Goal: Task Accomplishment & Management: Manage account settings

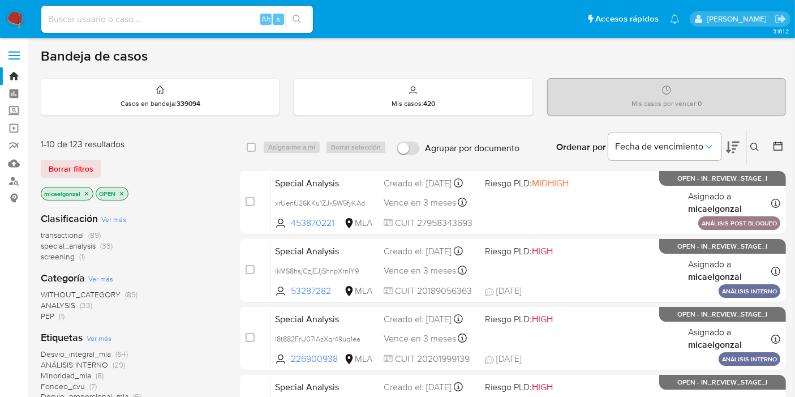
click at [143, 15] on input at bounding box center [177, 19] width 272 height 15
paste input "EDzI1cG26I6SPPu56yinUbVI"
type input "EDzI1cG26I6SPPu56yinUbVI"
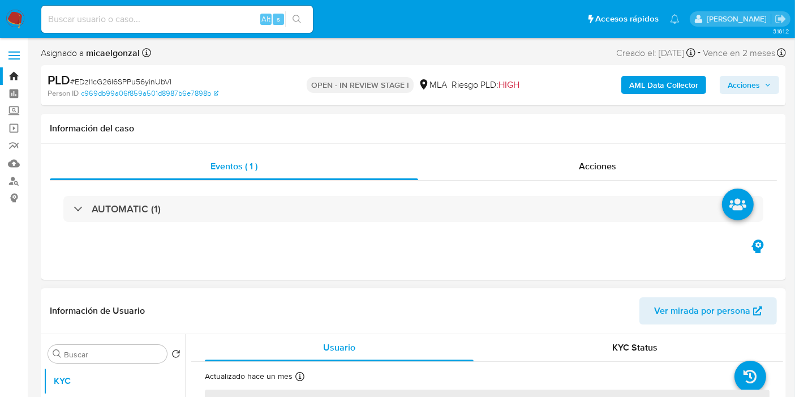
scroll to position [126, 0]
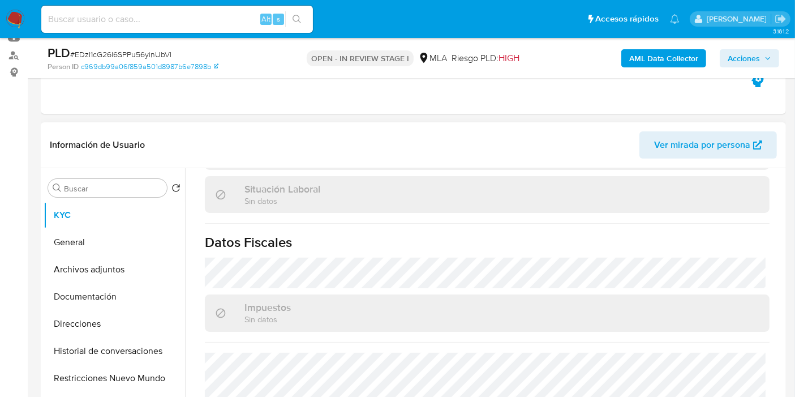
select select "10"
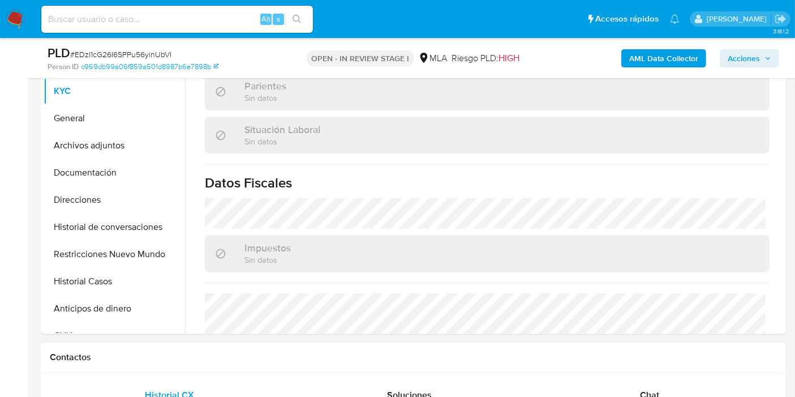
scroll to position [377, 0]
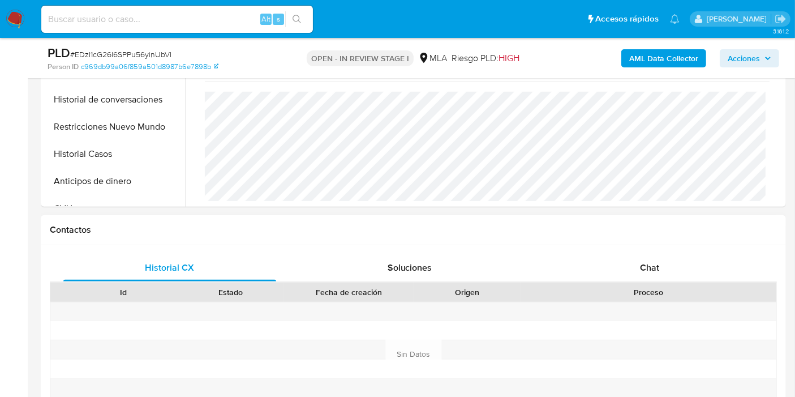
click at [582, 283] on div "Proceso" at bounding box center [648, 291] width 256 height 19
click at [588, 279] on div "Chat" at bounding box center [649, 267] width 213 height 27
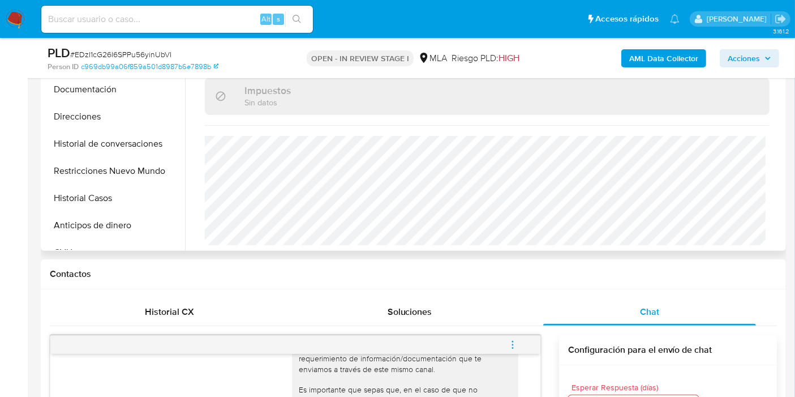
scroll to position [251, 0]
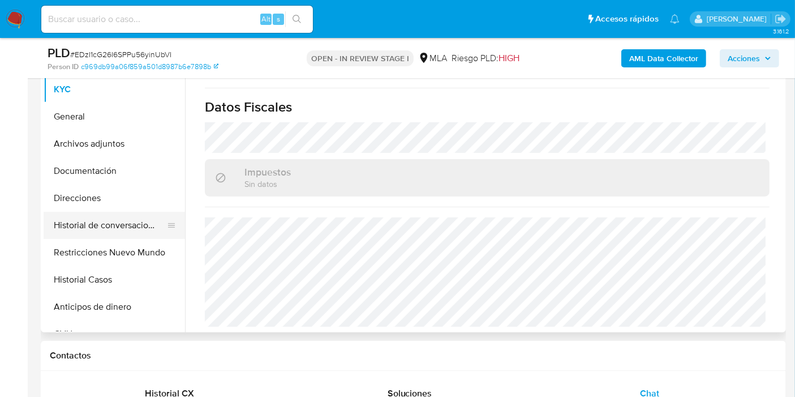
click at [128, 212] on button "Historial de conversaciones" at bounding box center [110, 225] width 132 height 27
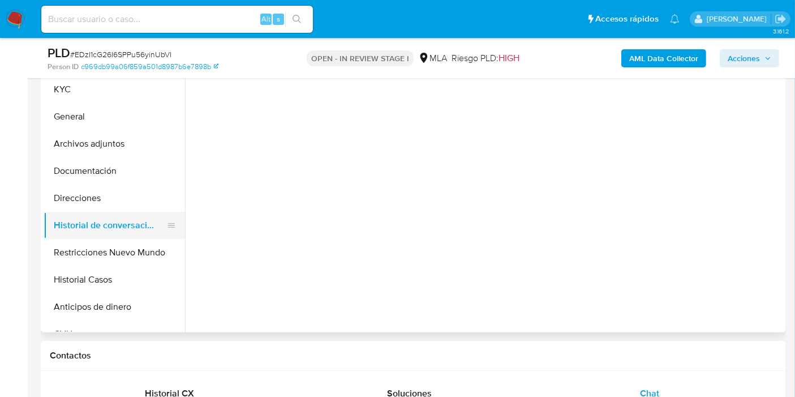
scroll to position [0, 0]
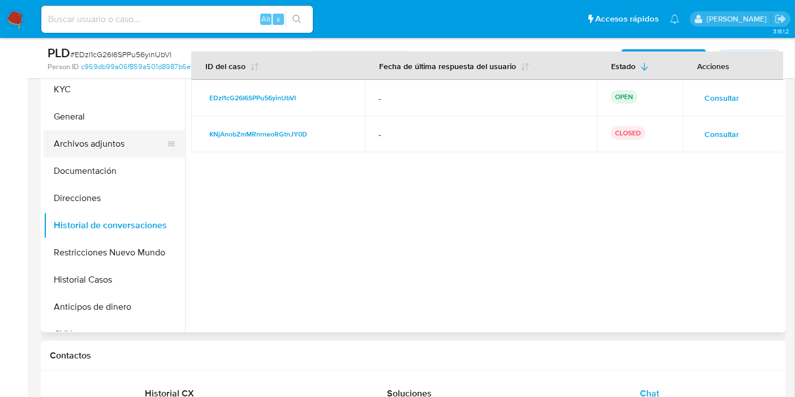
click at [114, 140] on button "Archivos adjuntos" at bounding box center [110, 143] width 132 height 27
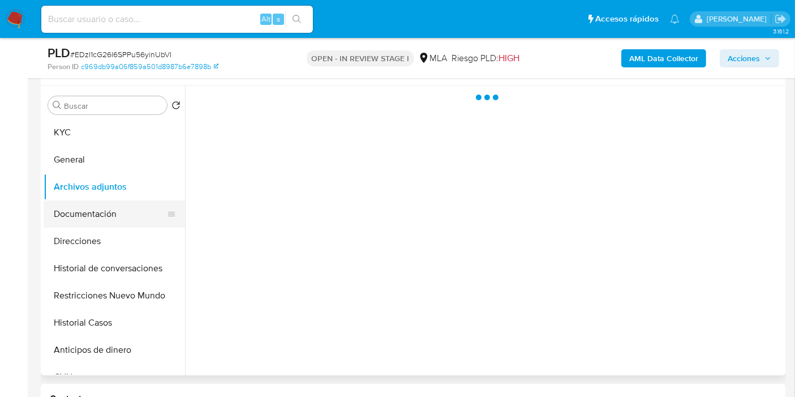
scroll to position [188, 0]
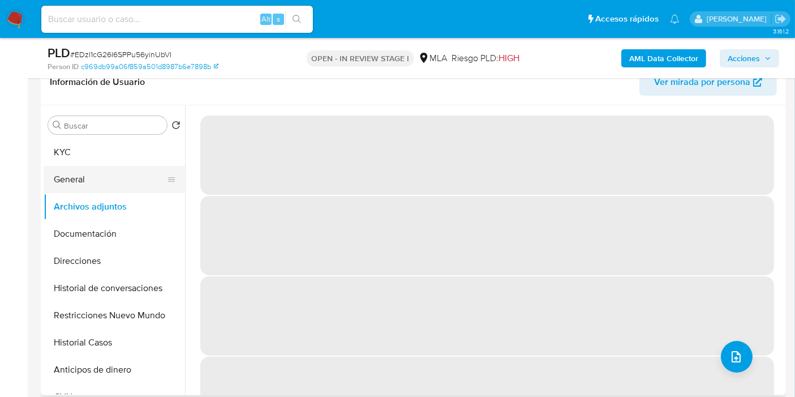
click at [98, 180] on button "General" at bounding box center [110, 179] width 132 height 27
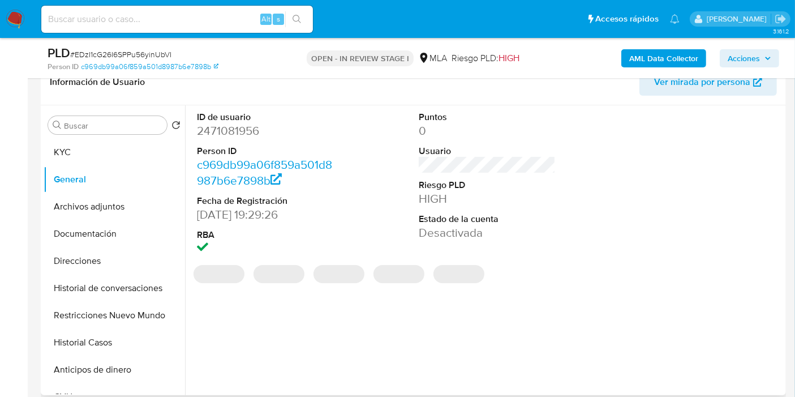
click at [206, 132] on dd "2471081956" at bounding box center [265, 131] width 137 height 16
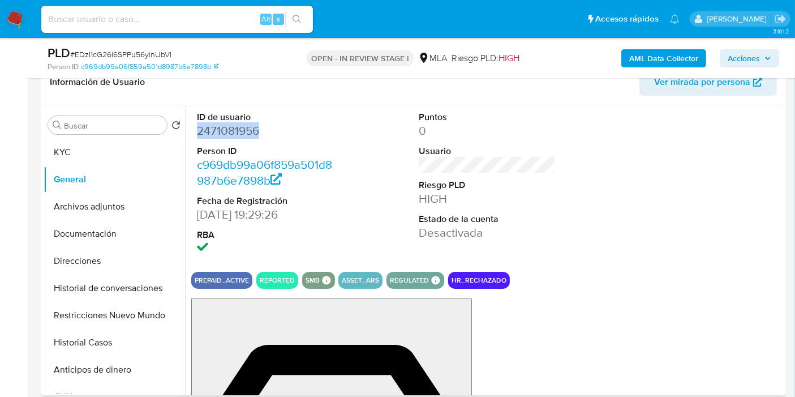
copy dd "2471081956"
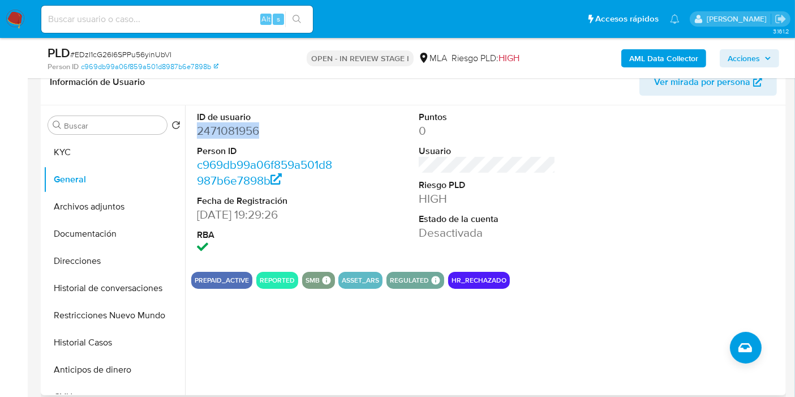
drag, startPoint x: 97, startPoint y: 148, endPoint x: 190, endPoint y: 159, distance: 94.0
click at [101, 144] on button "KYC" at bounding box center [114, 152] width 141 height 27
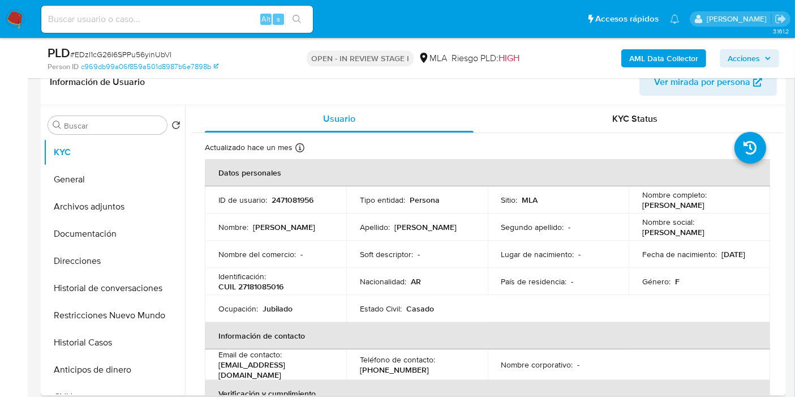
drag, startPoint x: 746, startPoint y: 210, endPoint x: 638, endPoint y: 205, distance: 107.6
click at [638, 205] on td "Nombre completo : Mariela Guadalupe Wermuth" at bounding box center [698, 199] width 141 height 27
copy p "Mariela Guadalupe Wermuth"
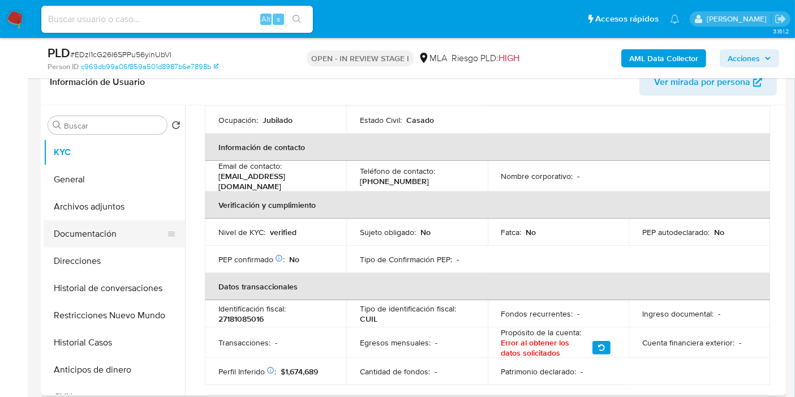
click at [74, 231] on button "Documentación" at bounding box center [110, 233] width 132 height 27
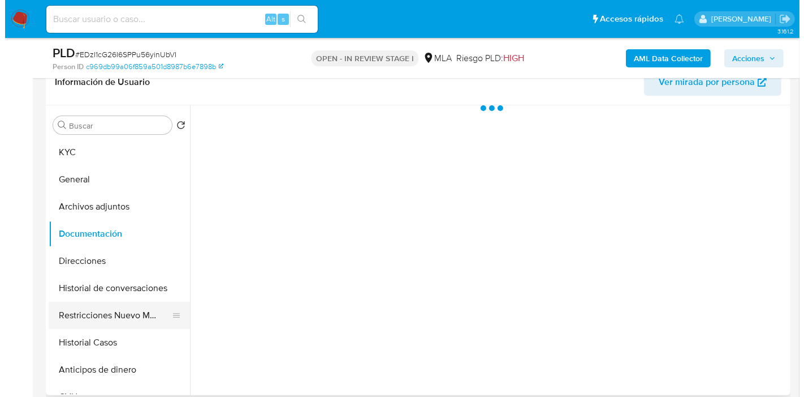
scroll to position [0, 0]
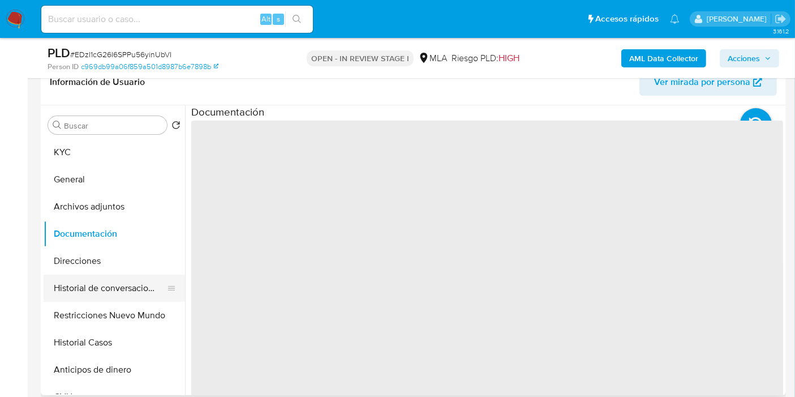
click at [122, 287] on button "Historial de conversaciones" at bounding box center [110, 287] width 132 height 27
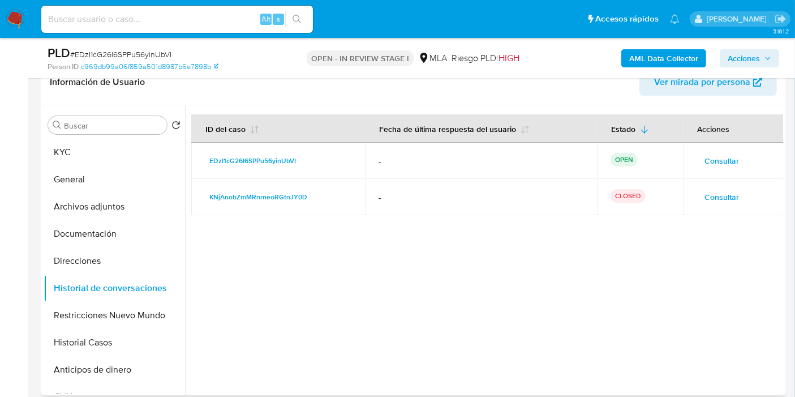
click at [707, 198] on span "Consultar" at bounding box center [721, 197] width 35 height 16
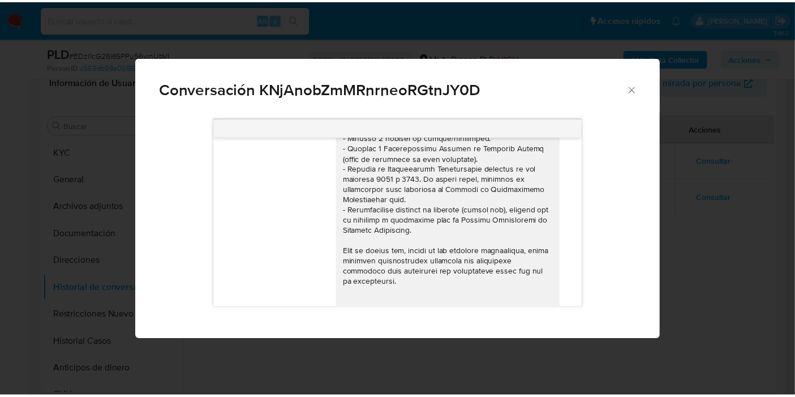
scroll to position [92, 0]
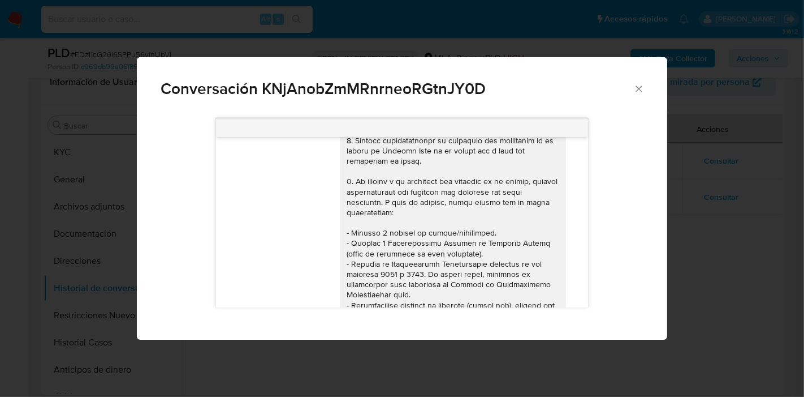
click at [643, 87] on icon "Cerrar" at bounding box center [639, 88] width 11 height 11
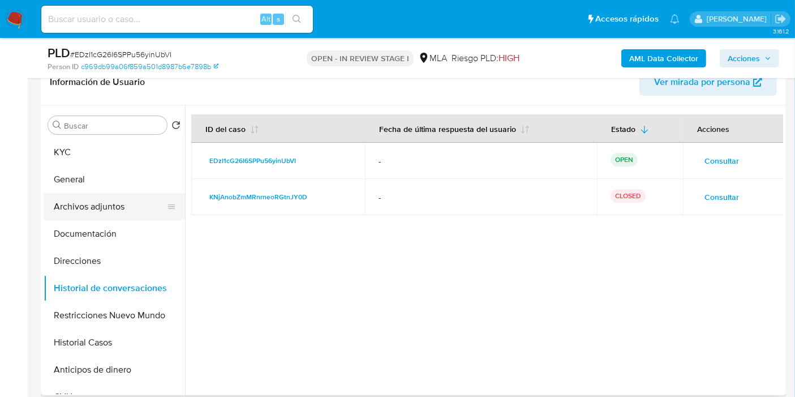
click at [113, 217] on button "Archivos adjuntos" at bounding box center [110, 206] width 132 height 27
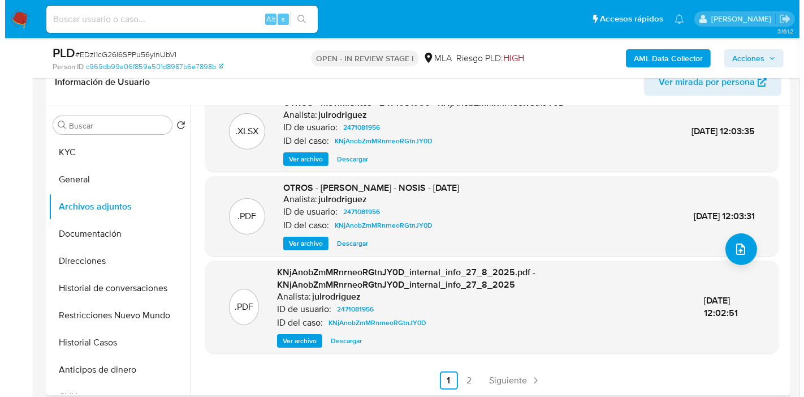
scroll to position [0, 0]
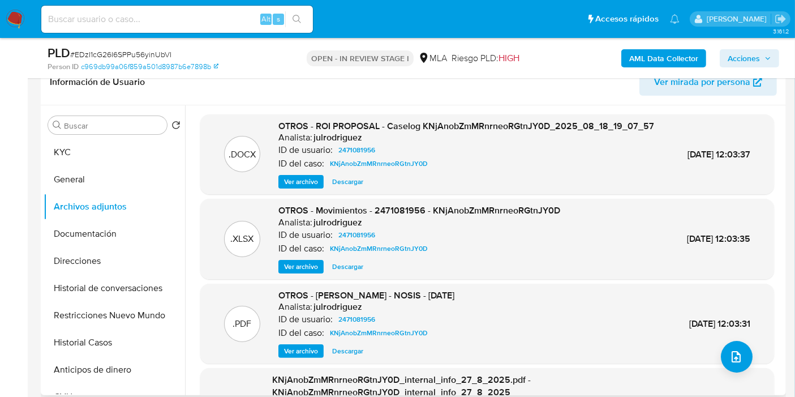
click at [312, 187] on span "Ver archivo" at bounding box center [301, 181] width 34 height 11
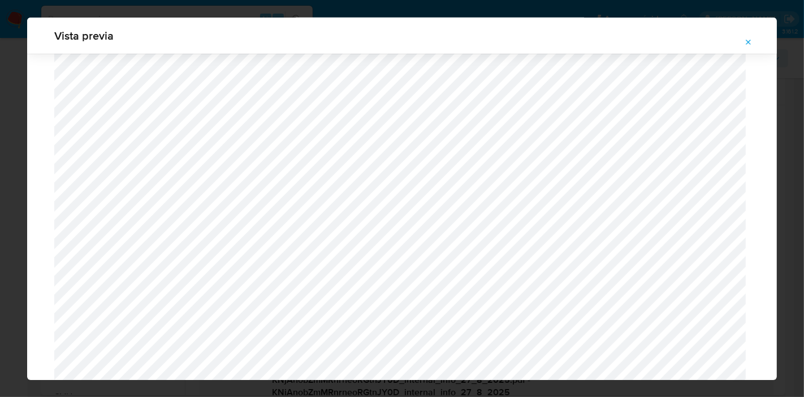
scroll to position [1360, 0]
click at [747, 39] on icon "Attachment preview" at bounding box center [748, 42] width 9 height 9
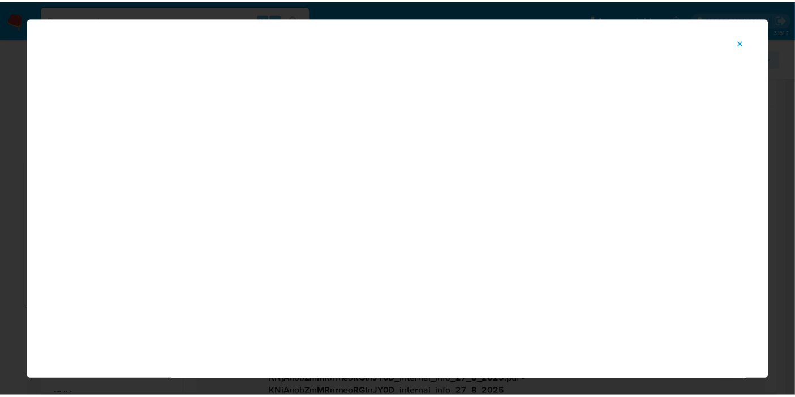
scroll to position [58, 0]
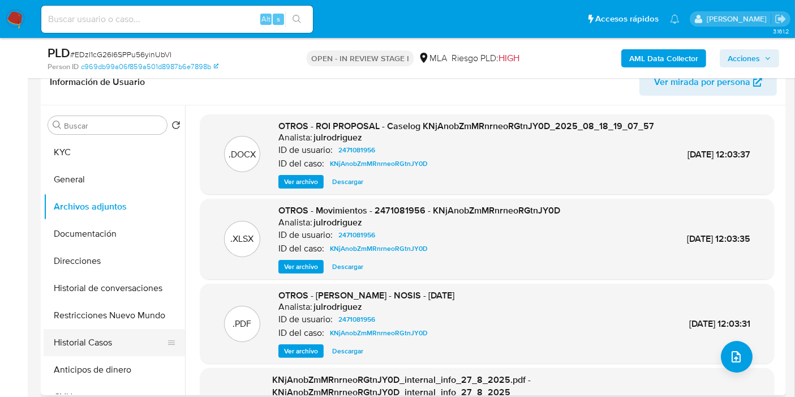
click at [87, 347] on button "Historial Casos" at bounding box center [110, 342] width 132 height 27
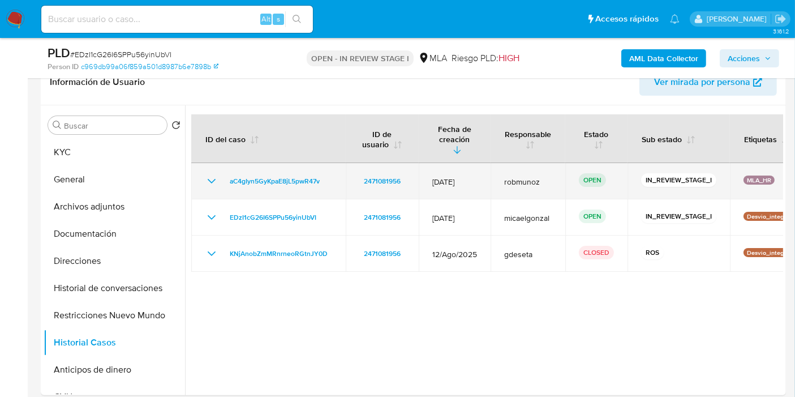
click at [214, 174] on icon "Mostrar/Ocultar" at bounding box center [212, 181] width 14 height 14
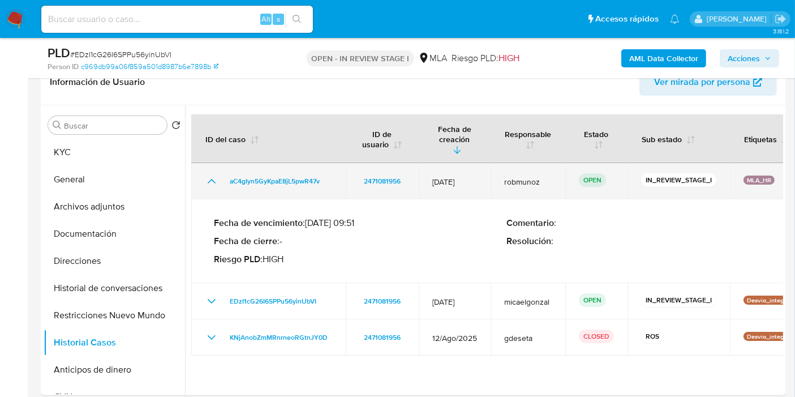
click at [214, 174] on icon "Mostrar/Ocultar" at bounding box center [212, 181] width 14 height 14
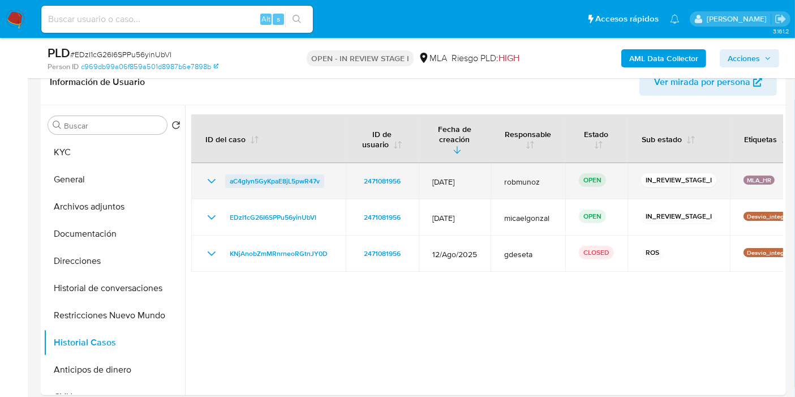
click at [312, 174] on span "aC4gIyn5GyKpaE8jL5pwR47v" at bounding box center [275, 181] width 90 height 14
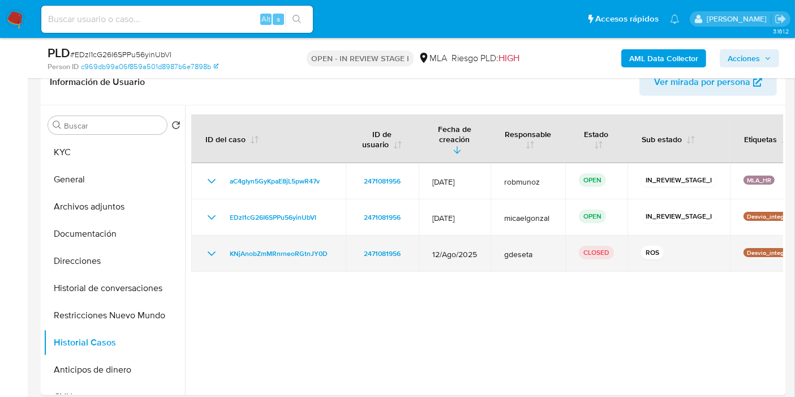
click at [215, 247] on icon "Mostrar/Ocultar" at bounding box center [212, 254] width 14 height 14
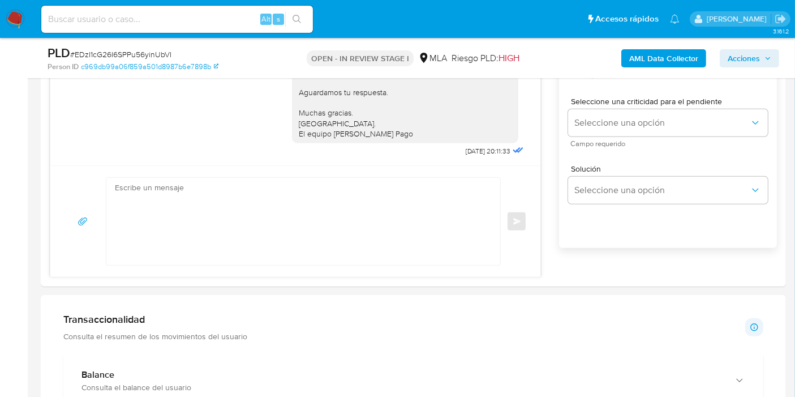
scroll to position [502, 0]
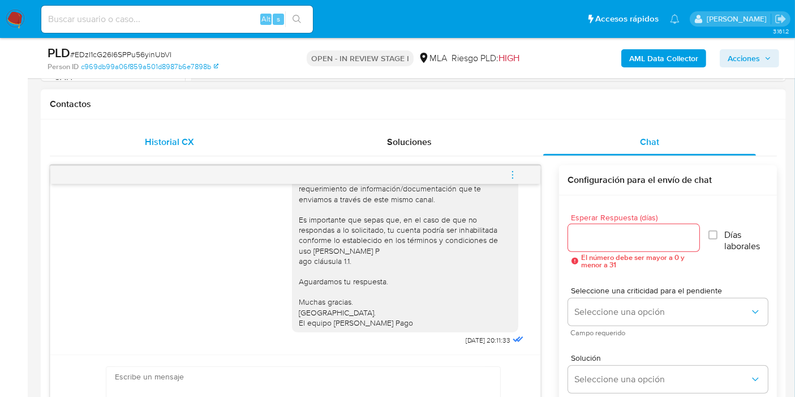
click at [233, 153] on div "Historial CX" at bounding box center [169, 141] width 213 height 27
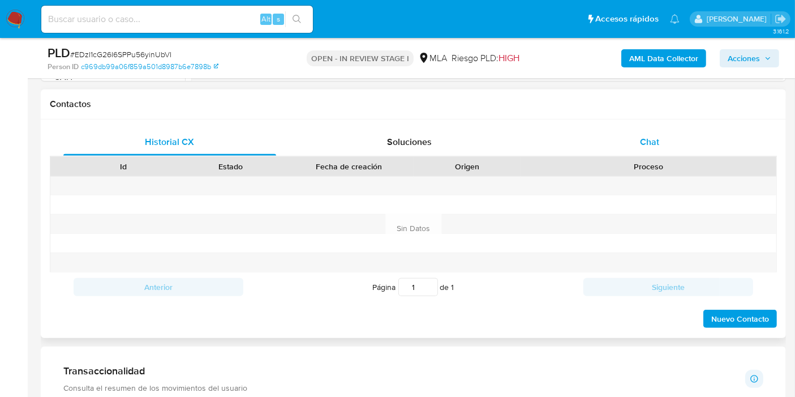
click at [634, 136] on div "Chat" at bounding box center [649, 141] width 213 height 27
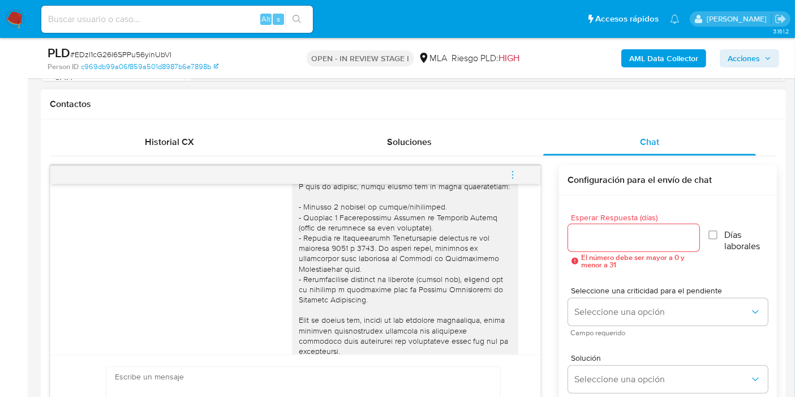
scroll to position [314, 0]
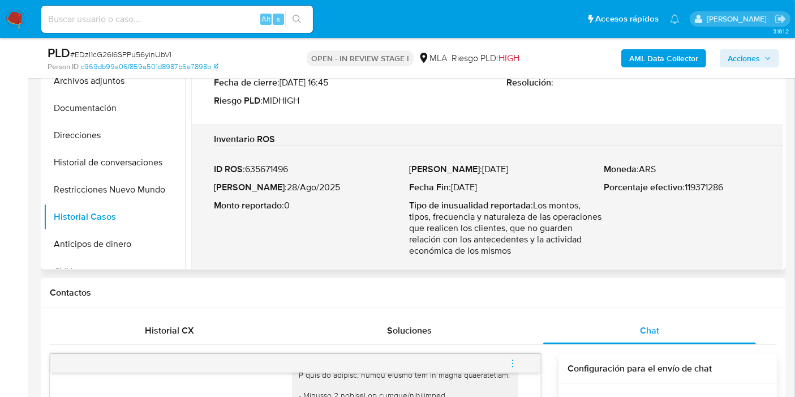
click at [719, 182] on p "Porcentaje efectivo : 119371286" at bounding box center [701, 187] width 195 height 11
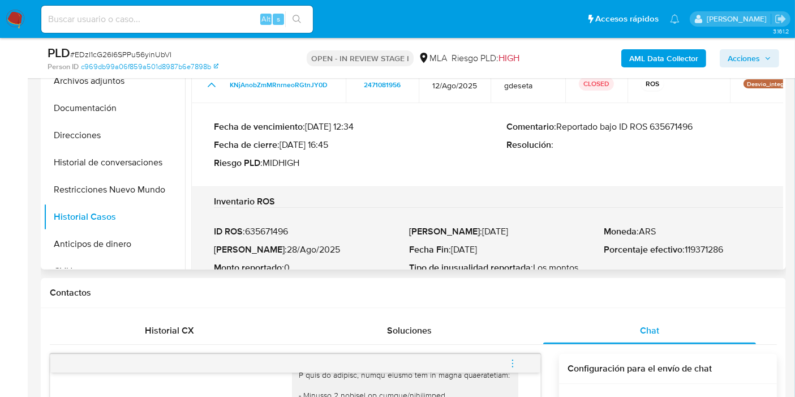
scroll to position [0, 0]
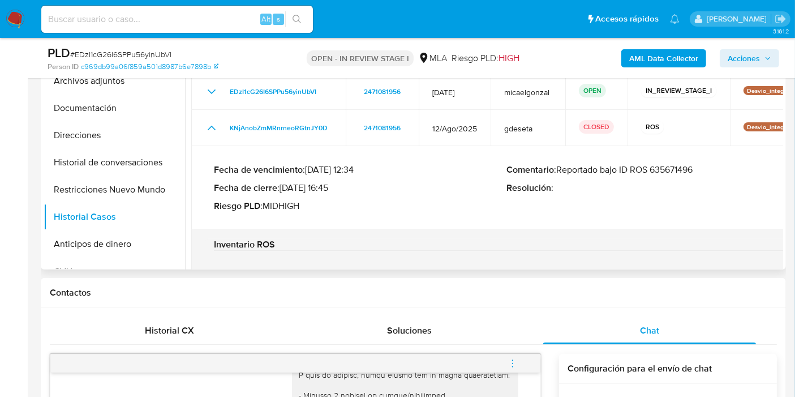
click at [655, 164] on p "Comentario : Reportado bajo ID ROS 635671496" at bounding box center [652, 169] width 292 height 11
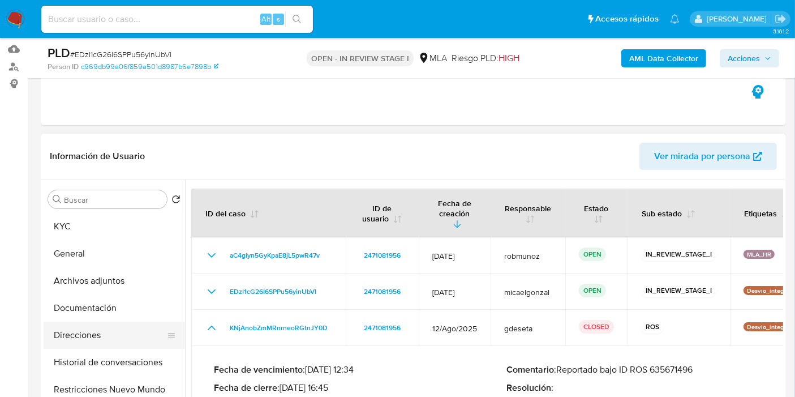
scroll to position [126, 0]
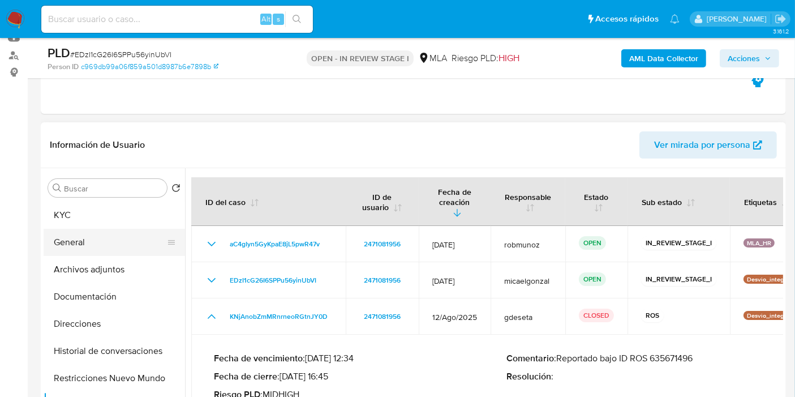
click at [157, 235] on button "General" at bounding box center [110, 242] width 132 height 27
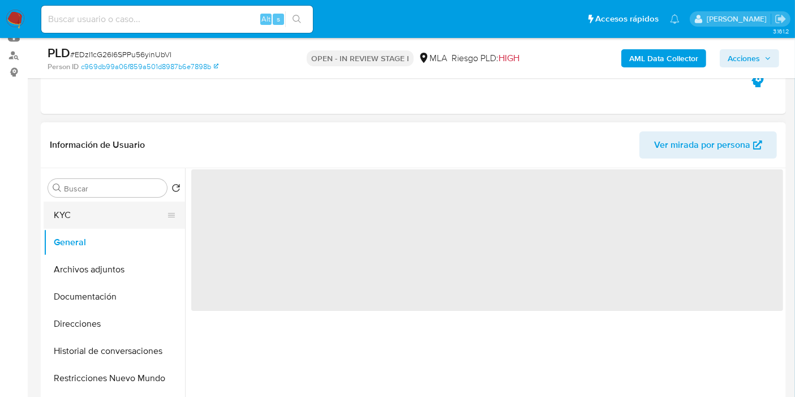
click at [121, 212] on button "KYC" at bounding box center [110, 214] width 132 height 27
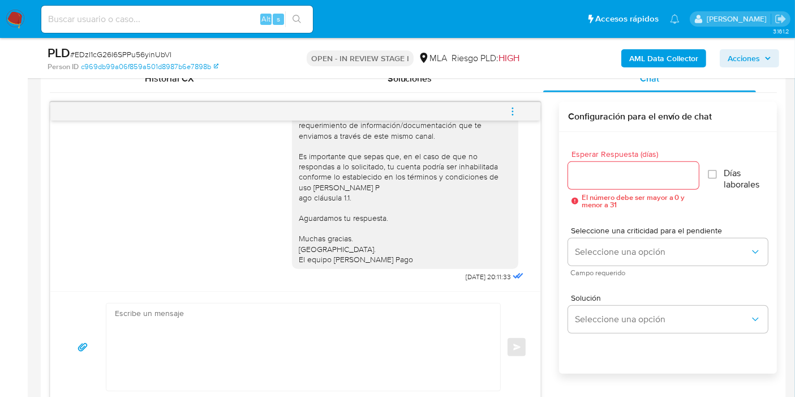
scroll to position [720, 0]
click at [515, 101] on span "menu-action" at bounding box center [512, 111] width 10 height 27
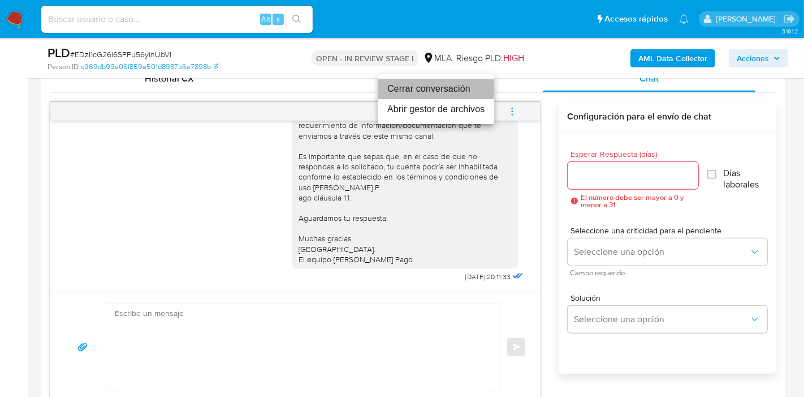
click at [452, 92] on li "Cerrar conversación" at bounding box center [436, 89] width 116 height 20
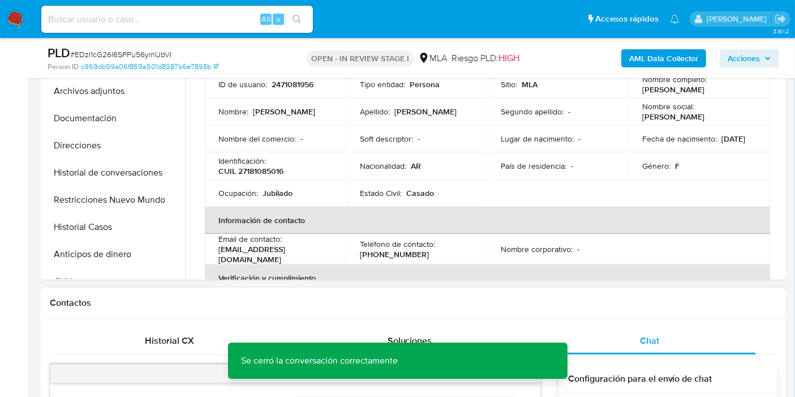
scroll to position [251, 0]
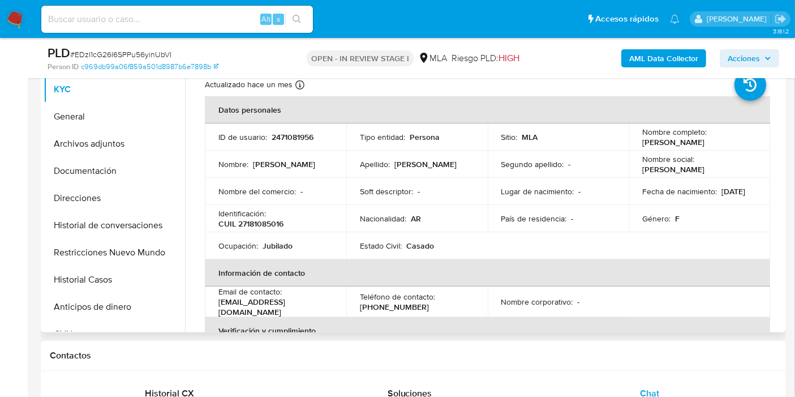
click at [245, 223] on p "CUIL 27181085016" at bounding box center [250, 223] width 65 height 10
drag, startPoint x: 247, startPoint y: 223, endPoint x: 279, endPoint y: 219, distance: 32.5
click at [279, 219] on p "CUIL 27181085016" at bounding box center [250, 223] width 65 height 10
copy p "18108501"
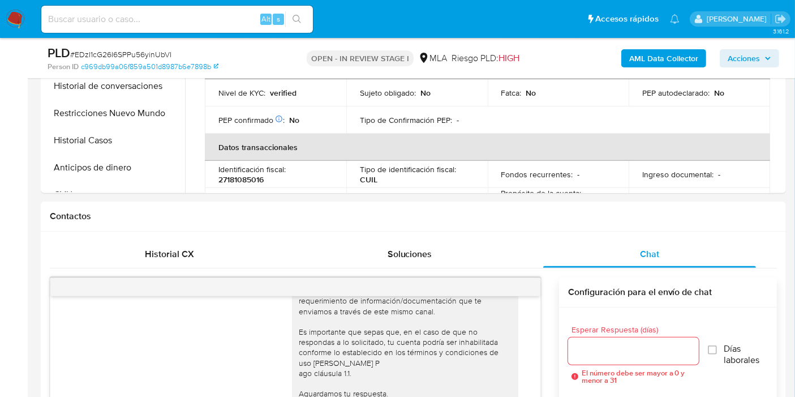
scroll to position [314, 0]
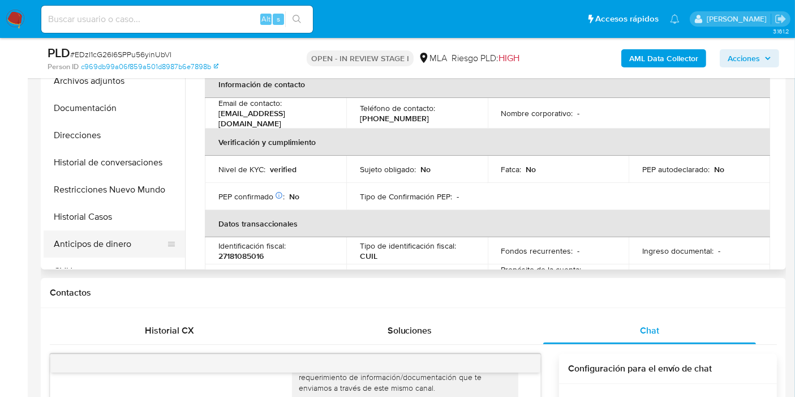
click at [119, 239] on button "Anticipos de dinero" at bounding box center [110, 243] width 132 height 27
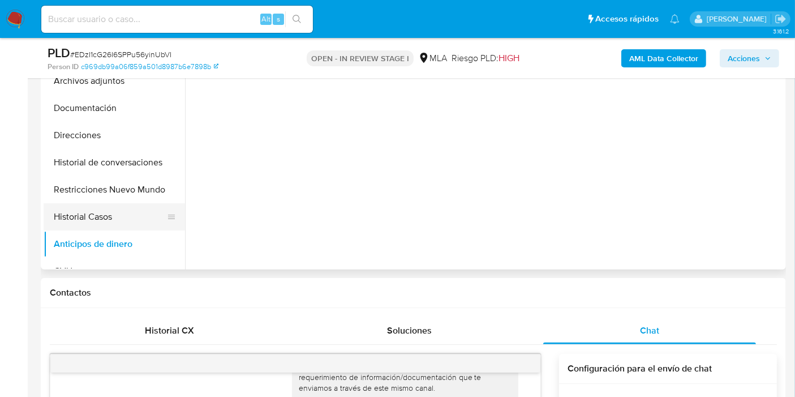
scroll to position [0, 0]
click at [129, 210] on button "Historial Casos" at bounding box center [110, 216] width 132 height 27
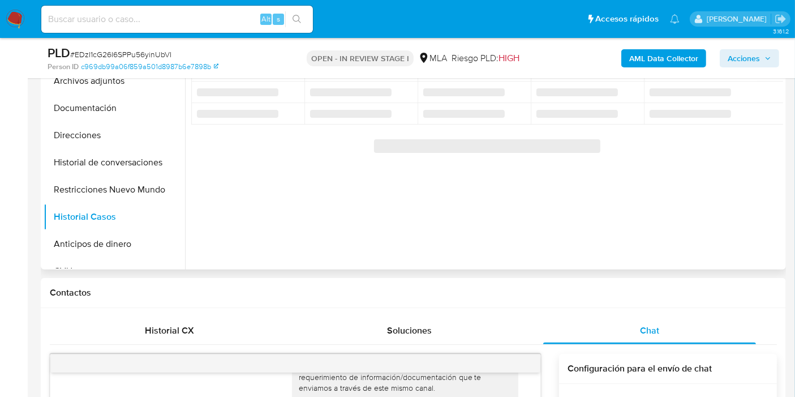
scroll to position [251, 0]
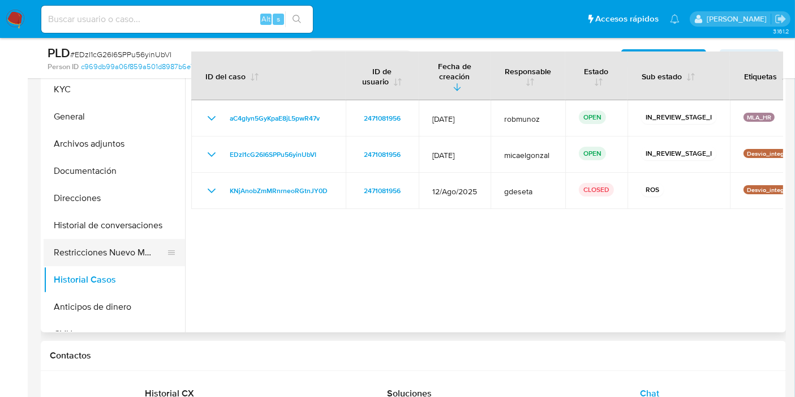
click at [98, 256] on button "Restricciones Nuevo Mundo" at bounding box center [110, 252] width 132 height 27
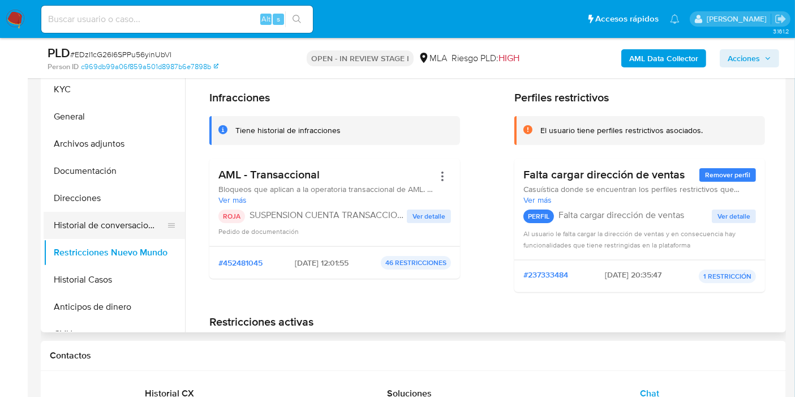
click at [117, 214] on button "Historial de conversaciones" at bounding box center [110, 225] width 132 height 27
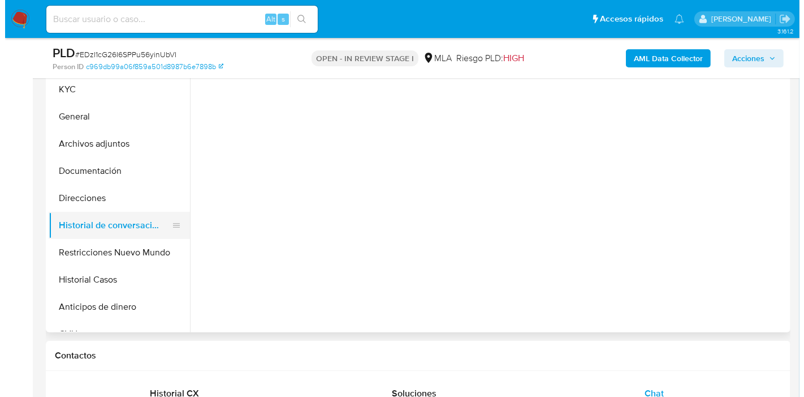
scroll to position [188, 0]
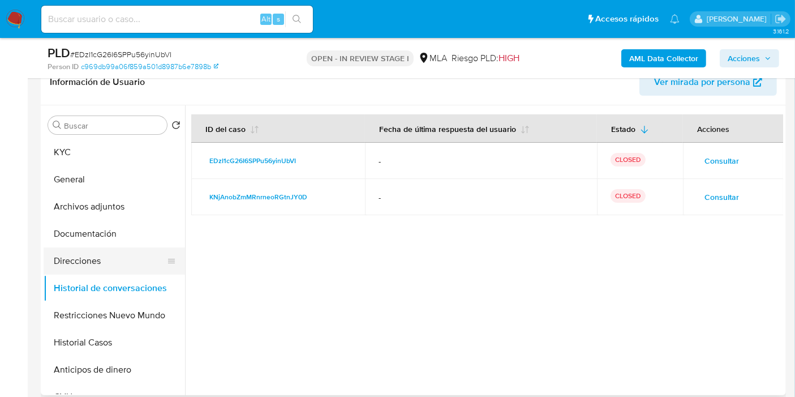
click at [101, 257] on button "Direcciones" at bounding box center [110, 260] width 132 height 27
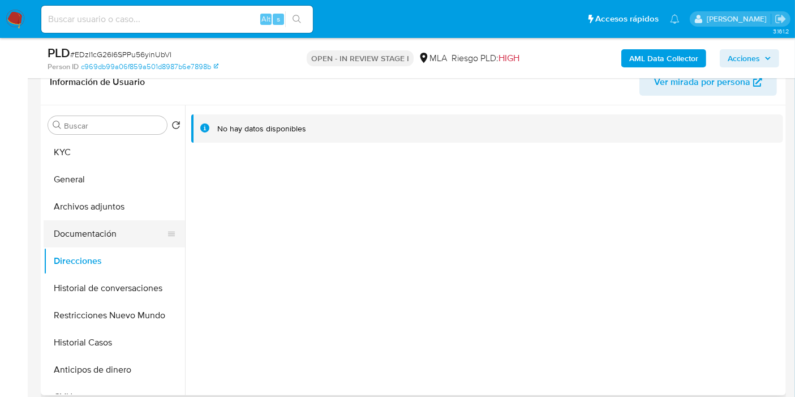
click at [96, 234] on button "Documentación" at bounding box center [110, 233] width 132 height 27
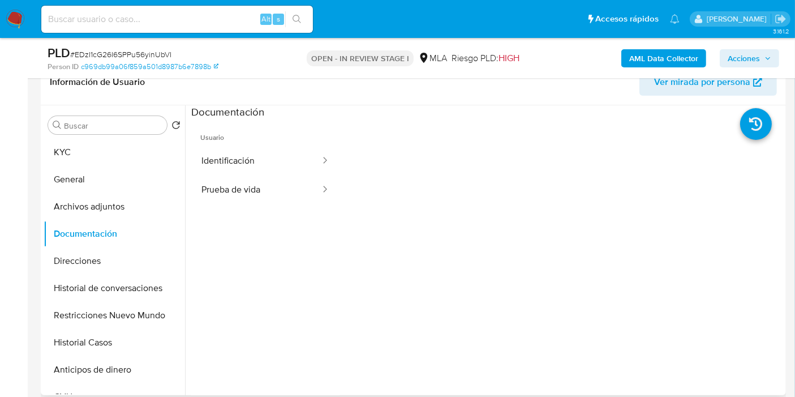
click at [235, 210] on ul "Usuario Identificación Prueba de vida" at bounding box center [265, 282] width 148 height 326
click at [240, 193] on button "Prueba de vida" at bounding box center [256, 189] width 130 height 29
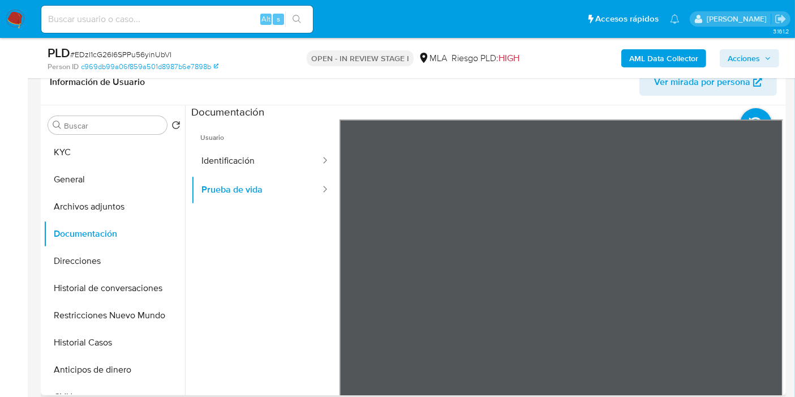
drag, startPoint x: 617, startPoint y: 348, endPoint x: 601, endPoint y: 324, distance: 29.0
click at [617, 325] on div at bounding box center [561, 304] width 444 height 371
click at [218, 164] on button "Identificación" at bounding box center [256, 161] width 130 height 29
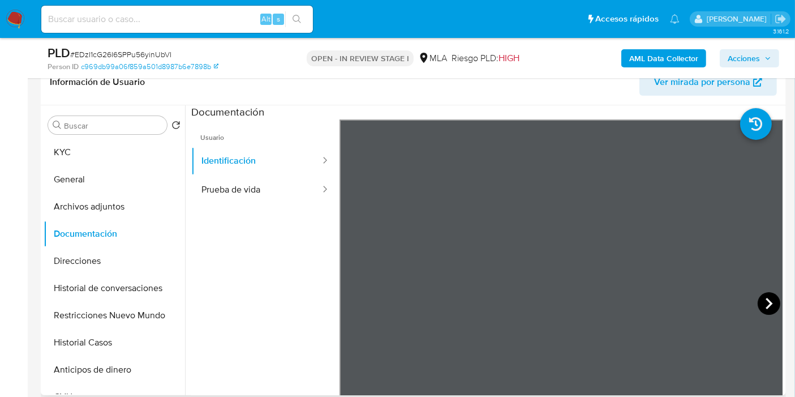
click at [764, 309] on icon at bounding box center [768, 303] width 23 height 23
click at [95, 253] on button "Direcciones" at bounding box center [110, 260] width 132 height 27
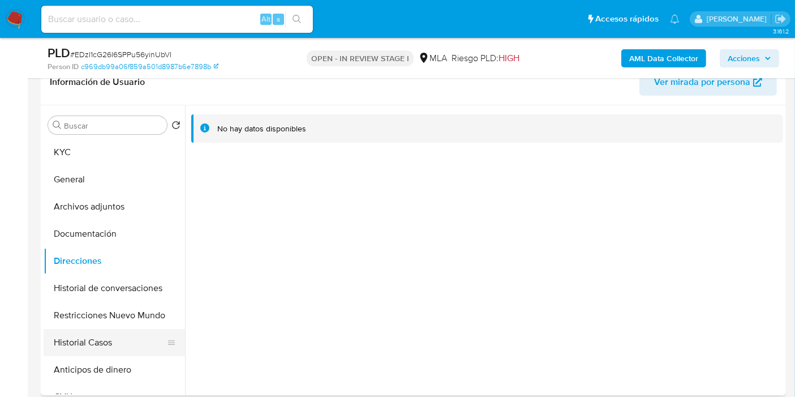
click at [94, 340] on button "Historial Casos" at bounding box center [110, 342] width 132 height 27
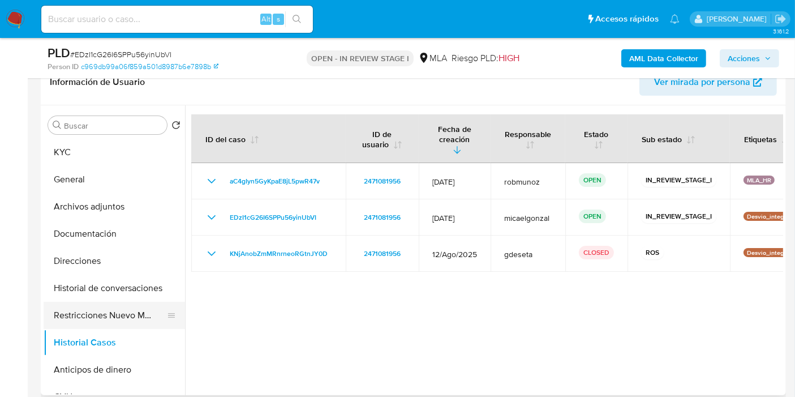
click at [119, 302] on button "Restricciones Nuevo Mundo" at bounding box center [110, 315] width 132 height 27
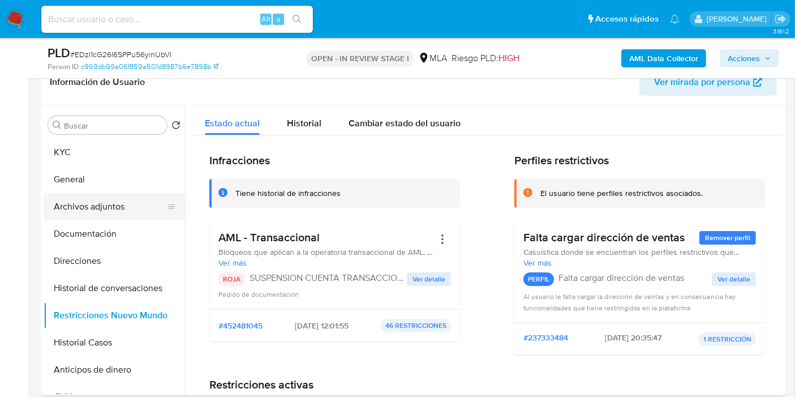
click at [104, 199] on button "Archivos adjuntos" at bounding box center [110, 206] width 132 height 27
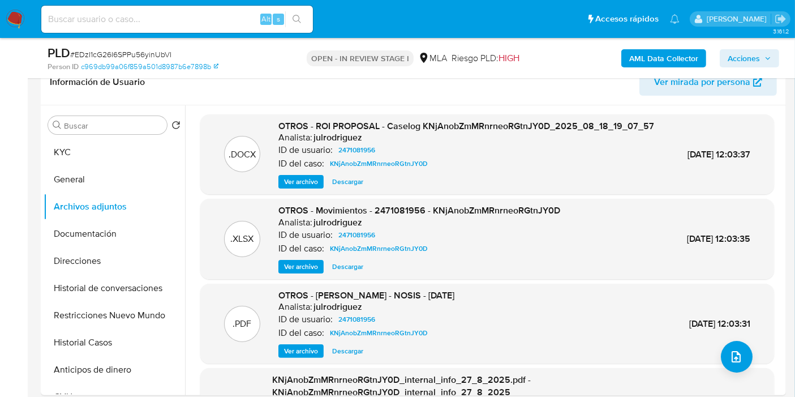
click at [661, 58] on b "AML Data Collector" at bounding box center [663, 58] width 69 height 18
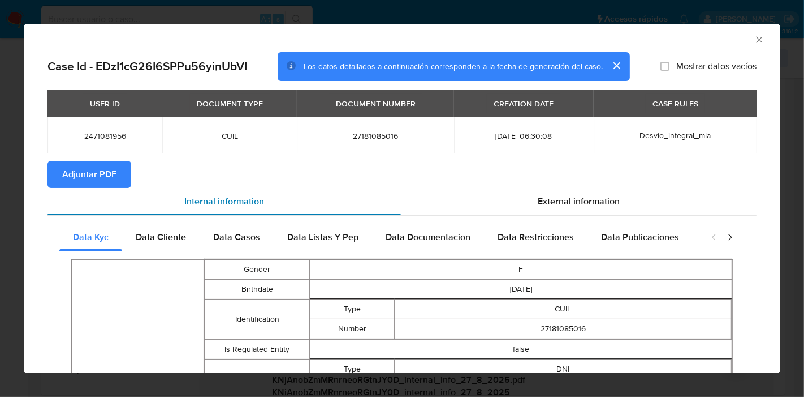
scroll to position [0, 0]
click at [162, 231] on span "Data Cliente" at bounding box center [161, 236] width 50 height 13
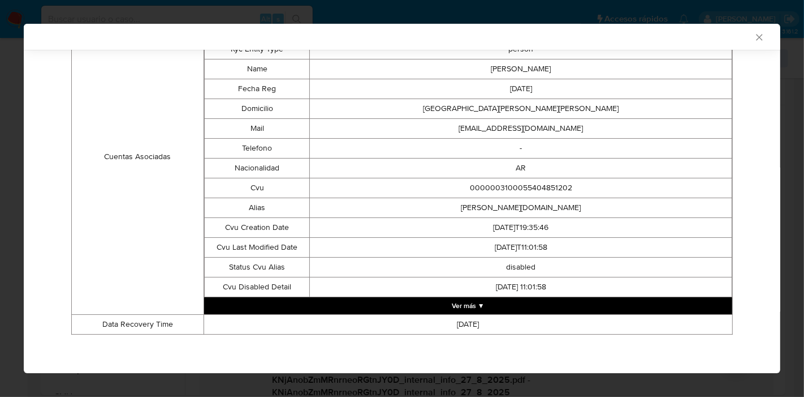
scroll to position [45, 0]
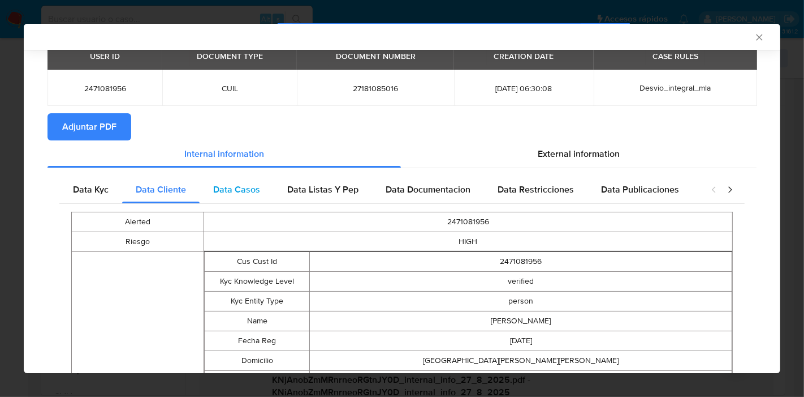
click at [254, 197] on div "Data Casos" at bounding box center [237, 189] width 74 height 27
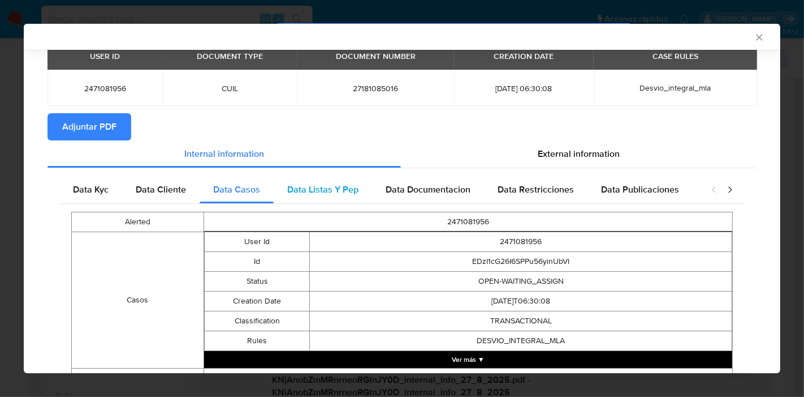
click at [331, 193] on span "Data Listas Y Pep" at bounding box center [322, 189] width 71 height 13
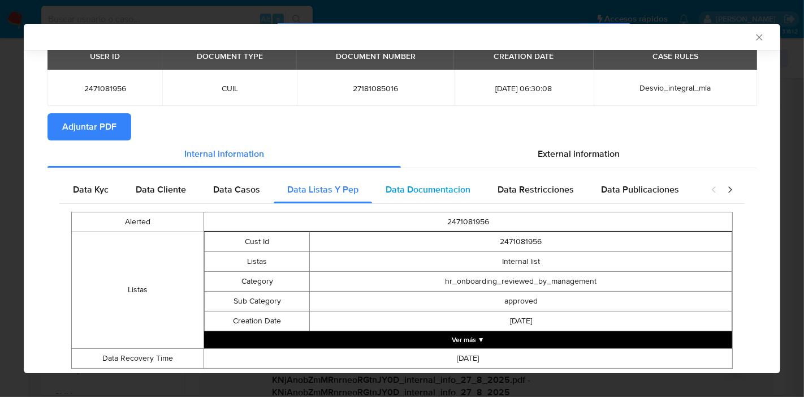
click at [429, 195] on div "Data Documentacion" at bounding box center [428, 189] width 112 height 27
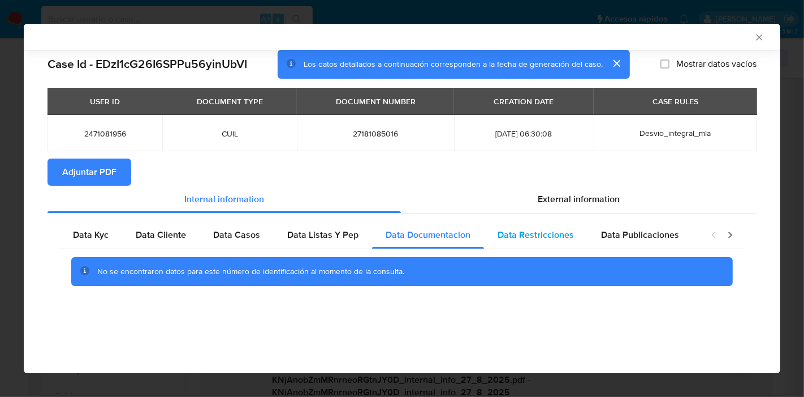
click at [512, 227] on div "Data Restricciones" at bounding box center [536, 234] width 104 height 27
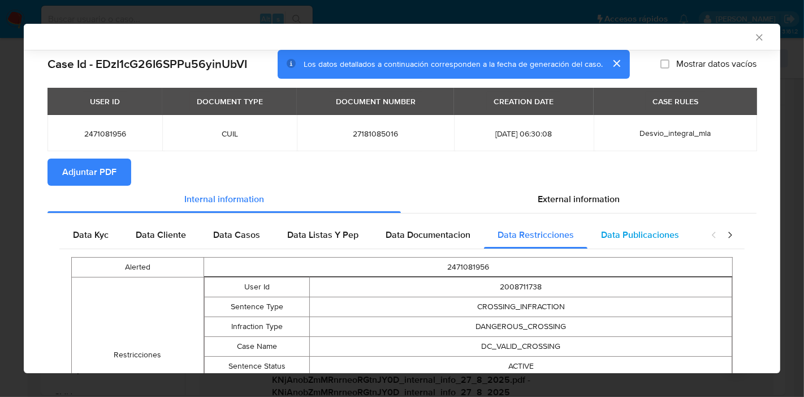
click at [613, 243] on div "Data Publicaciones" at bounding box center [640, 234] width 105 height 27
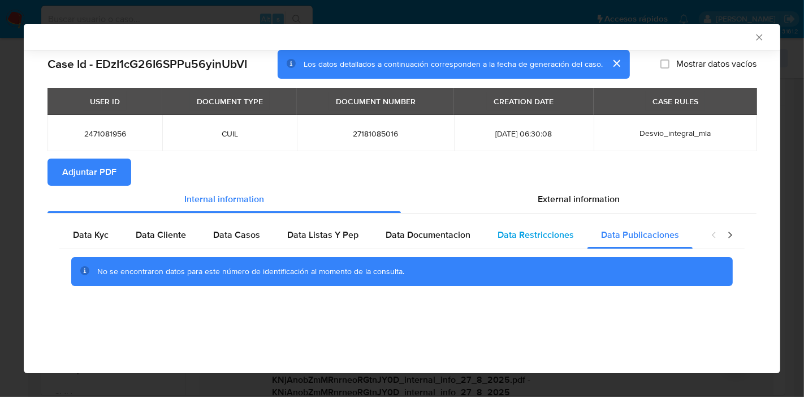
click at [556, 243] on div "Data Restricciones" at bounding box center [536, 234] width 104 height 27
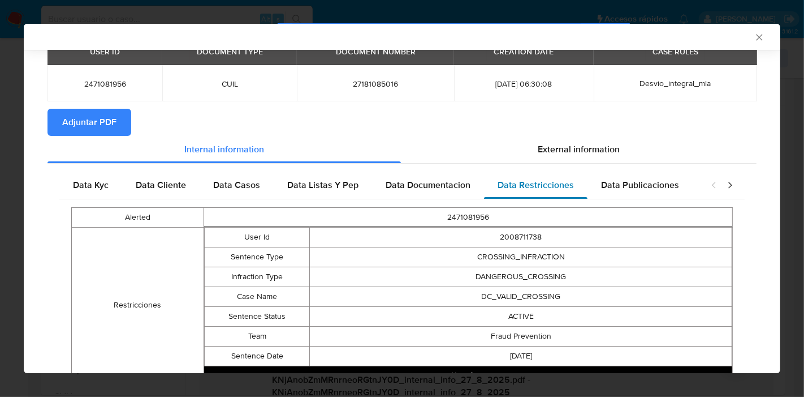
scroll to position [119, 0]
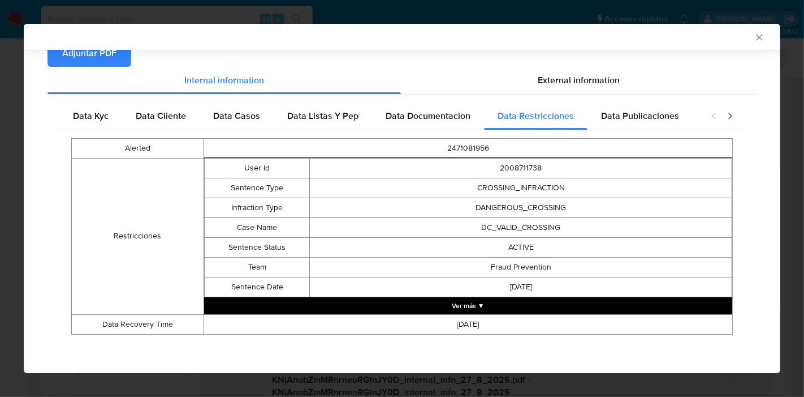
click at [725, 117] on icon "closure-recommendation-modal" at bounding box center [730, 115] width 11 height 11
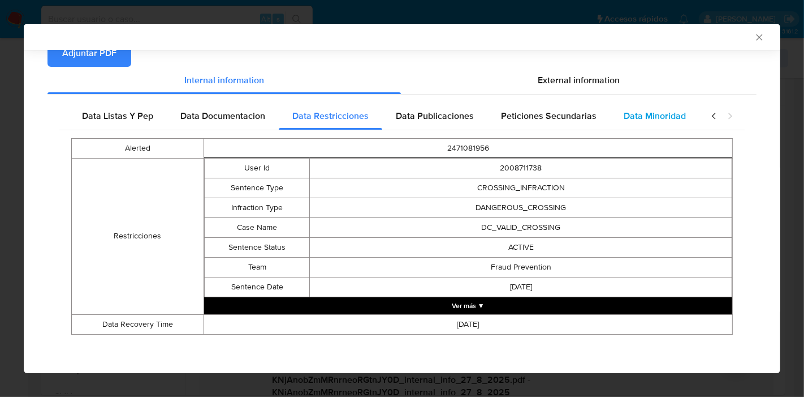
click at [673, 122] on span "Data Minoridad" at bounding box center [655, 115] width 62 height 13
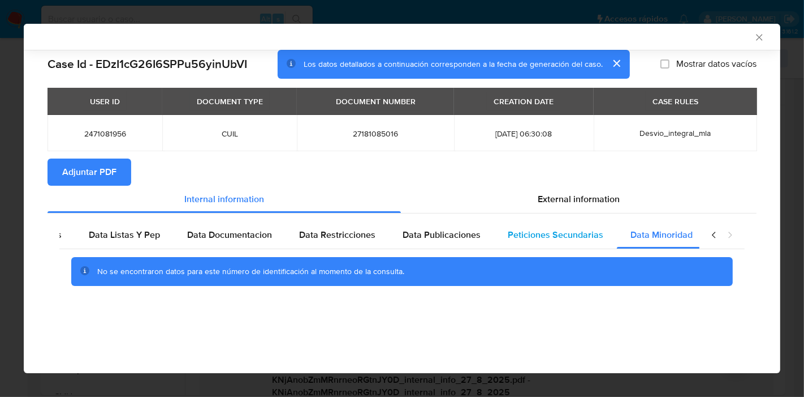
click at [588, 242] on div "Peticiones Secundarias" at bounding box center [555, 234] width 123 height 27
click at [421, 240] on span "Data Publicaciones" at bounding box center [442, 234] width 78 height 13
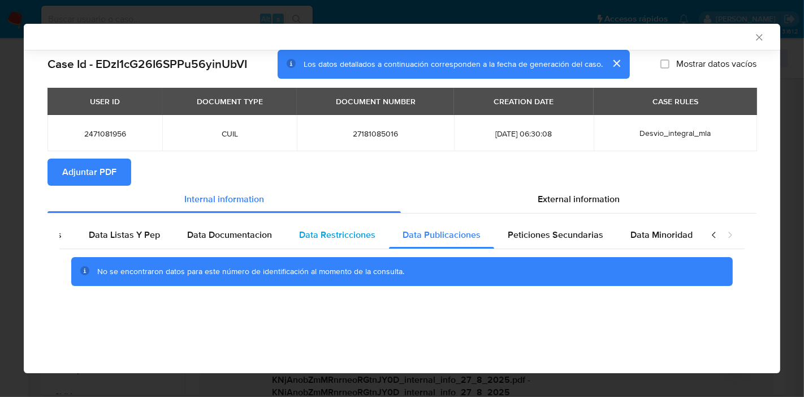
click at [324, 222] on div "Data Restricciones" at bounding box center [338, 234] width 104 height 27
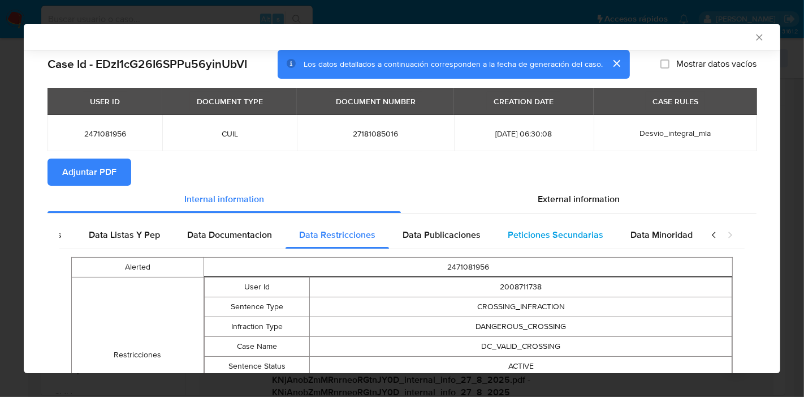
scroll to position [0, 208]
click at [700, 233] on div "closure-recommendation-modal" at bounding box center [722, 234] width 45 height 27
click at [709, 234] on icon "closure-recommendation-modal" at bounding box center [714, 234] width 11 height 11
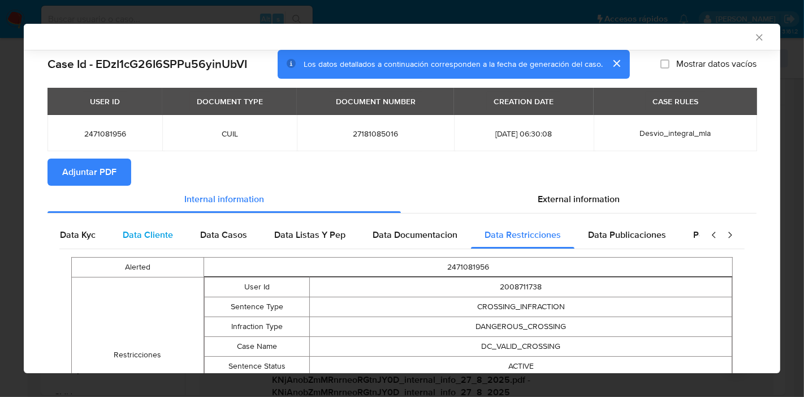
scroll to position [0, 0]
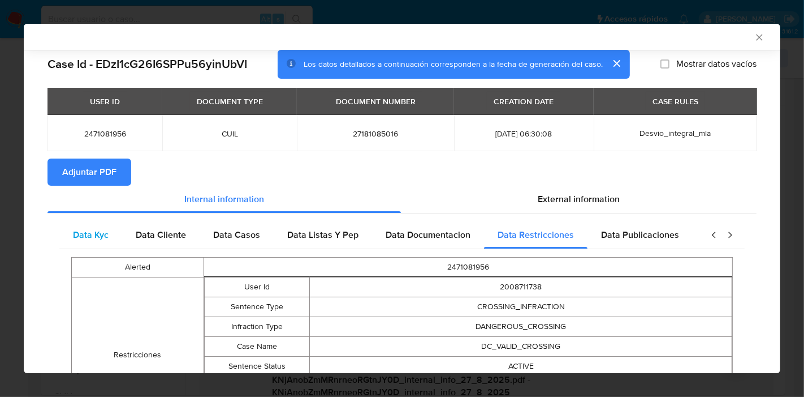
click at [93, 228] on span "Data Kyc" at bounding box center [91, 234] width 36 height 13
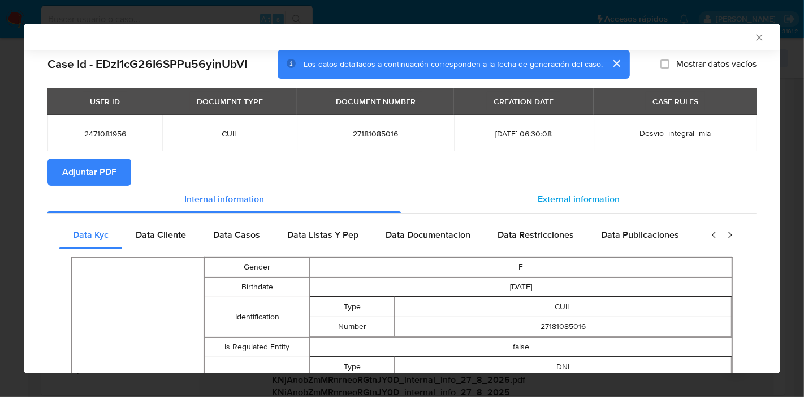
click at [604, 197] on span "External information" at bounding box center [579, 198] width 82 height 13
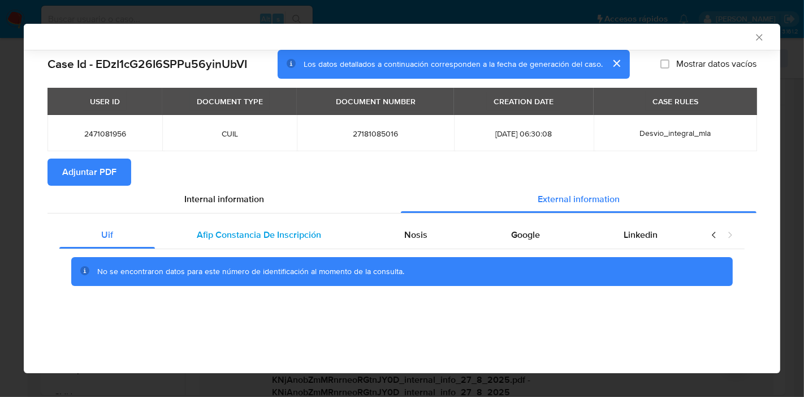
click at [345, 226] on div "Afip Constancia De Inscripción" at bounding box center [259, 234] width 208 height 27
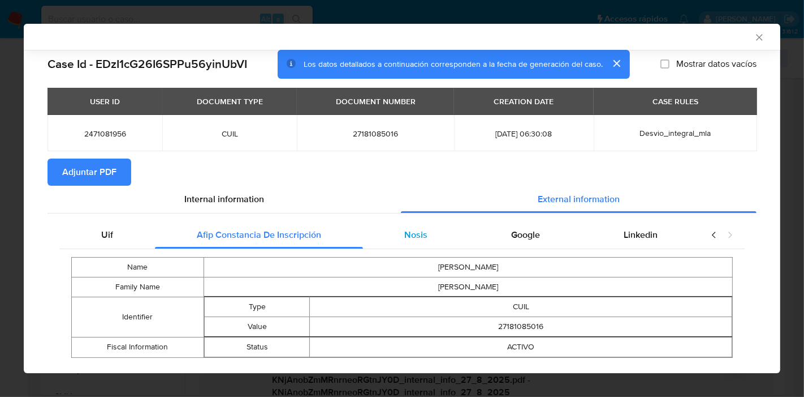
scroll to position [25, 0]
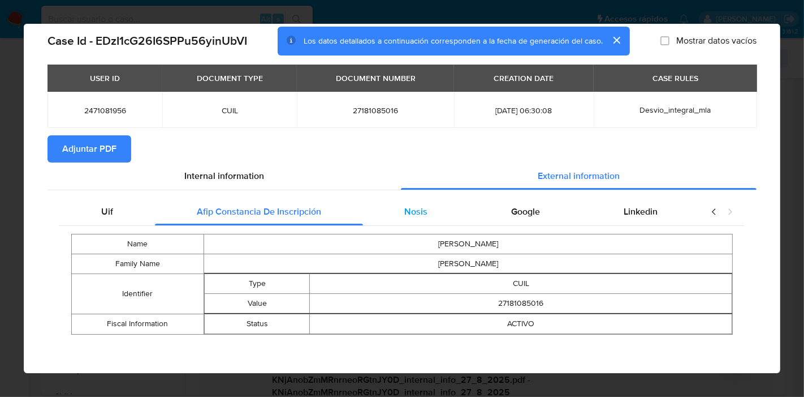
click at [437, 214] on div "Nosis" at bounding box center [416, 211] width 107 height 27
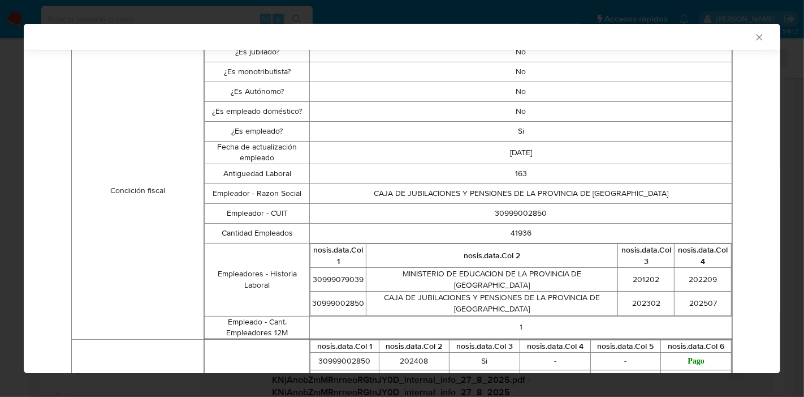
scroll to position [24, 0]
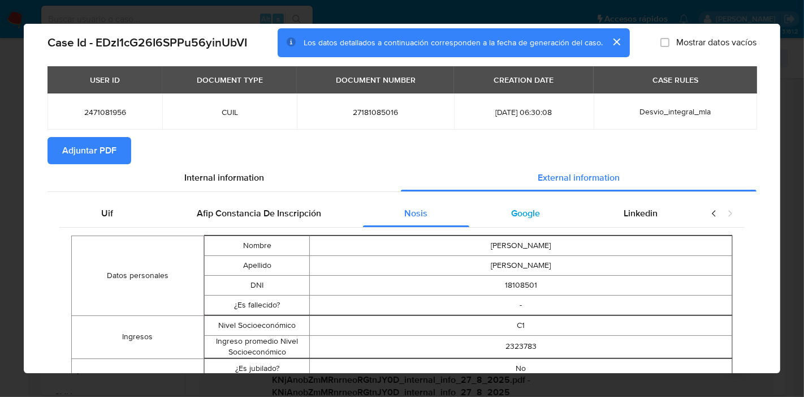
click at [535, 217] on div "Google" at bounding box center [526, 213] width 113 height 27
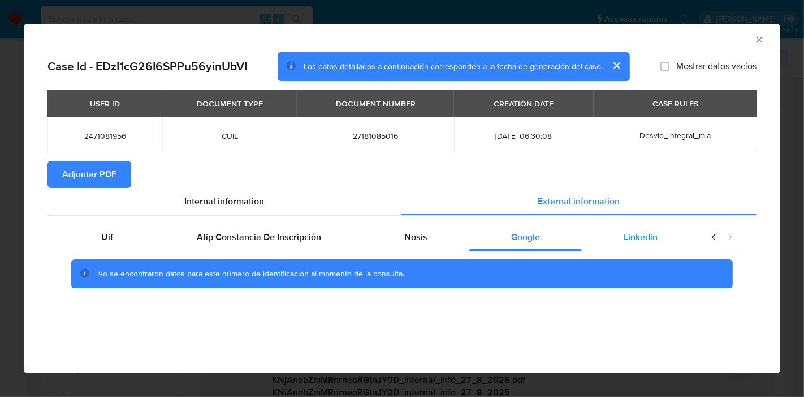
click at [640, 246] on div "Linkedin" at bounding box center [641, 236] width 118 height 27
click at [141, 225] on div "Uif" at bounding box center [107, 236] width 96 height 27
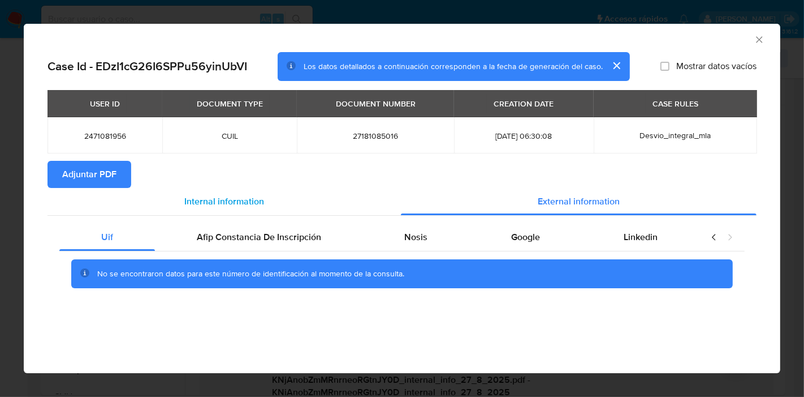
click at [248, 199] on span "Internal information" at bounding box center [224, 201] width 80 height 13
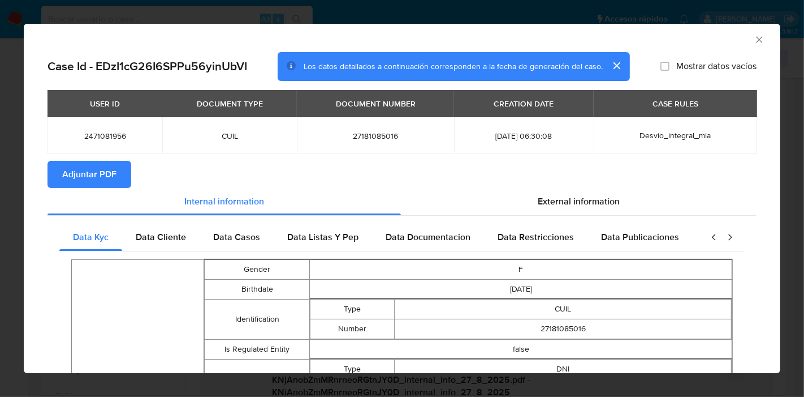
click at [105, 179] on span "Adjuntar PDF" at bounding box center [89, 174] width 54 height 25
click at [754, 45] on icon "Cerrar ventana" at bounding box center [759, 39] width 11 height 11
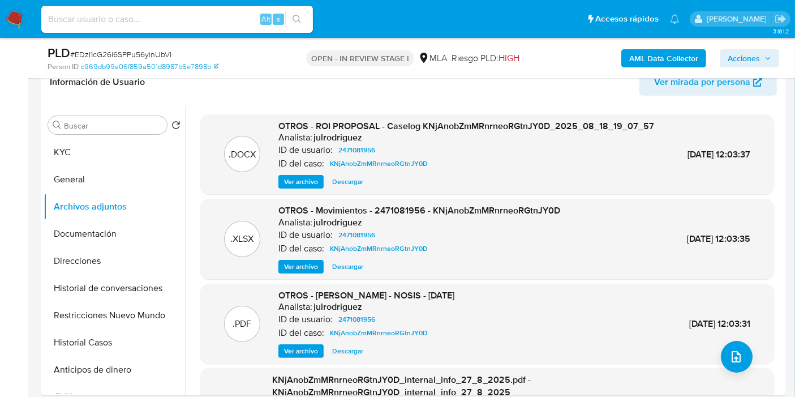
click at [123, 136] on div "Buscar Volver al orden por defecto KYC General Archivos adjuntos Documentación …" at bounding box center [114, 251] width 141 height 288
click at [126, 156] on button "KYC" at bounding box center [110, 152] width 132 height 27
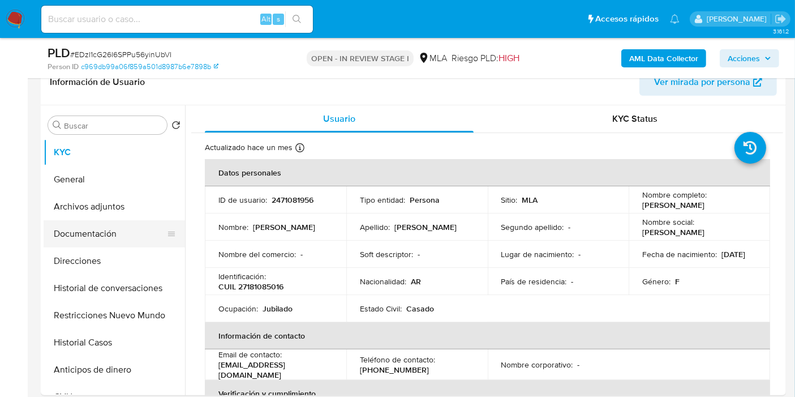
click at [127, 235] on button "Documentación" at bounding box center [110, 233] width 132 height 27
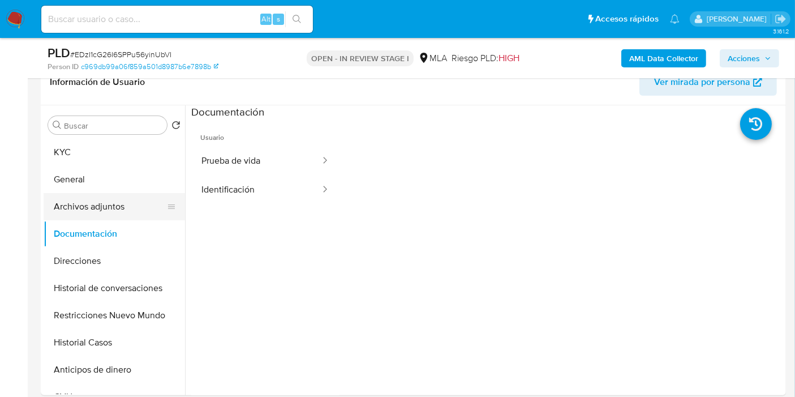
click at [93, 212] on button "Archivos adjuntos" at bounding box center [110, 206] width 132 height 27
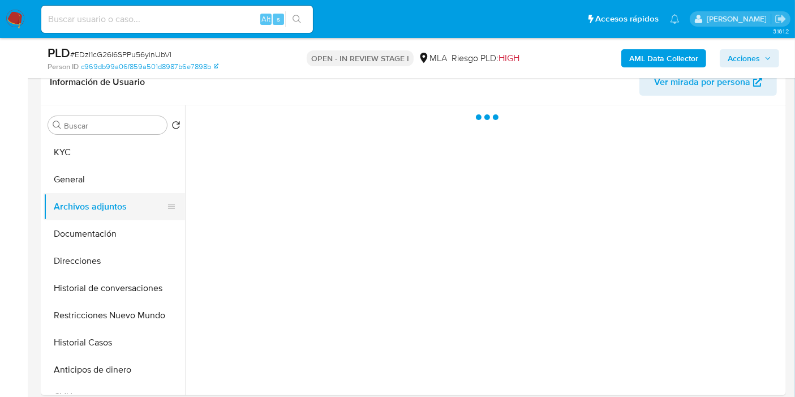
click at [93, 212] on button "Archivos adjuntos" at bounding box center [110, 206] width 132 height 27
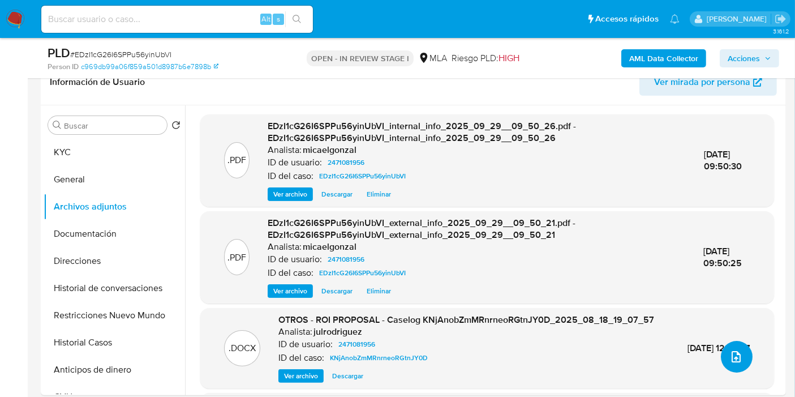
click at [742, 363] on button "upload-file" at bounding box center [737, 357] width 32 height 32
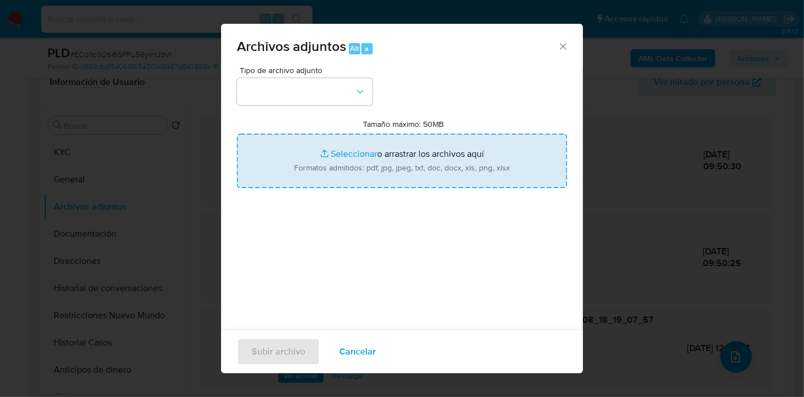
click at [361, 152] on input "Tamaño máximo: 50MB Seleccionar archivos" at bounding box center [402, 161] width 330 height 54
type input "C:\fakepath\Movimientos de Mariela Guadalupe Wermuth.xlsx"
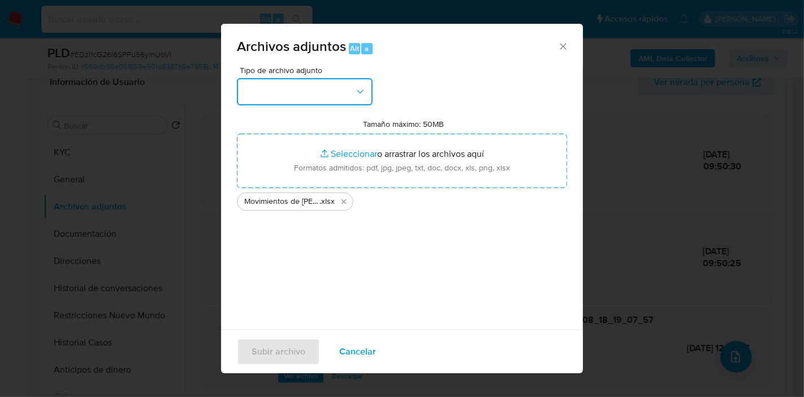
click at [327, 88] on button "button" at bounding box center [305, 91] width 136 height 27
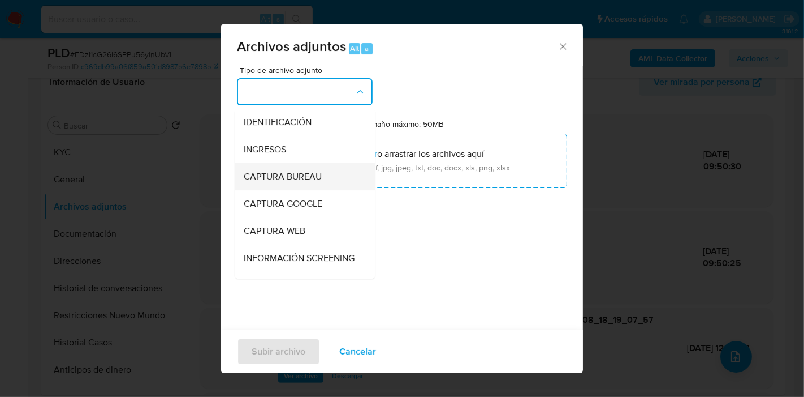
scroll to position [126, 0]
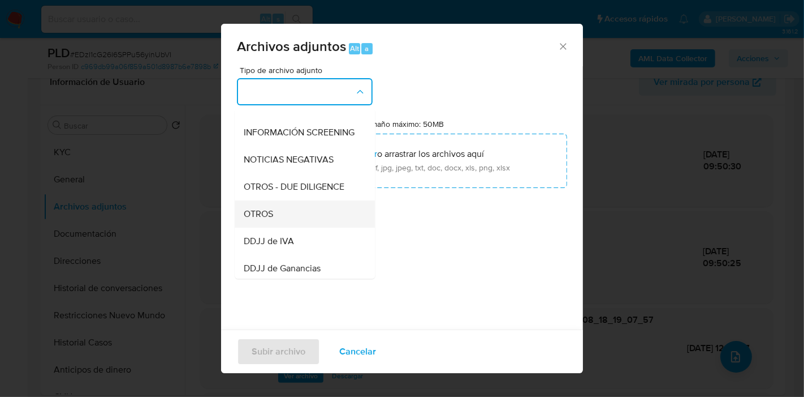
click at [286, 217] on div "OTROS" at bounding box center [301, 213] width 115 height 27
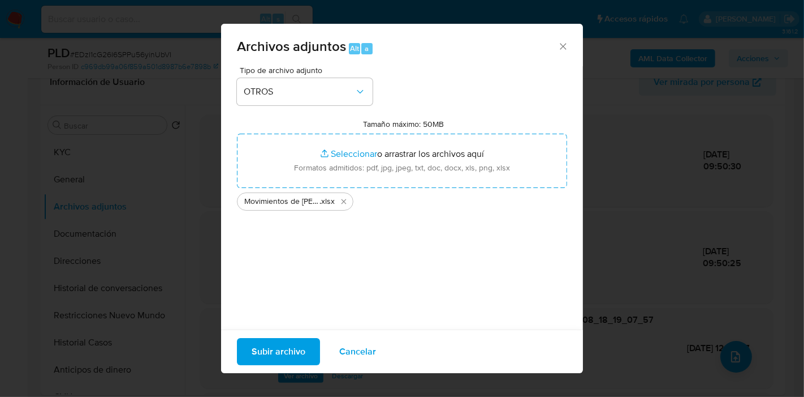
click at [279, 332] on div "Subir archivo Cancelar" at bounding box center [402, 351] width 362 height 44
click at [286, 350] on span "Subir archivo" at bounding box center [279, 351] width 54 height 25
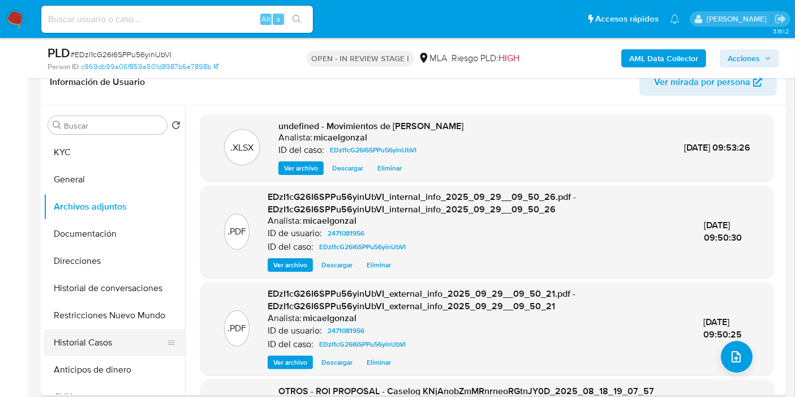
click at [111, 341] on button "Historial Casos" at bounding box center [110, 342] width 132 height 27
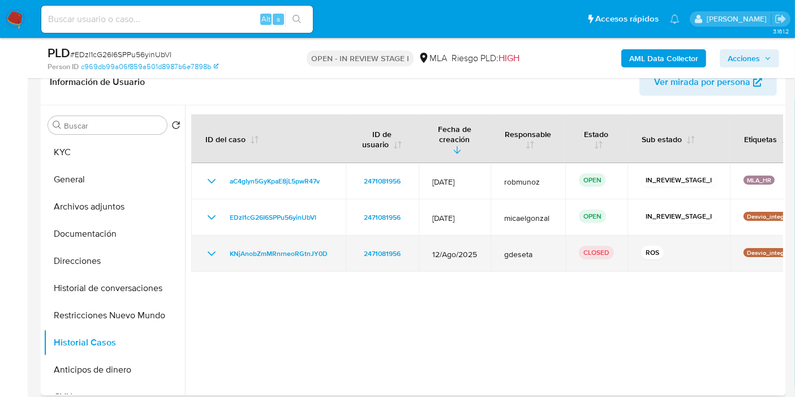
click at [208, 248] on icon "Mostrar/Ocultar" at bounding box center [212, 254] width 14 height 14
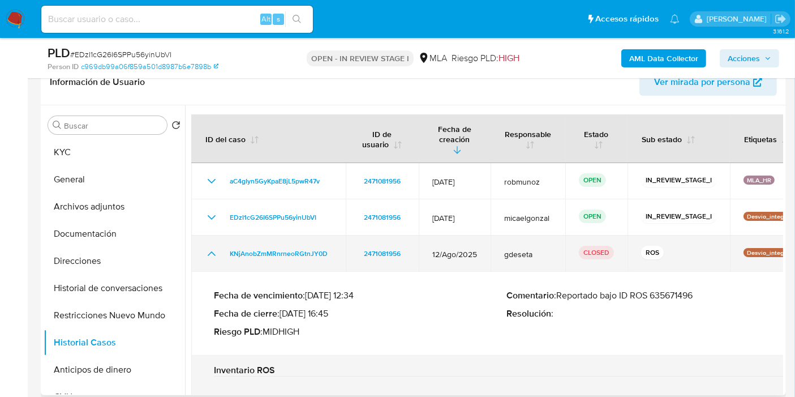
click at [208, 248] on icon "Mostrar/Ocultar" at bounding box center [212, 254] width 14 height 14
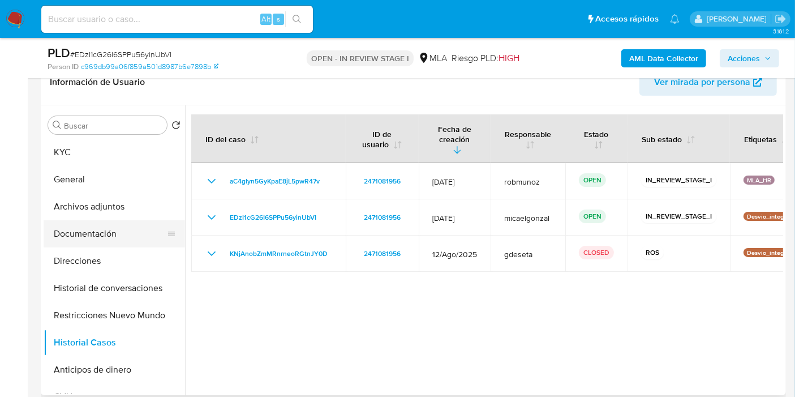
click at [85, 234] on button "Documentación" at bounding box center [110, 233] width 132 height 27
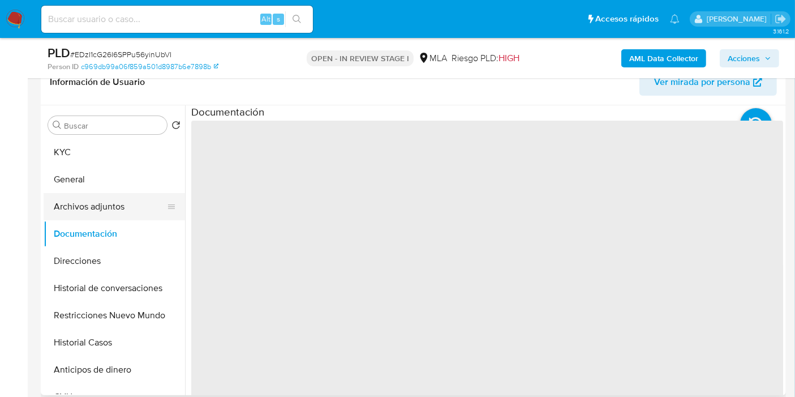
click at [111, 206] on button "Archivos adjuntos" at bounding box center [110, 206] width 132 height 27
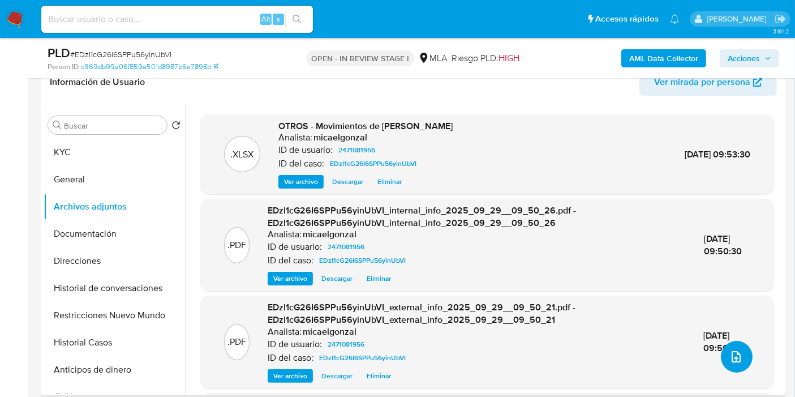
click at [724, 365] on button "upload-file" at bounding box center [737, 357] width 32 height 32
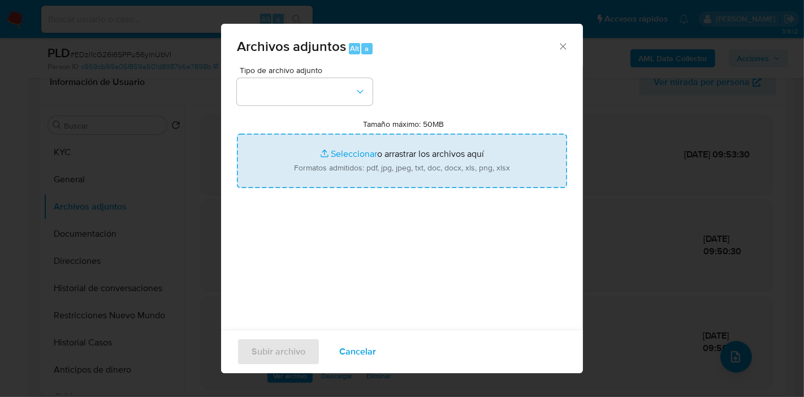
click at [417, 170] on input "Tamaño máximo: 50MB Seleccionar archivos" at bounding box center [402, 161] width 330 height 54
type input "C:\fakepath\Caselog EDzI1cG26I6SPPu56yinUbVI_2025_09_19_12_15_40.docx"
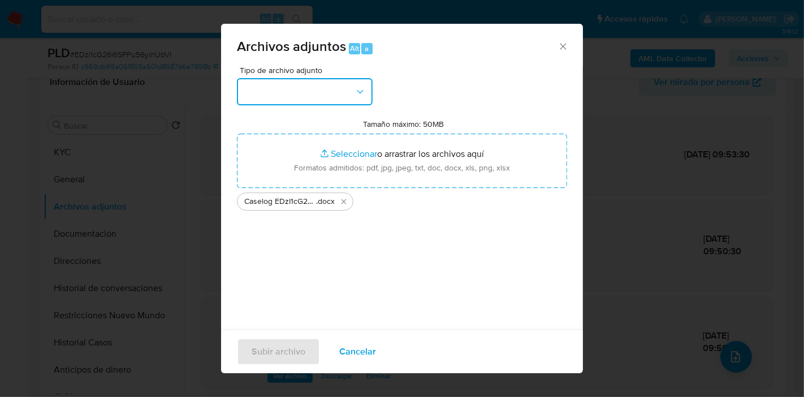
click at [248, 94] on button "button" at bounding box center [305, 91] width 136 height 27
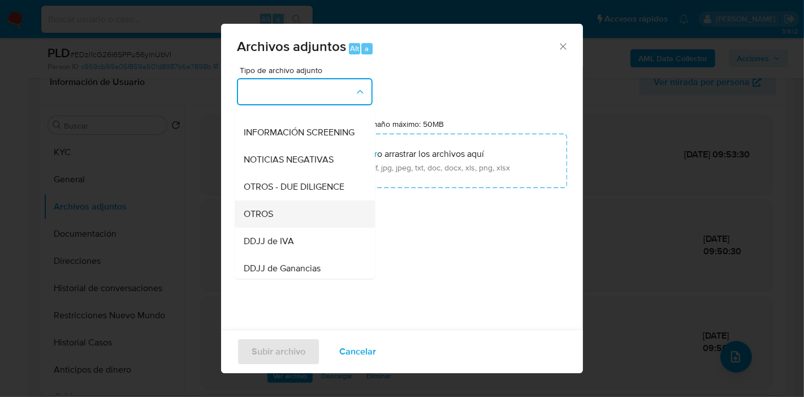
click at [292, 227] on div "OTROS" at bounding box center [301, 213] width 115 height 27
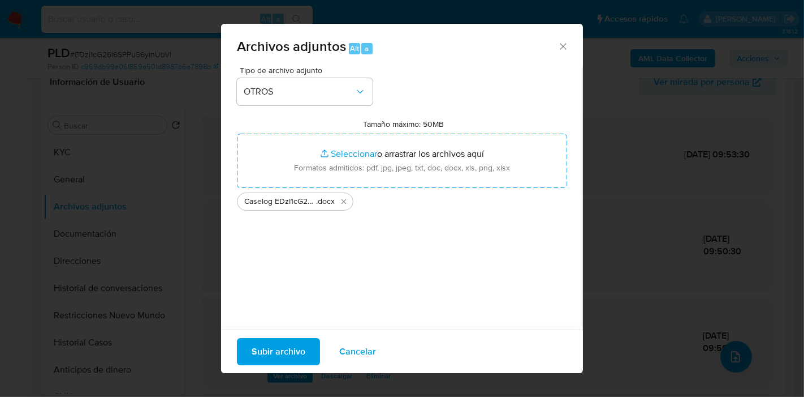
click at [281, 342] on span "Subir archivo" at bounding box center [279, 351] width 54 height 25
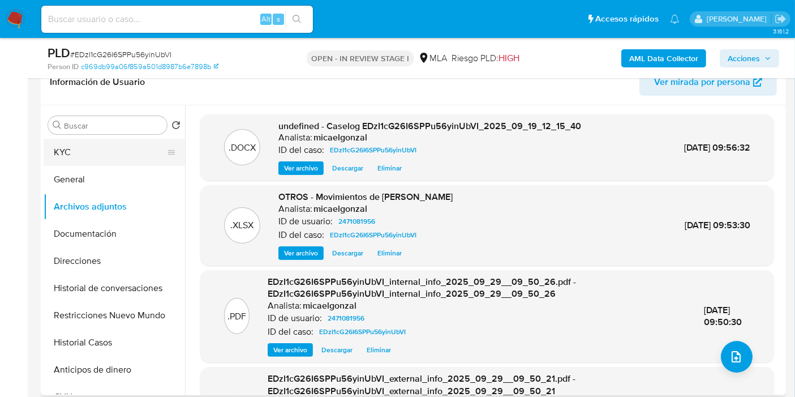
click at [104, 147] on button "KYC" at bounding box center [110, 152] width 132 height 27
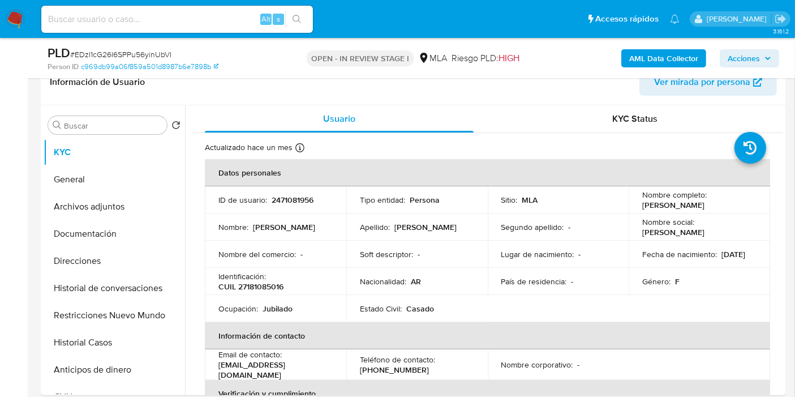
click at [721, 55] on button "Acciones" at bounding box center [749, 58] width 59 height 18
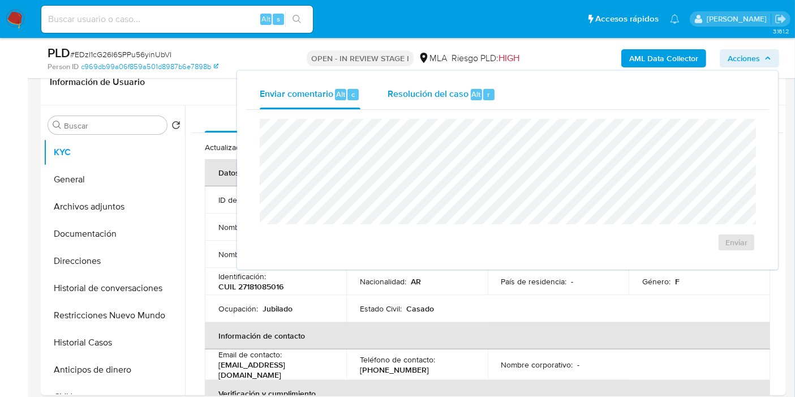
click at [440, 94] on span "Resolución del caso" at bounding box center [428, 93] width 81 height 13
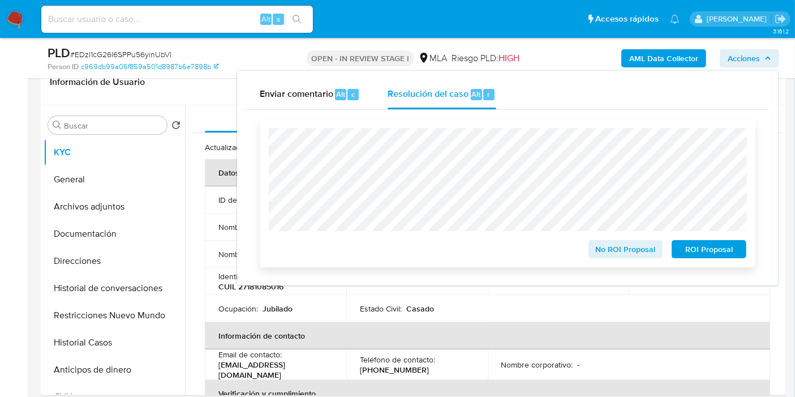
click at [683, 248] on span "ROI Proposal" at bounding box center [708, 249] width 59 height 16
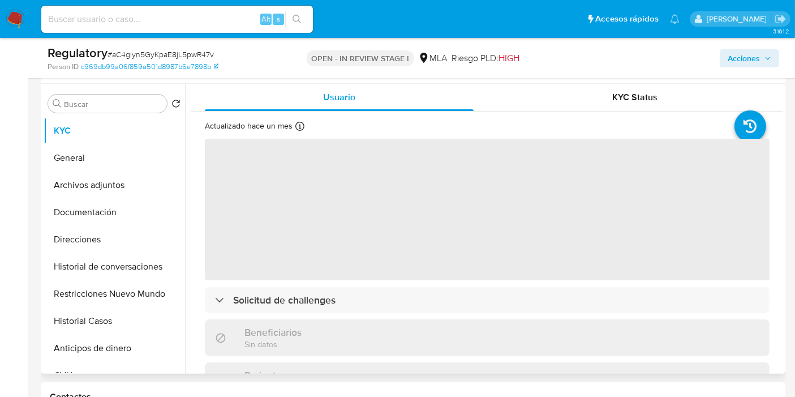
scroll to position [251, 0]
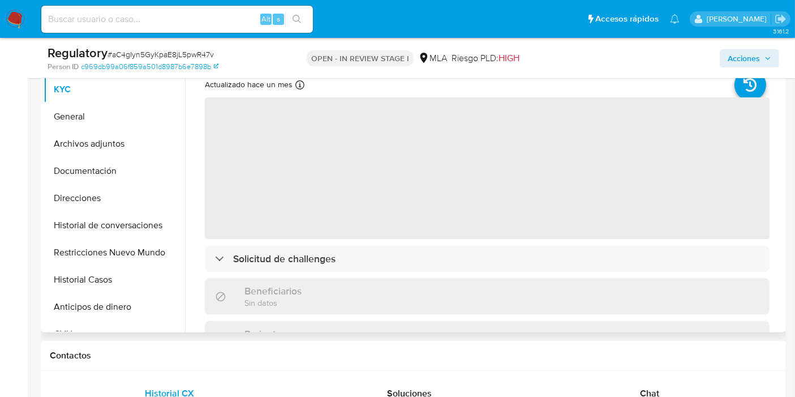
select select "10"
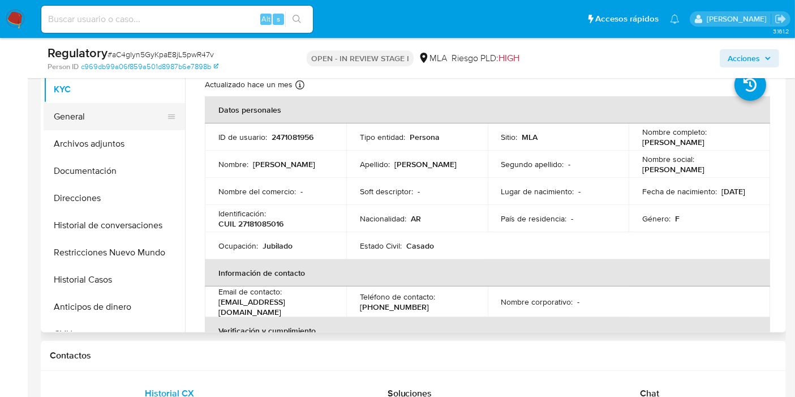
click at [148, 121] on button "General" at bounding box center [110, 116] width 132 height 27
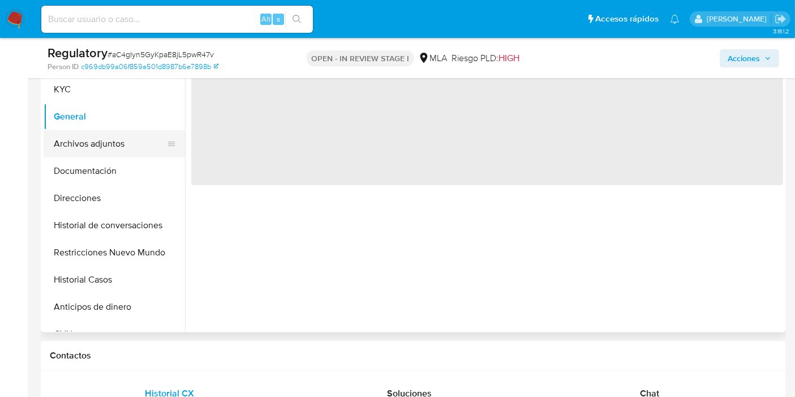
click at [110, 143] on button "Archivos adjuntos" at bounding box center [110, 143] width 132 height 27
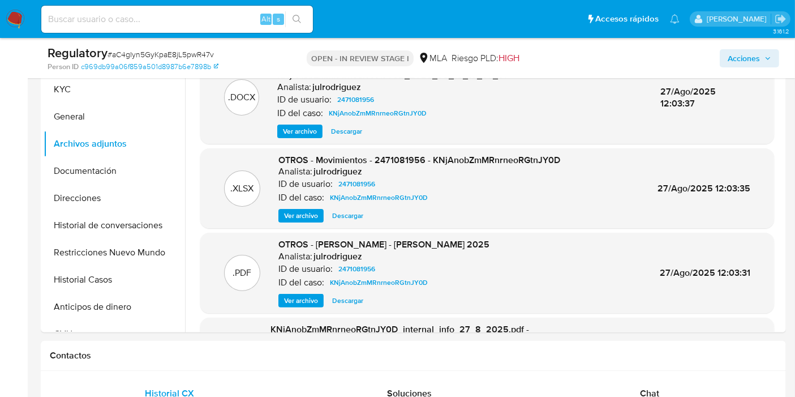
scroll to position [126, 0]
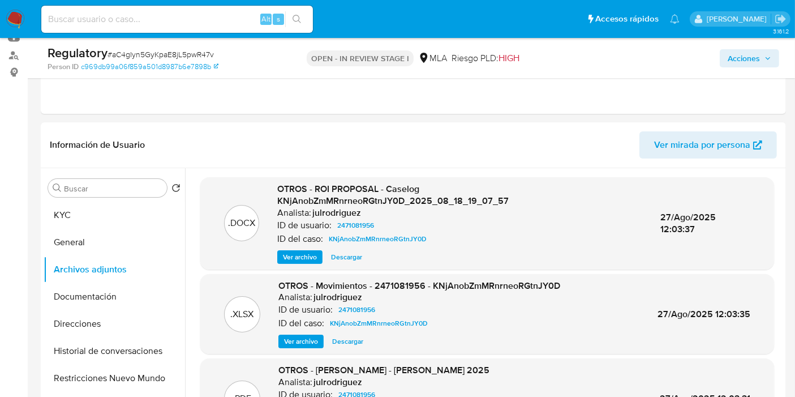
click at [18, 22] on img at bounding box center [15, 19] width 19 height 19
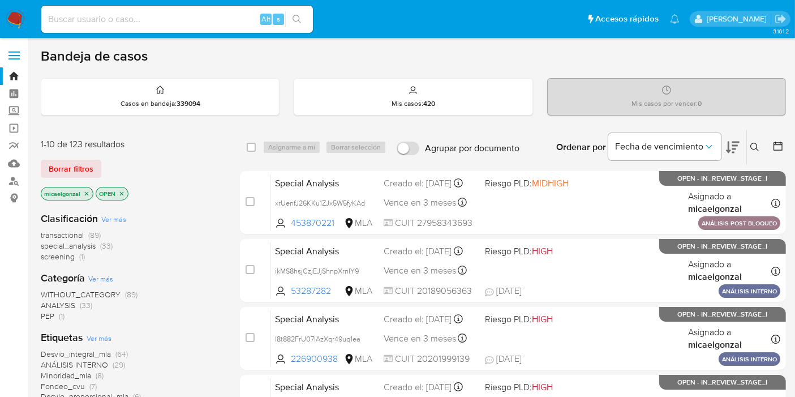
click at [192, 7] on div "Alt s" at bounding box center [177, 19] width 272 height 27
click at [184, 23] on input at bounding box center [177, 19] width 272 height 15
paste input "KKpeqg1AVHz0NpLZA7acJbDv"
type input "KKpeqg1AVHz0NpLZA7acJbDv"
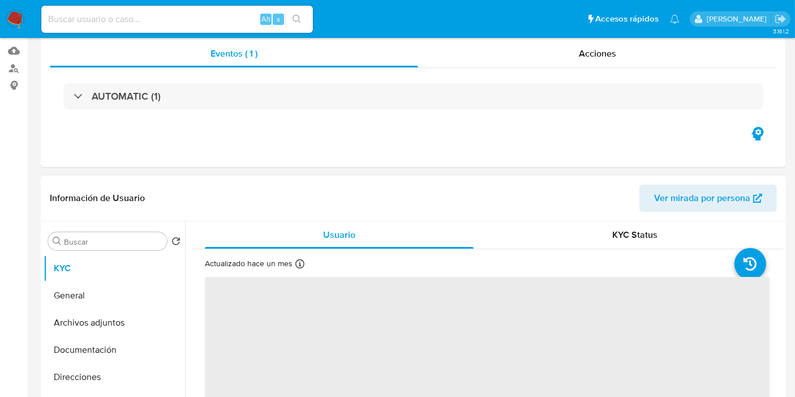
scroll to position [188, 0]
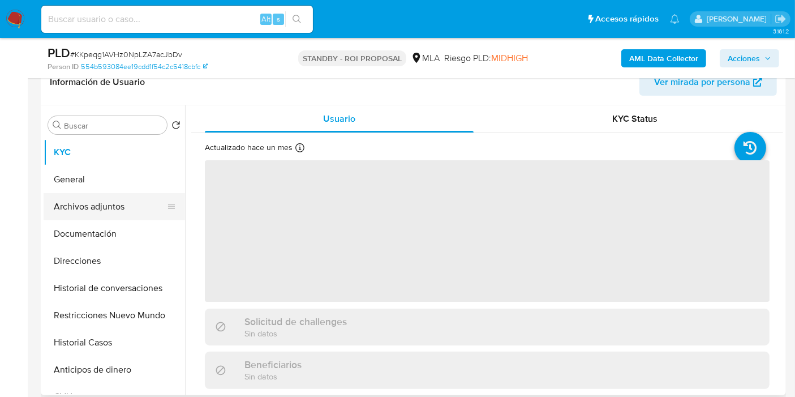
select select "10"
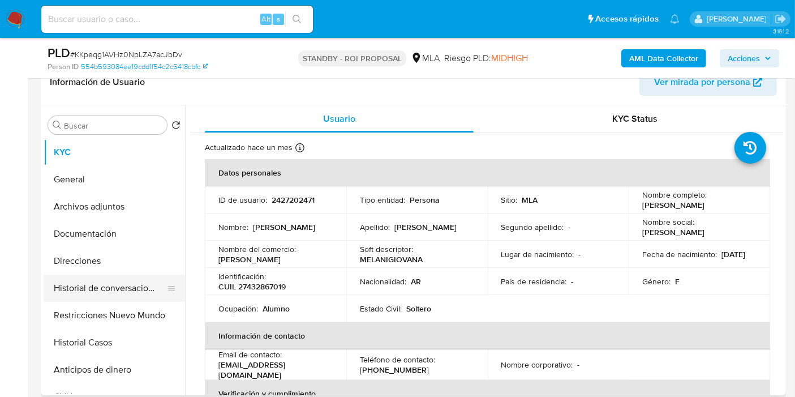
click at [69, 285] on button "Historial de conversaciones" at bounding box center [110, 287] width 132 height 27
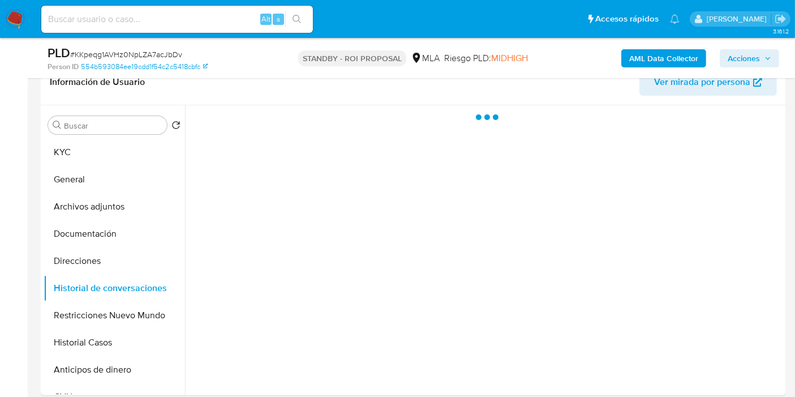
click at [11, 23] on img at bounding box center [15, 19] width 19 height 19
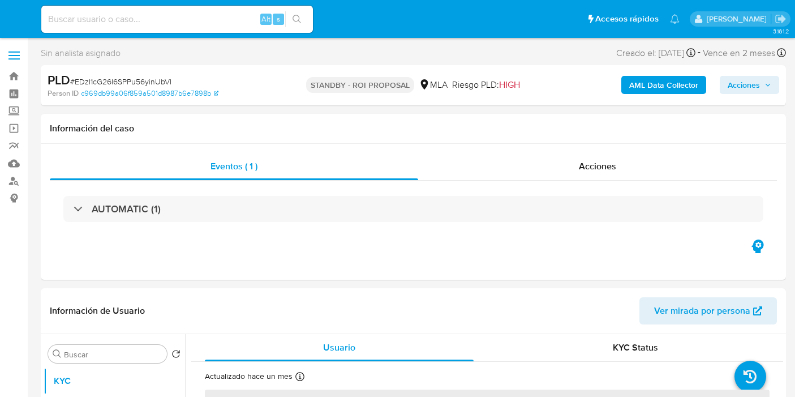
select select "10"
click at [16, 17] on img at bounding box center [15, 19] width 19 height 19
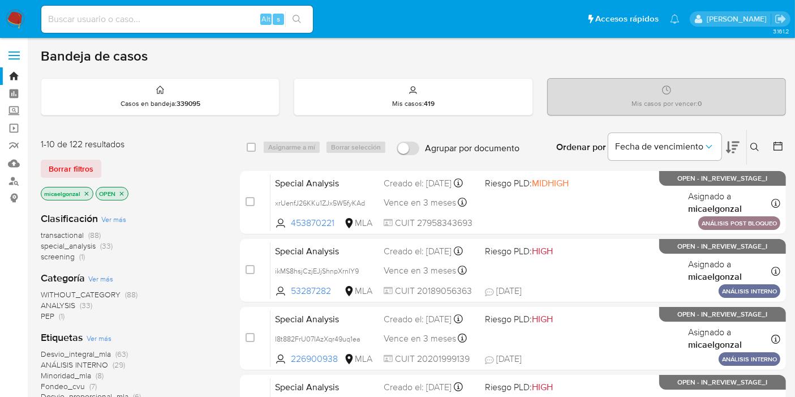
click at [141, 21] on input at bounding box center [177, 19] width 272 height 15
paste input "n5kWhVSgnxRrAmrTbWTb3RoM"
type input "n5kWhVSgnxRrAmrTbWTb3RoM"
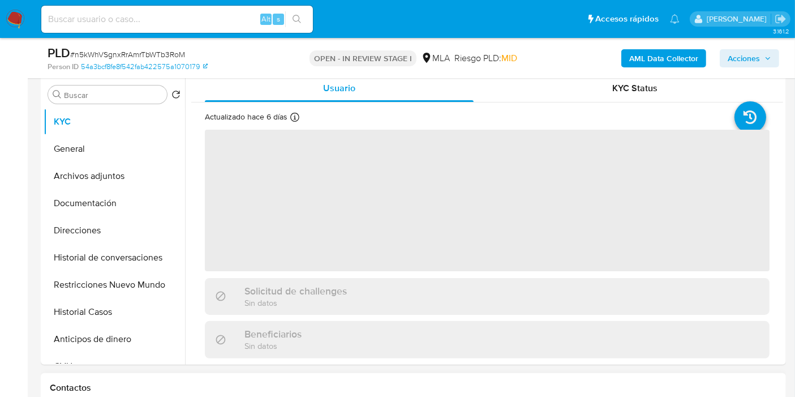
scroll to position [314, 0]
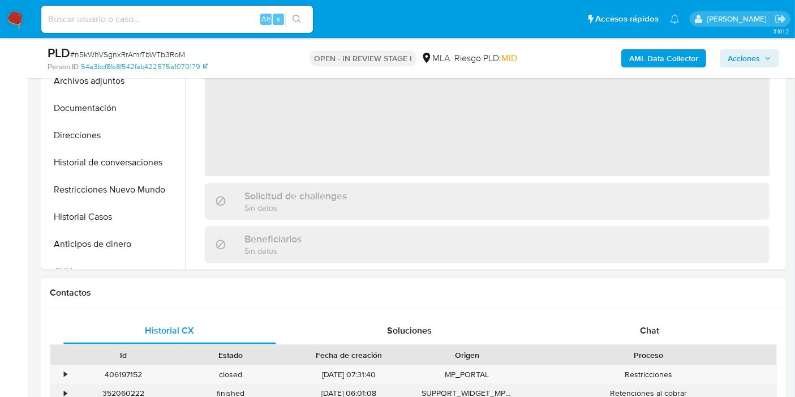
select select "10"
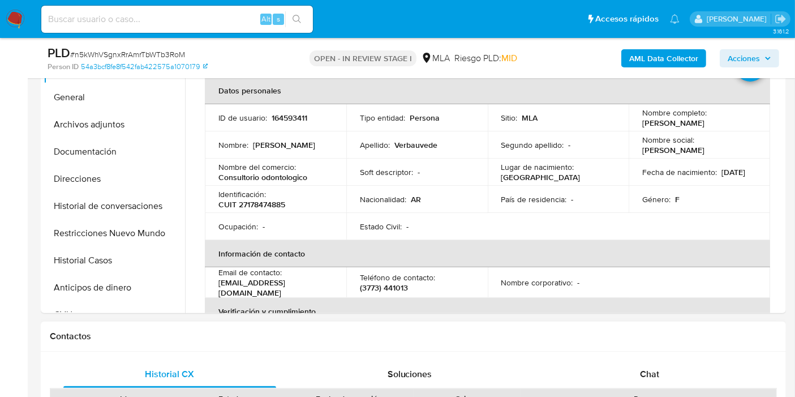
scroll to position [251, 0]
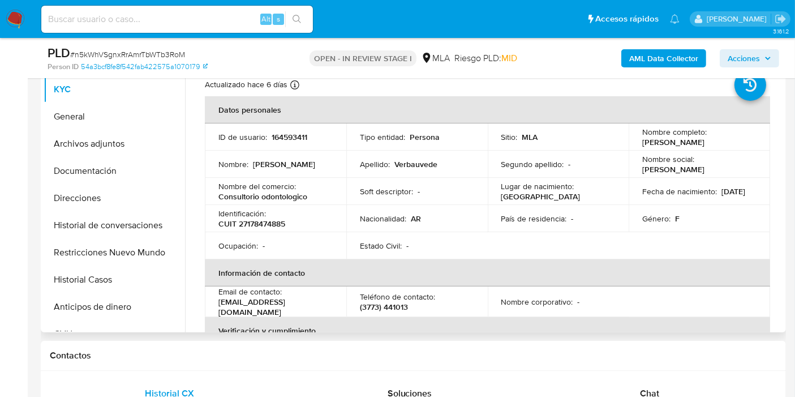
click at [295, 197] on p "Consultorio odontologico" at bounding box center [262, 196] width 89 height 10
drag, startPoint x: 295, startPoint y: 197, endPoint x: 265, endPoint y: 232, distance: 45.7
click at [292, 199] on p "Consultorio odontologico" at bounding box center [262, 196] width 89 height 10
click at [265, 232] on td "Ocupación : -" at bounding box center [275, 245] width 141 height 27
click at [278, 222] on p "CUIT 27178474885" at bounding box center [251, 223] width 67 height 10
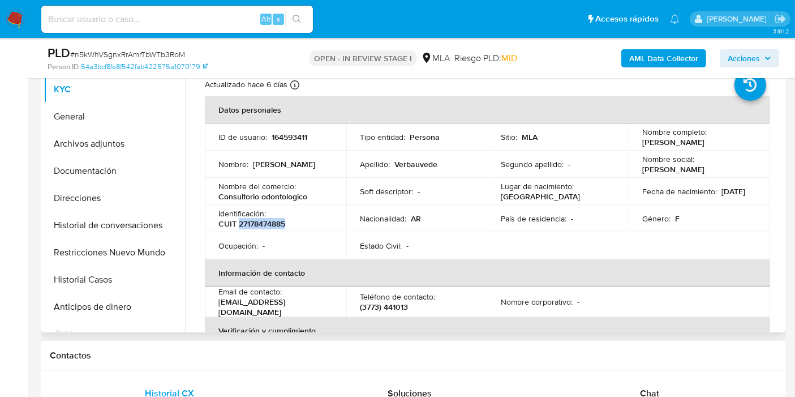
click at [278, 222] on p "CUIT 27178474885" at bounding box center [251, 223] width 67 height 10
click at [108, 126] on button "General" at bounding box center [110, 116] width 132 height 27
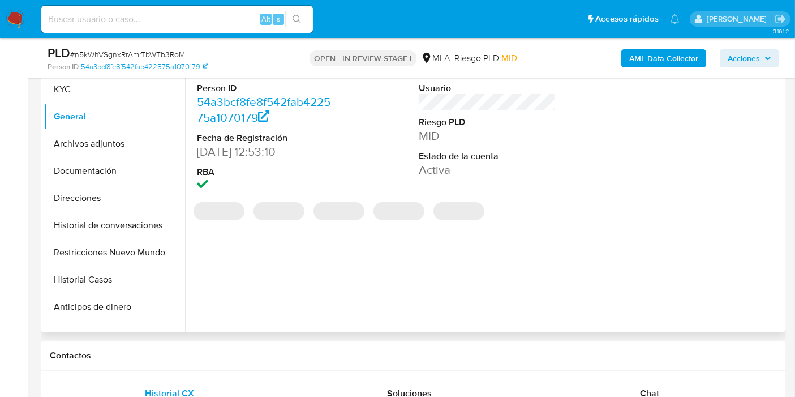
scroll to position [126, 0]
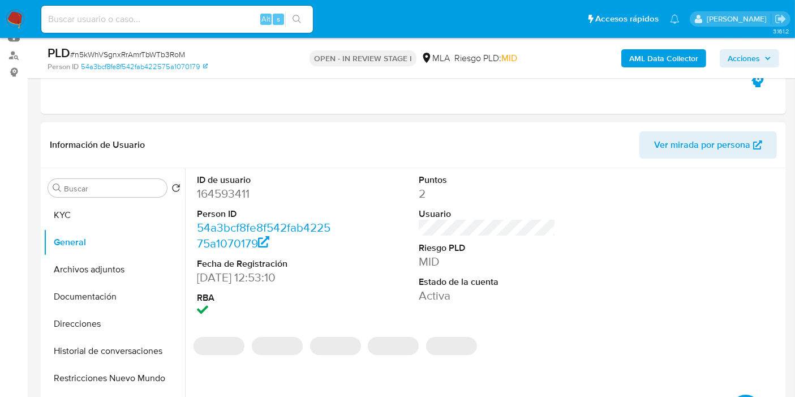
click at [224, 197] on dd "164593411" at bounding box center [265, 194] width 137 height 16
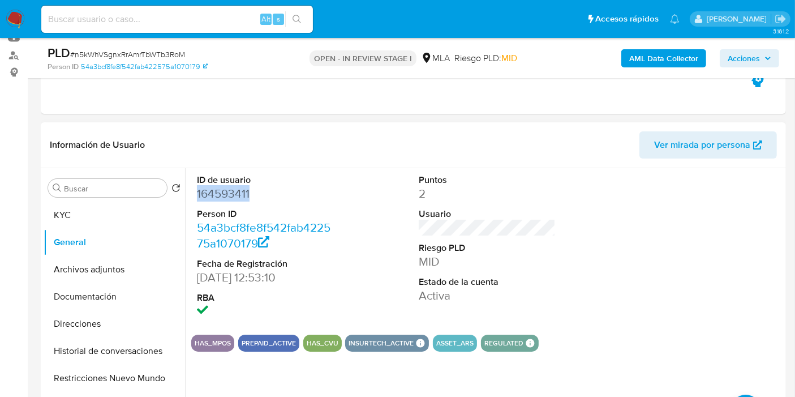
click at [224, 197] on dd "164593411" at bounding box center [265, 194] width 137 height 16
copy dd "164593411"
click at [134, 221] on button "KYC" at bounding box center [110, 214] width 132 height 27
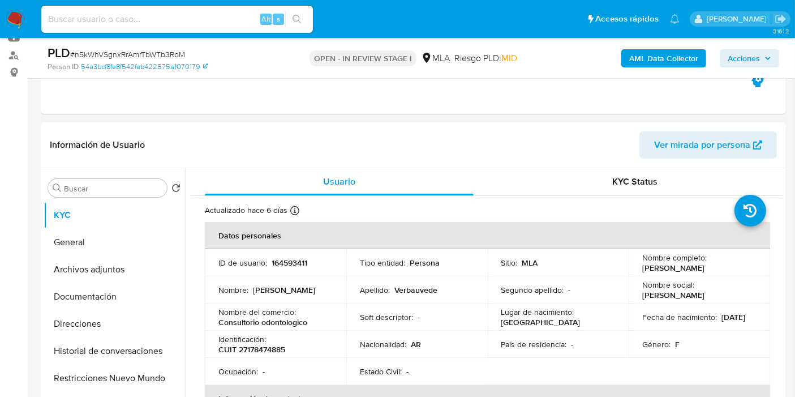
click at [691, 262] on p "Mariana Verbauvede" at bounding box center [673, 267] width 62 height 10
drag, startPoint x: 714, startPoint y: 265, endPoint x: 639, endPoint y: 264, distance: 75.2
click at [642, 264] on div "Nombre completo : Mariana Verbauvede" at bounding box center [699, 262] width 114 height 20
copy p "Mariana Verbauvede"
click at [94, 327] on button "Direcciones" at bounding box center [110, 323] width 132 height 27
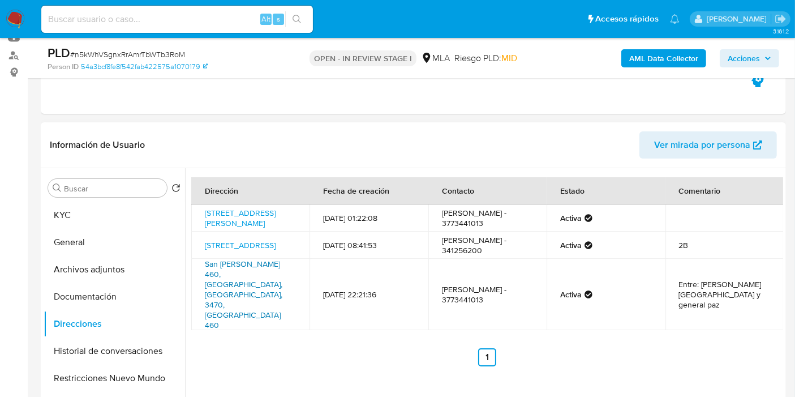
click at [254, 290] on link "San Martin 460, Mercedes, Corrientes, 3470, Argentina 460" at bounding box center [244, 294] width 78 height 72
click at [223, 243] on link "Boulevard Oroño 338, Rosario, Santa Fe, 2000, Argentina 338" at bounding box center [240, 244] width 71 height 11
click at [635, 57] on b "AML Data Collector" at bounding box center [663, 58] width 69 height 18
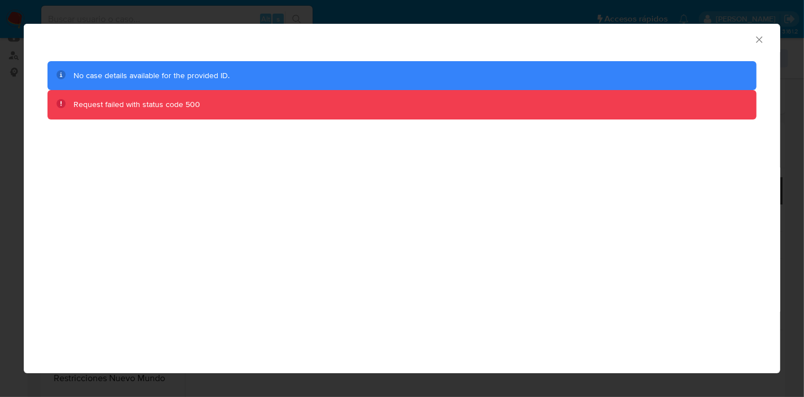
click at [767, 39] on div "AML Data Collector" at bounding box center [402, 38] width 757 height 28
click at [763, 37] on icon "Cerrar ventana" at bounding box center [759, 39] width 11 height 11
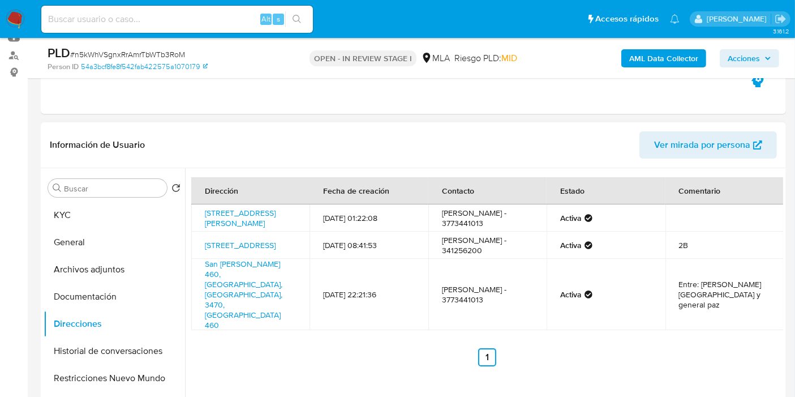
click at [289, 123] on div "Información de Usuario Ver mirada por persona" at bounding box center [413, 145] width 745 height 46
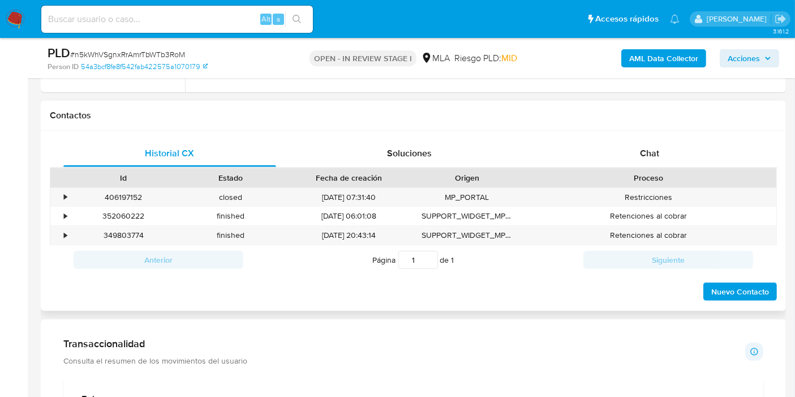
scroll to position [502, 0]
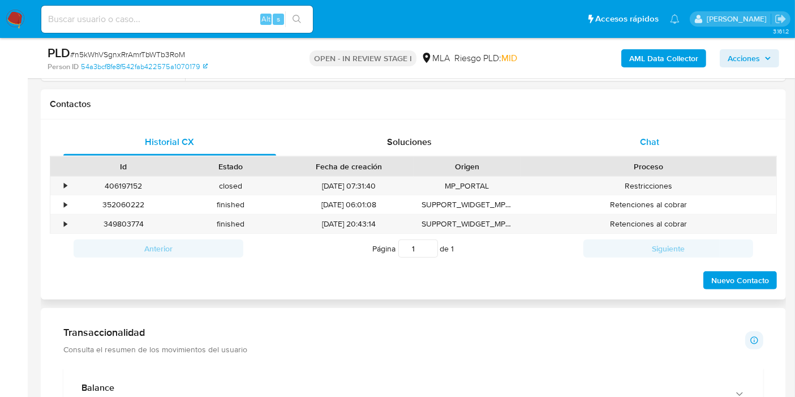
click at [700, 129] on div "Chat" at bounding box center [649, 141] width 213 height 27
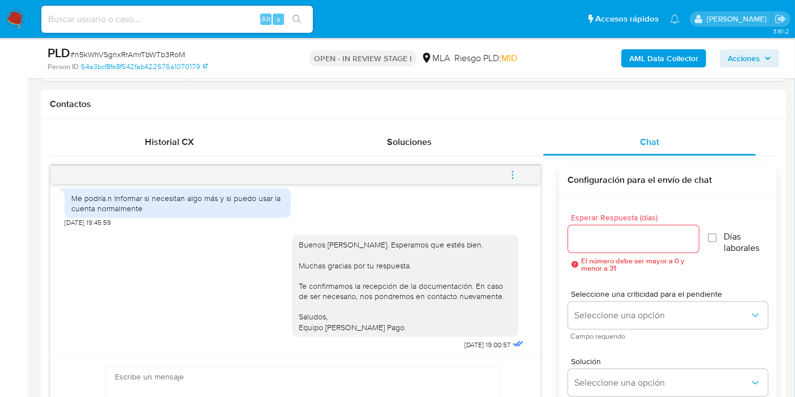
scroll to position [489, 0]
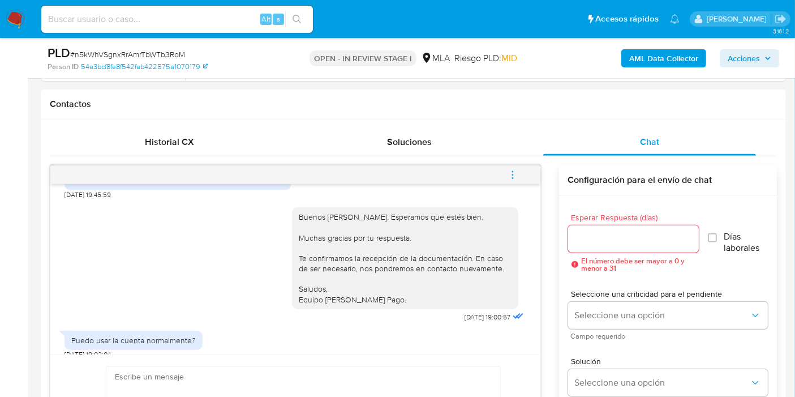
drag, startPoint x: 282, startPoint y: 348, endPoint x: 256, endPoint y: 364, distance: 30.3
click at [276, 352] on div "El dinero extra que estoy manejando es de parte de depósitos de Mi divorcio… ma…" at bounding box center [295, 269] width 490 height 170
type textarea "b"
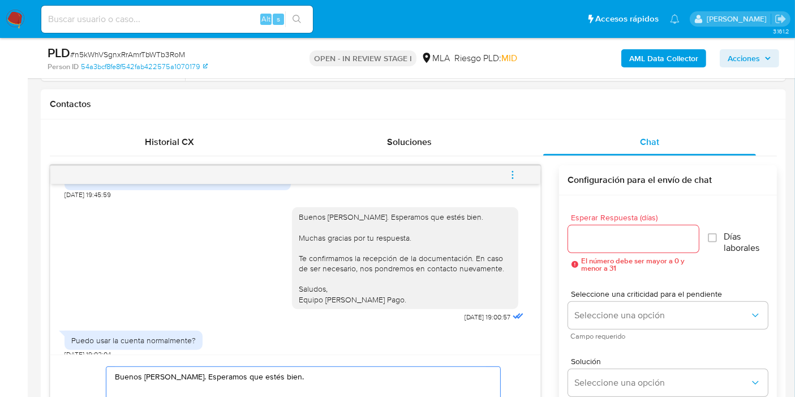
scroll to position [509, 0]
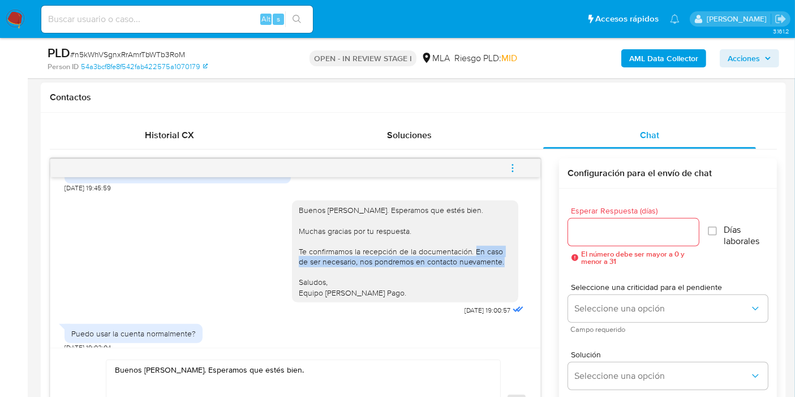
drag, startPoint x: 479, startPoint y: 251, endPoint x: 464, endPoint y: 244, distance: 16.2
click at [464, 244] on div "Buenos días, Mariana. Esperamos que estés bien. Muchas gracias por tu respuesta…" at bounding box center [405, 251] width 213 height 93
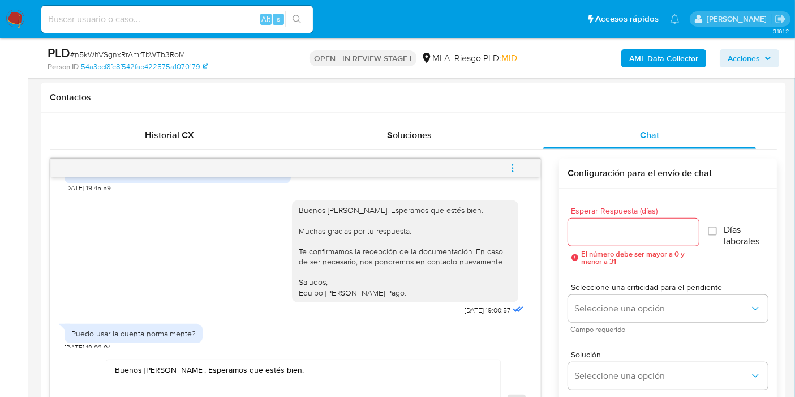
drag, startPoint x: 464, startPoint y: 244, endPoint x: 523, endPoint y: 5, distance: 247.0
click at [523, 5] on nav "Pausado Ver notificaciones Alt s Accesos rápidos Presiona las siguientes teclas…" at bounding box center [397, 19] width 795 height 38
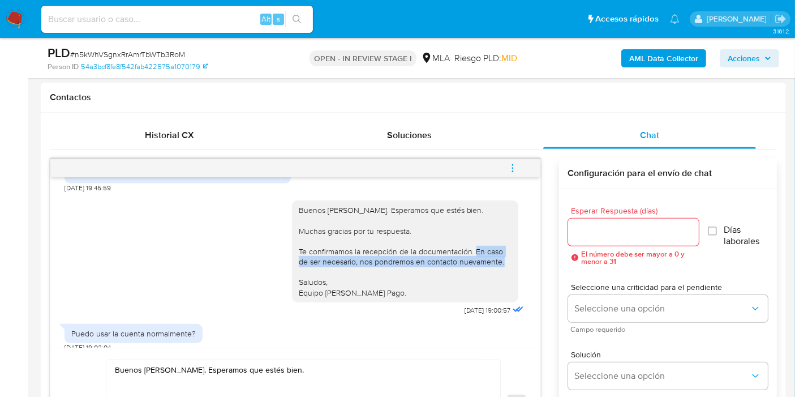
drag, startPoint x: 464, startPoint y: 244, endPoint x: 489, endPoint y: 247, distance: 25.1
click at [495, 249] on div "Buenos días, Mariana. Esperamos que estés bien. Muchas gracias por tu respuesta…" at bounding box center [405, 251] width 213 height 93
copy div "En caso de ser necesario, nos pondremos en contacto nuevamente."
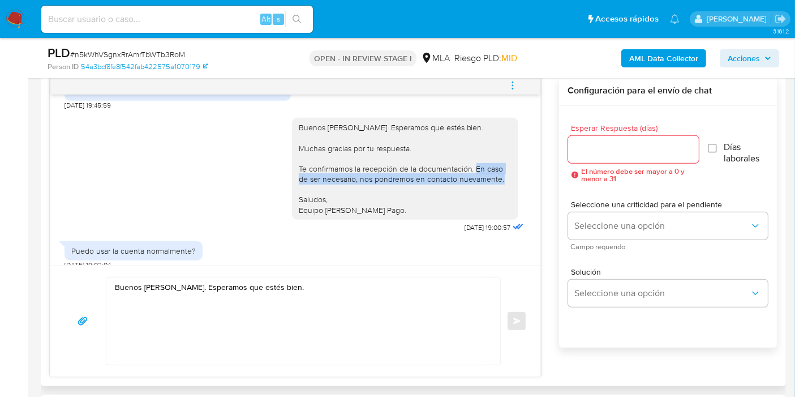
scroll to position [635, 0]
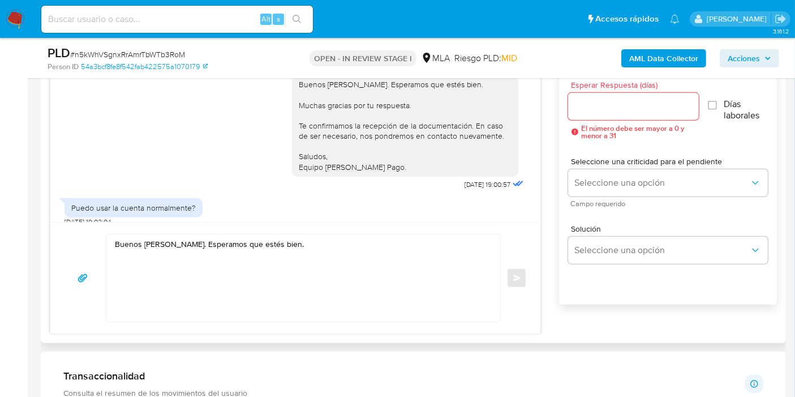
click at [315, 294] on textarea "Buenos días, Mariana. Esperamos que estés bien." at bounding box center [300, 277] width 371 height 87
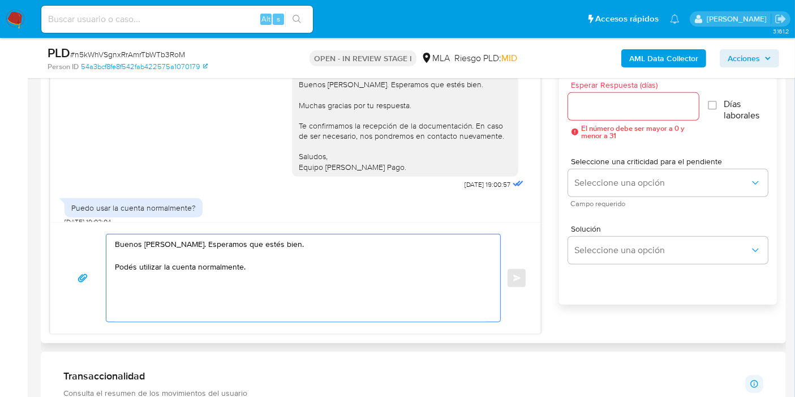
paste textarea "En caso de ser necesario, nos pondremos en contacto nuevamente."
click at [272, 300] on textarea "Buenos días, Mariana. Esperamos que estés bien. Podés utilizar la cuenta normal…" at bounding box center [300, 277] width 371 height 87
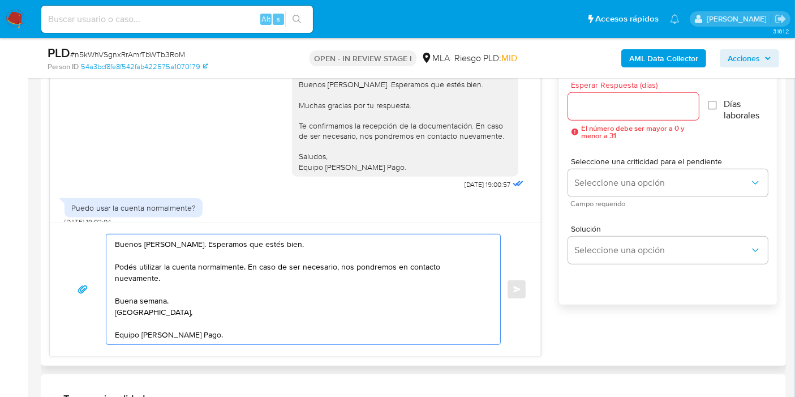
click at [182, 337] on textarea "Buenos días, Mariana. Esperamos que estés bien. Podés utilizar la cuenta normal…" at bounding box center [300, 289] width 371 height 110
click at [183, 335] on textarea "Buenos días, Mariana. Esperamos que estés bien. Podés utilizar la cuenta normal…" at bounding box center [300, 289] width 371 height 110
click at [192, 312] on textarea "Buenos días, Mariana. Esperamos que estés bien. Podés utilizar la cuenta normal…" at bounding box center [300, 289] width 371 height 110
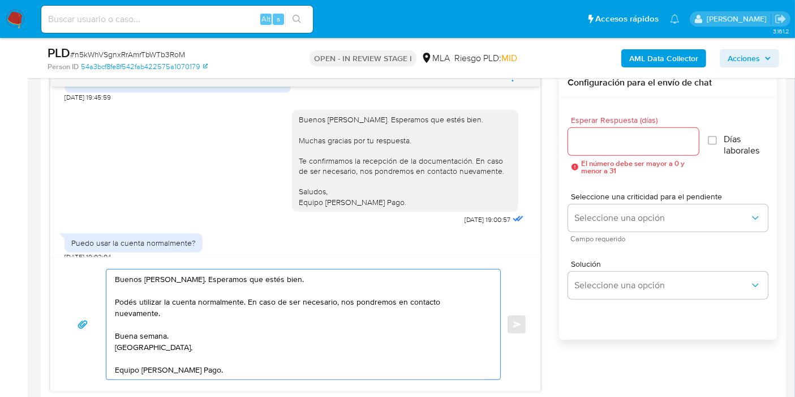
scroll to position [572, 0]
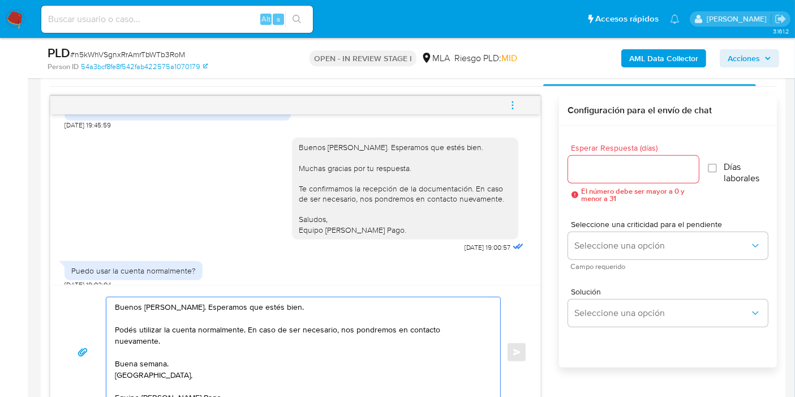
type textarea "Buenos días, Mariana. Esperamos que estés bien. Podés utilizar la cuenta normal…"
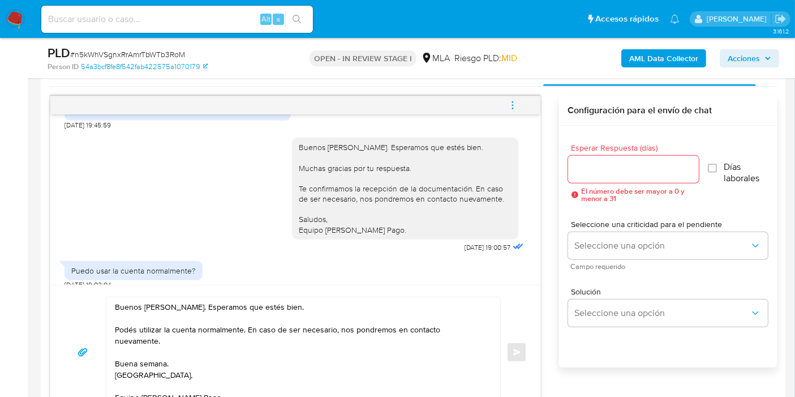
click at [651, 159] on div at bounding box center [633, 169] width 131 height 27
click at [642, 165] on input "Esperar Respuesta (días)" at bounding box center [633, 169] width 131 height 15
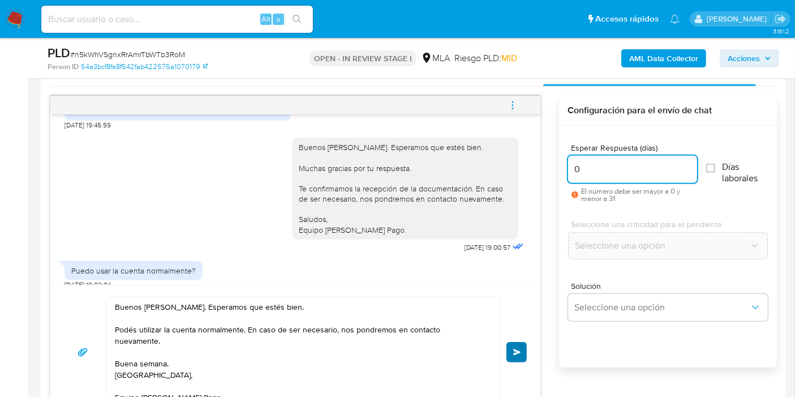
type input "0"
click at [520, 345] on button "Enviar" at bounding box center [516, 352] width 20 height 20
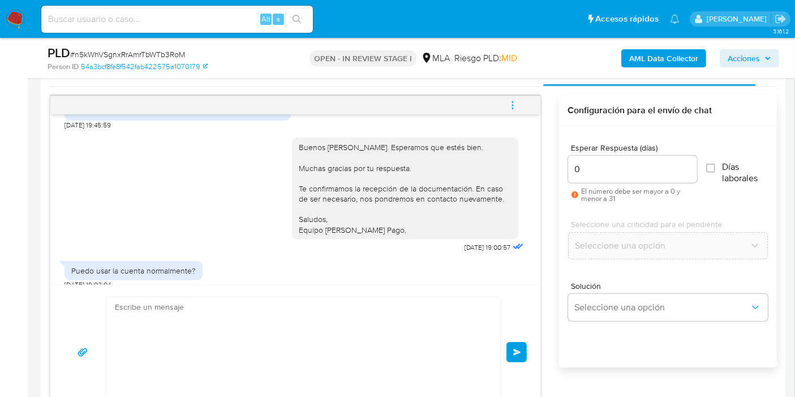
scroll to position [615, 0]
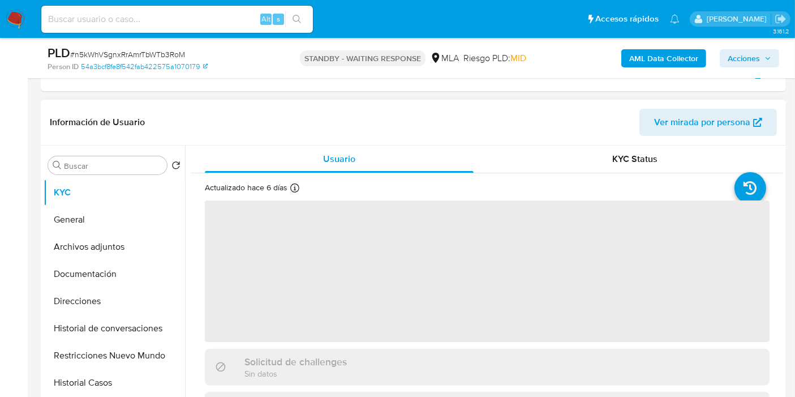
scroll to position [251, 0]
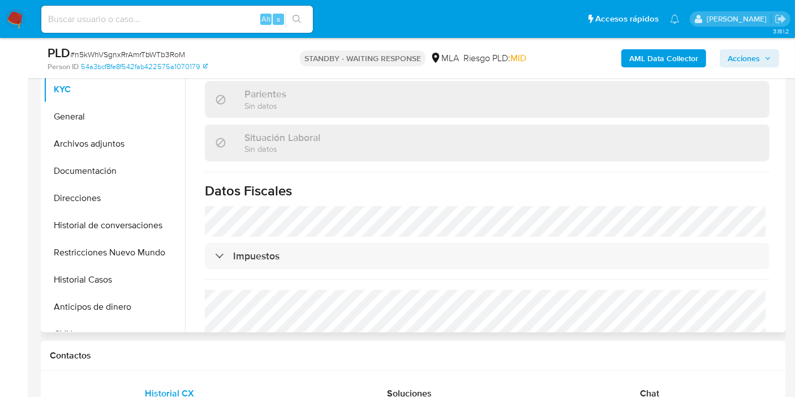
select select "10"
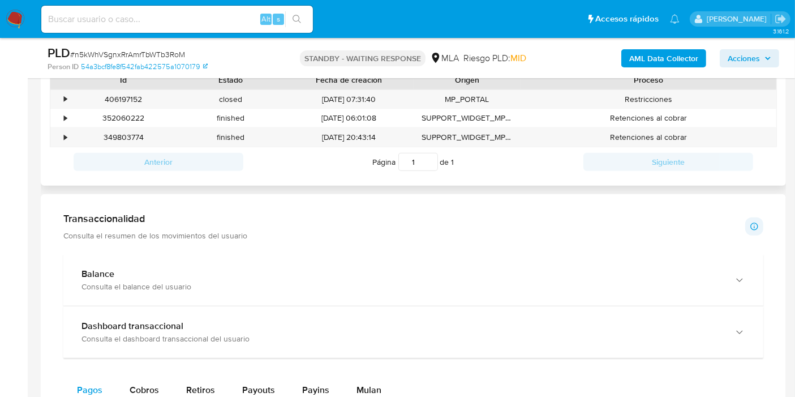
scroll to position [566, 0]
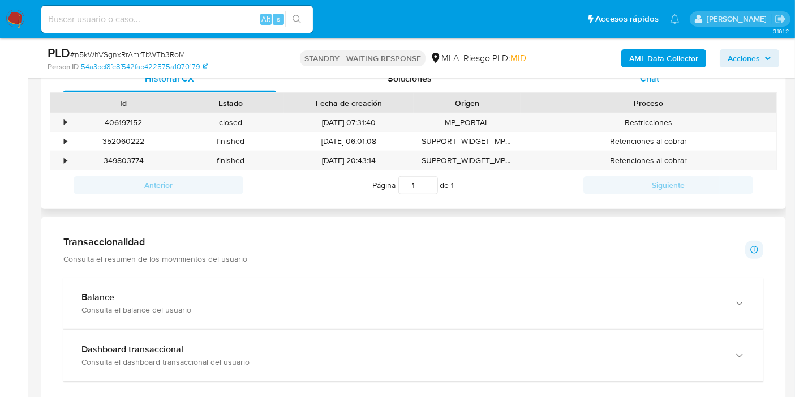
click at [662, 84] on div "Chat" at bounding box center [649, 78] width 213 height 27
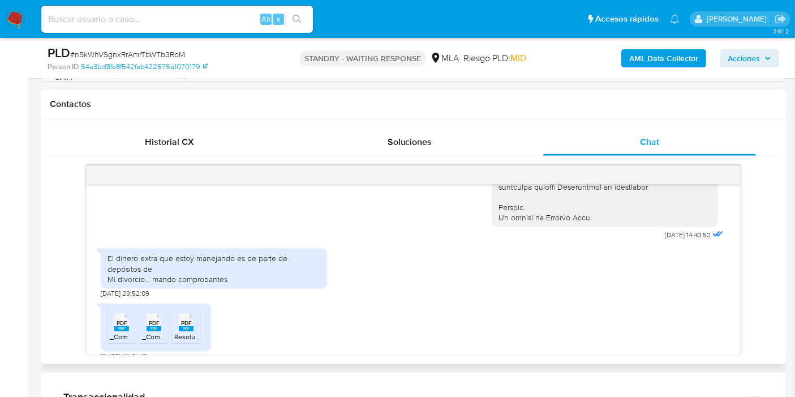
click at [259, 283] on div "El dinero extra que estoy manejando es de parte de depósitos de Mi divorcio… ma…" at bounding box center [213, 268] width 213 height 31
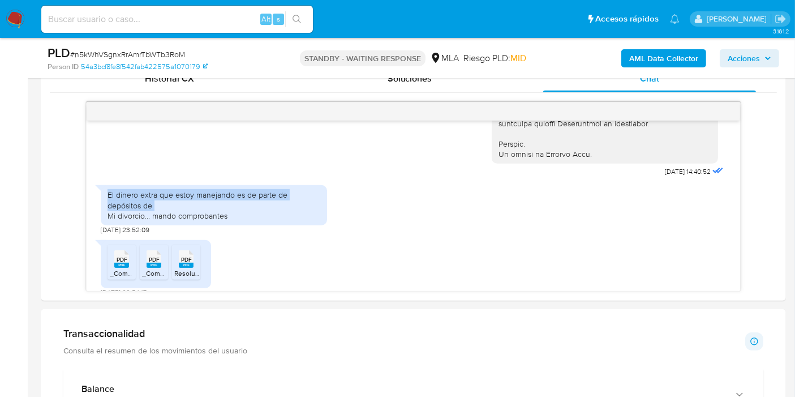
click at [649, 59] on b "AML Data Collector" at bounding box center [663, 58] width 69 height 18
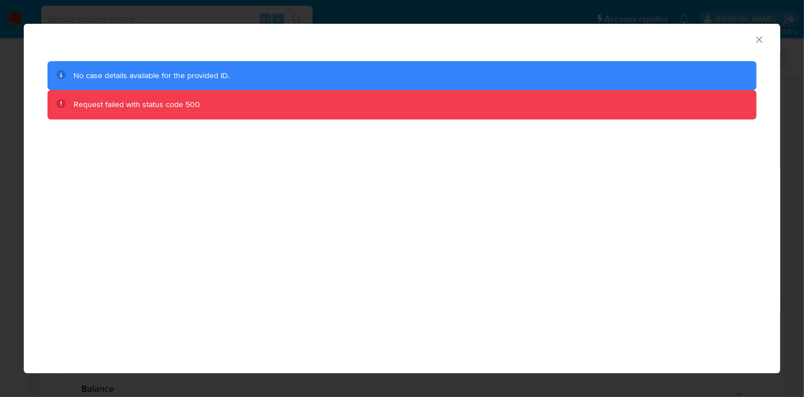
click at [762, 38] on icon "Cerrar ventana" at bounding box center [759, 39] width 11 height 11
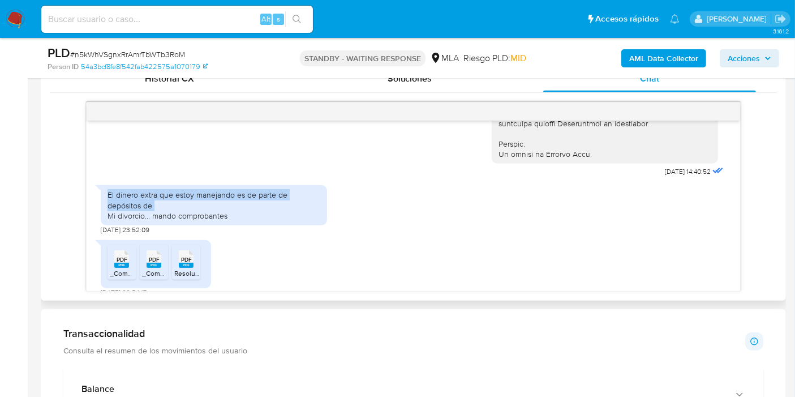
scroll to position [691, 0]
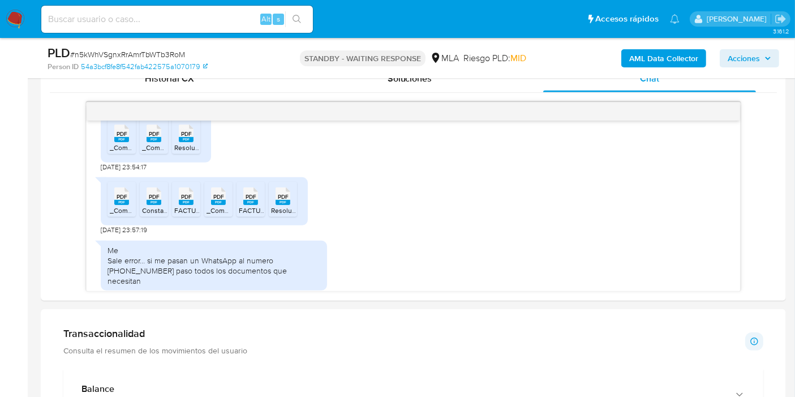
click at [140, 57] on span "# n5kWhVSgnxRrAmrTbWTb3RoM" at bounding box center [127, 54] width 115 height 11
copy span "n5kWhVSgnxRrAmrTbWTb3RoM"
click at [14, 23] on img at bounding box center [15, 19] width 19 height 19
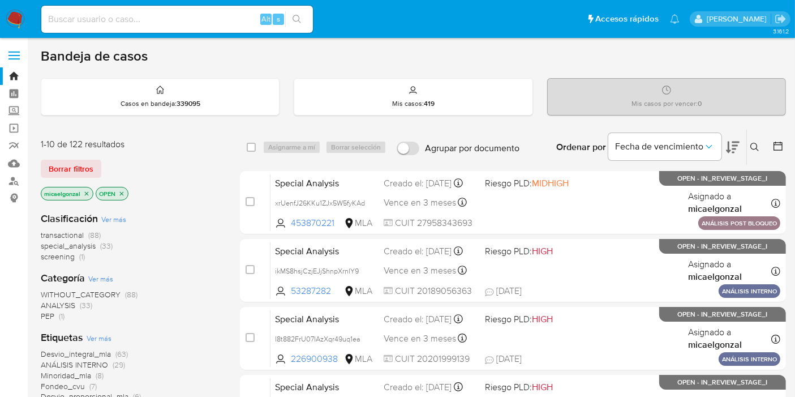
click at [98, 167] on button "Borrar filtros" at bounding box center [71, 169] width 61 height 18
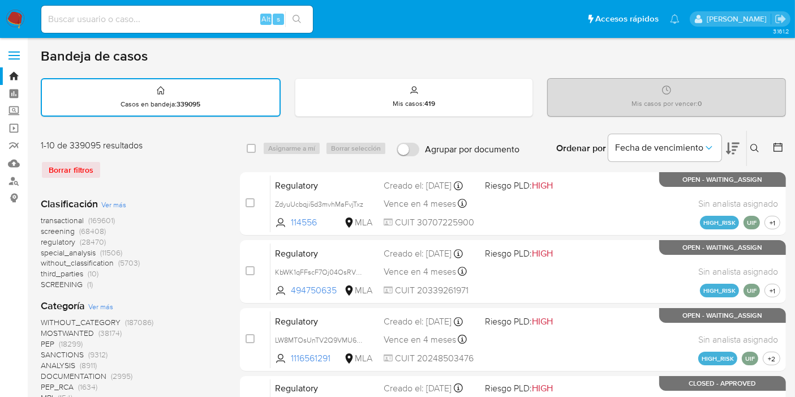
click at [753, 144] on icon at bounding box center [754, 148] width 9 height 9
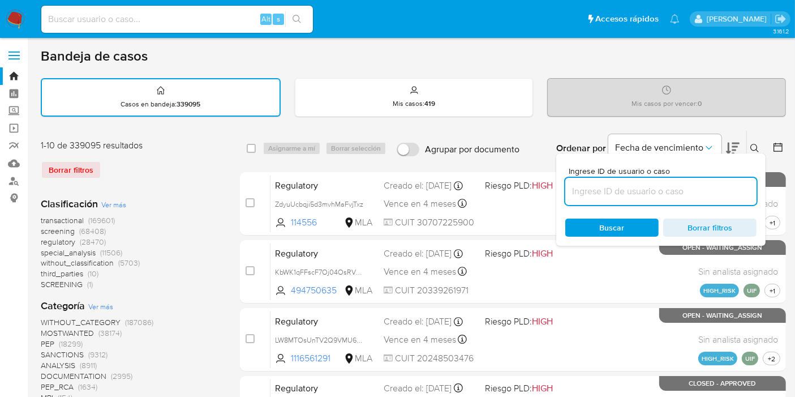
click at [646, 195] on input at bounding box center [660, 191] width 191 height 15
type input "n5kWhVSgnxRrAmrTbWTb3RoM"
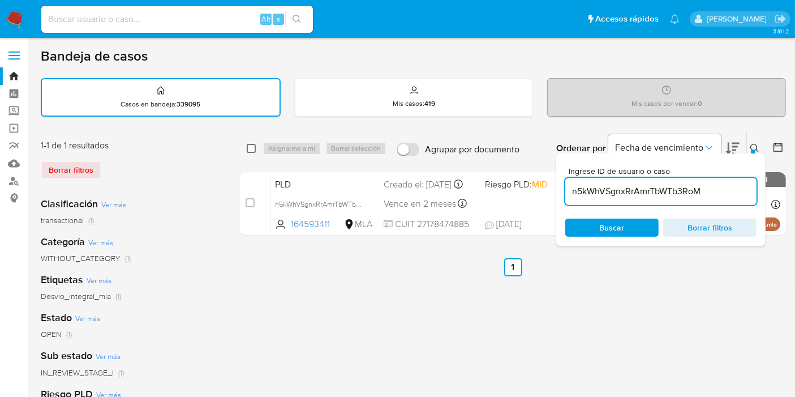
click at [247, 148] on input "checkbox" at bounding box center [251, 148] width 9 height 9
checkbox input "true"
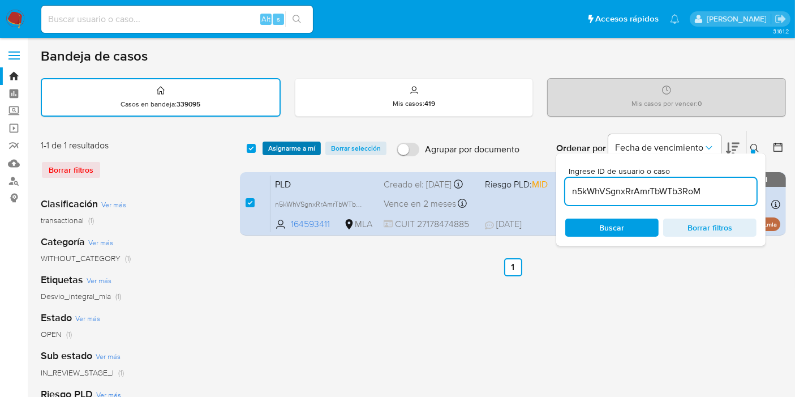
click at [273, 152] on span "Asignarme a mí" at bounding box center [291, 148] width 47 height 11
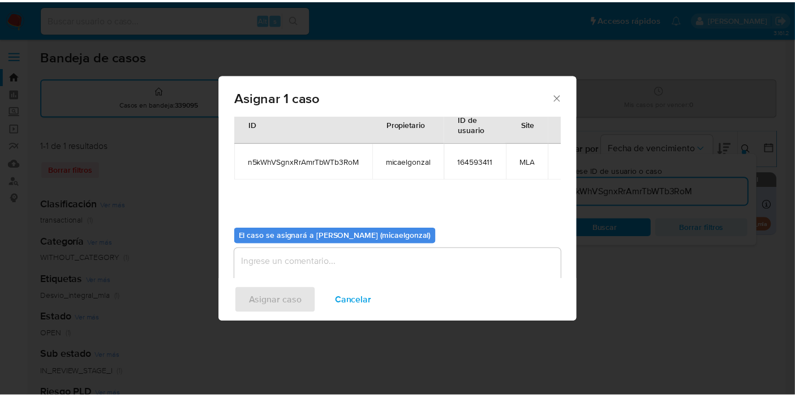
scroll to position [58, 0]
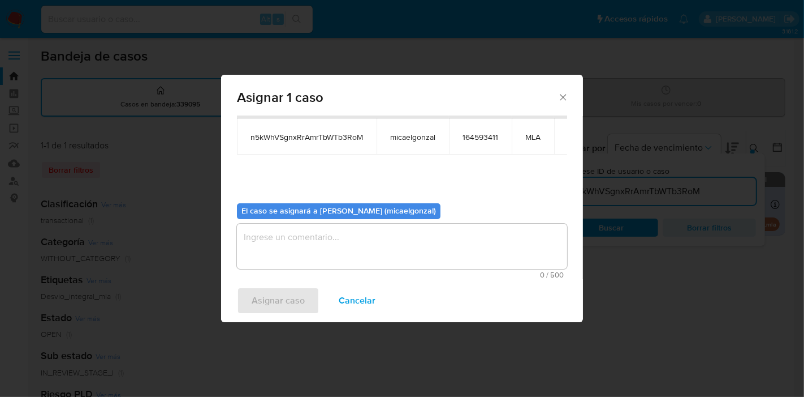
click at [373, 254] on textarea "assign-modal" at bounding box center [402, 245] width 330 height 45
click at [312, 304] on button "Asignar caso" at bounding box center [278, 300] width 83 height 27
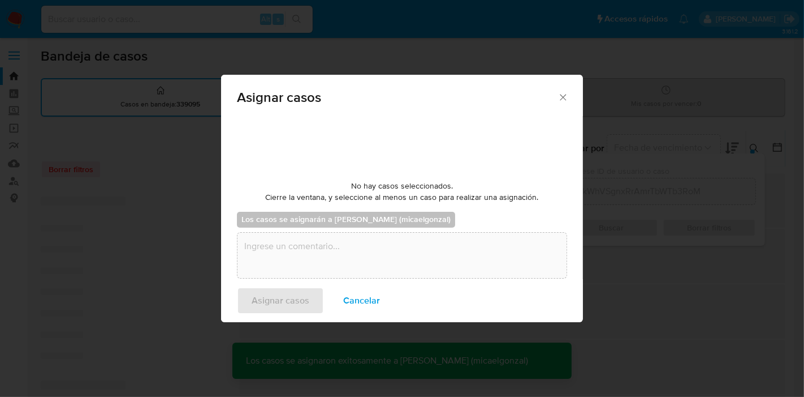
checkbox input "false"
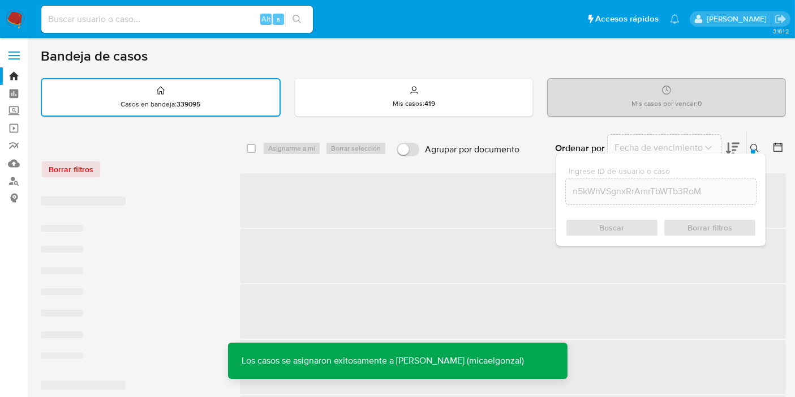
click at [226, 19] on input at bounding box center [177, 19] width 272 height 15
paste input "n5kWhVSgnxRrAmrTbWTb3RoM"
type input "n5kWhVSgnxRrAmrTbWTb3RoM"
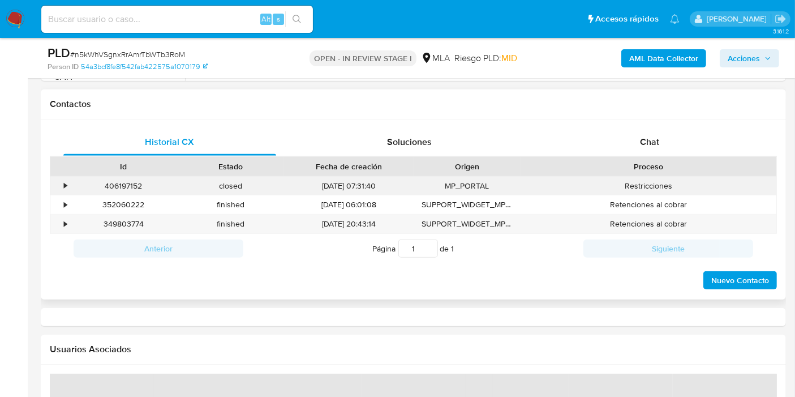
select select "10"
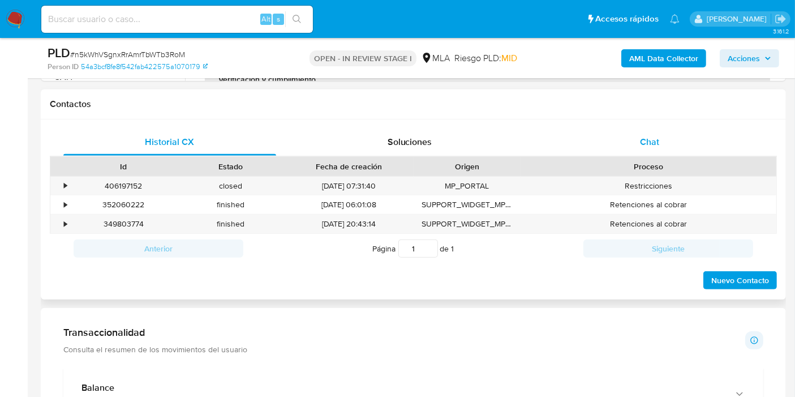
click at [635, 150] on div "Chat" at bounding box center [649, 141] width 213 height 27
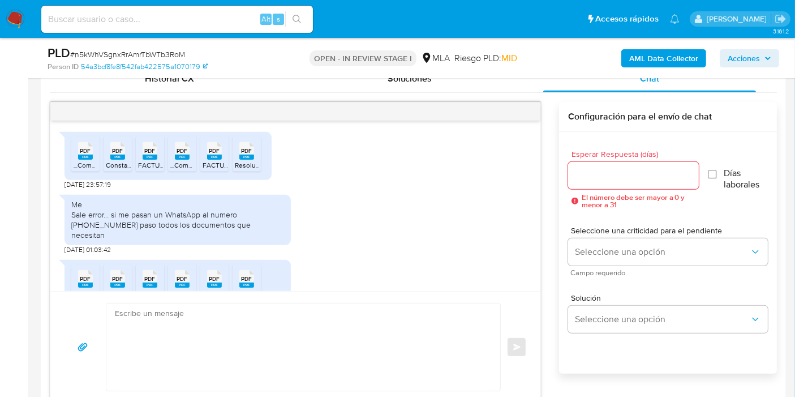
scroll to position [532, 0]
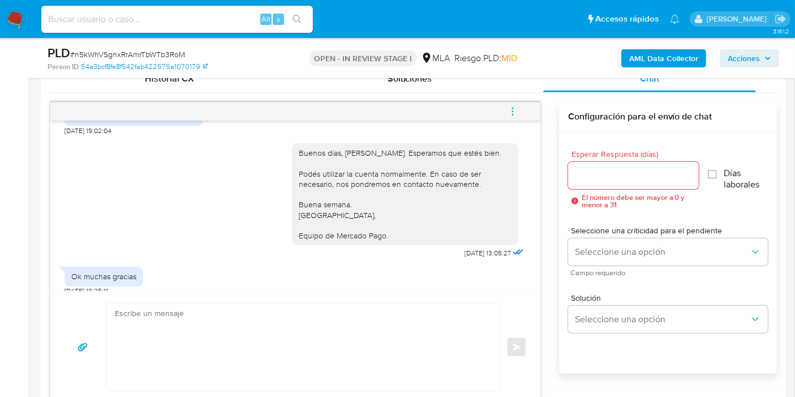
click at [527, 113] on button "menu-action" at bounding box center [512, 111] width 37 height 27
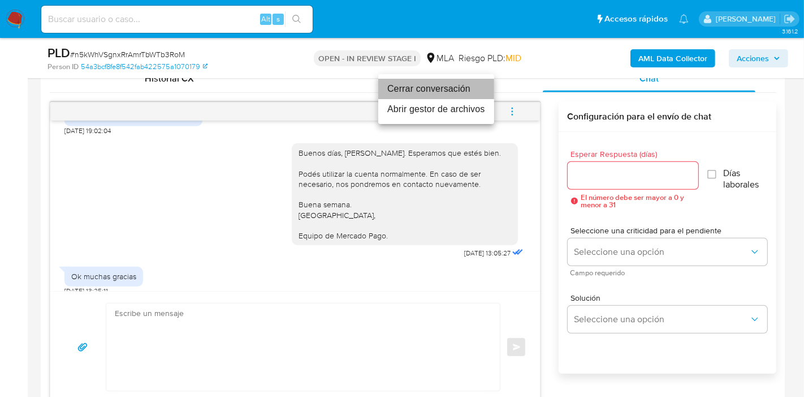
click at [423, 97] on li "Cerrar conversación" at bounding box center [436, 89] width 116 height 20
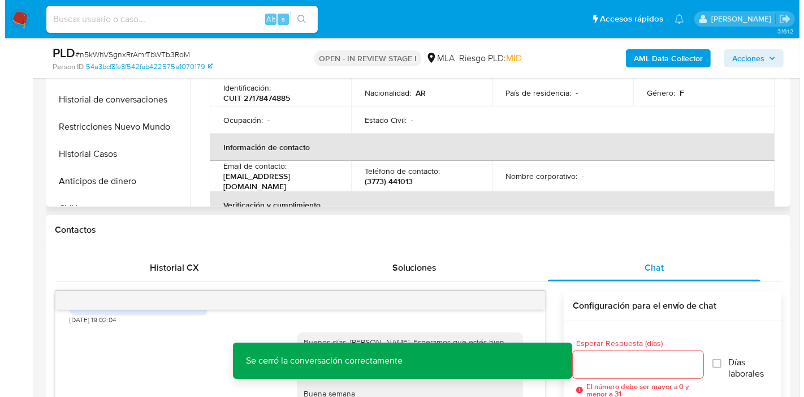
scroll to position [188, 0]
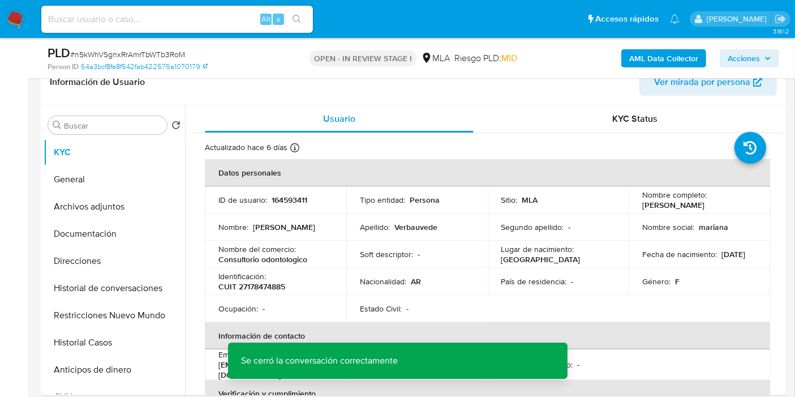
click at [657, 51] on b "AML Data Collector" at bounding box center [663, 58] width 69 height 18
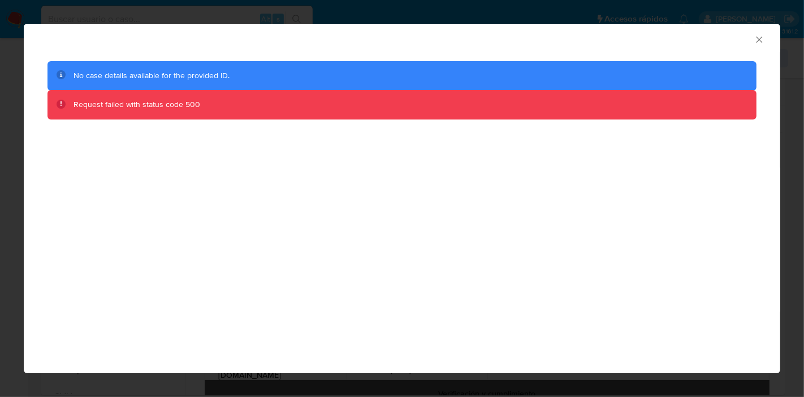
click at [764, 40] on icon "Cerrar ventana" at bounding box center [759, 39] width 11 height 11
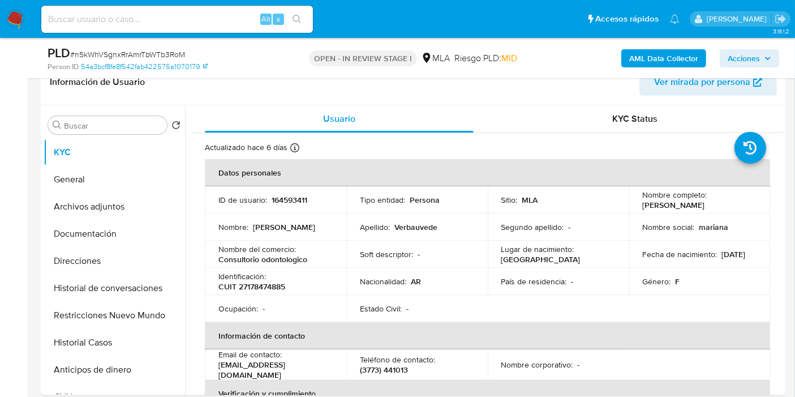
click at [640, 57] on b "AML Data Collector" at bounding box center [663, 58] width 69 height 18
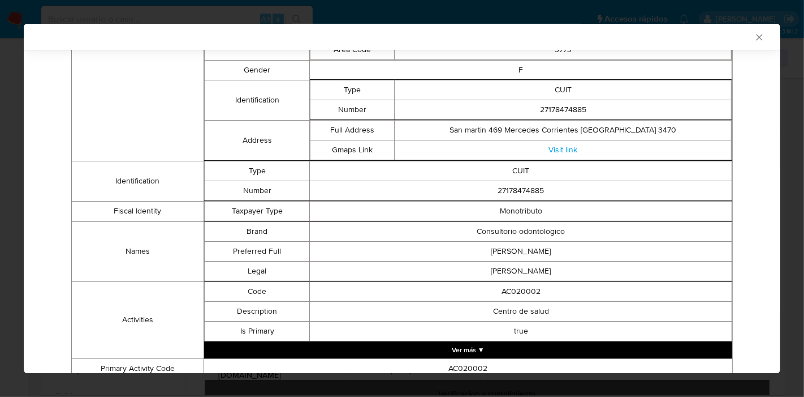
scroll to position [134, 0]
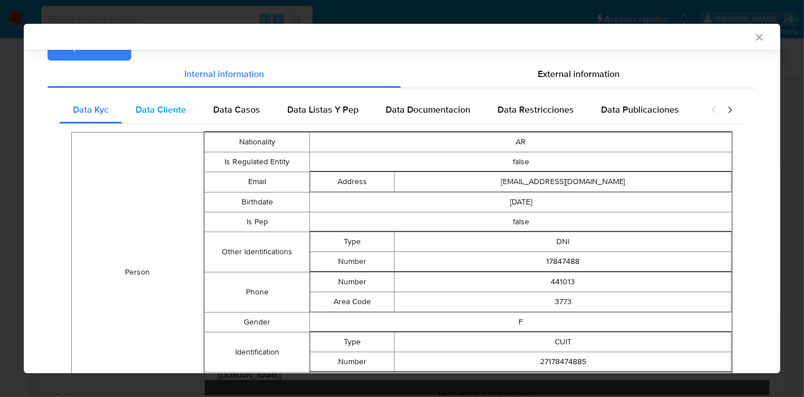
click at [176, 117] on div "Data Cliente" at bounding box center [161, 109] width 78 height 27
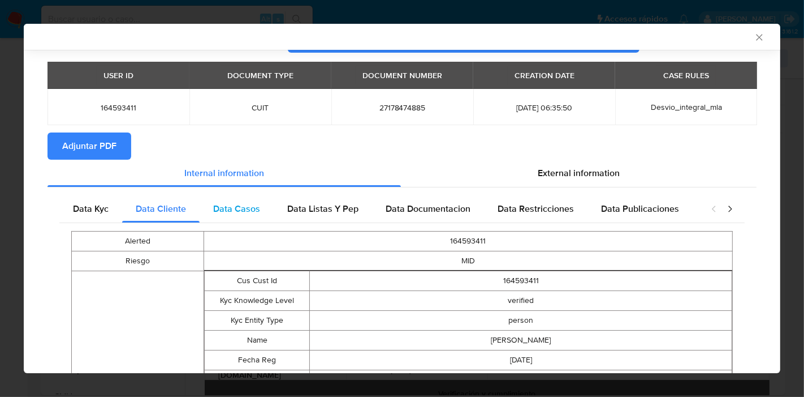
click at [247, 218] on div "Data Casos" at bounding box center [237, 208] width 74 height 27
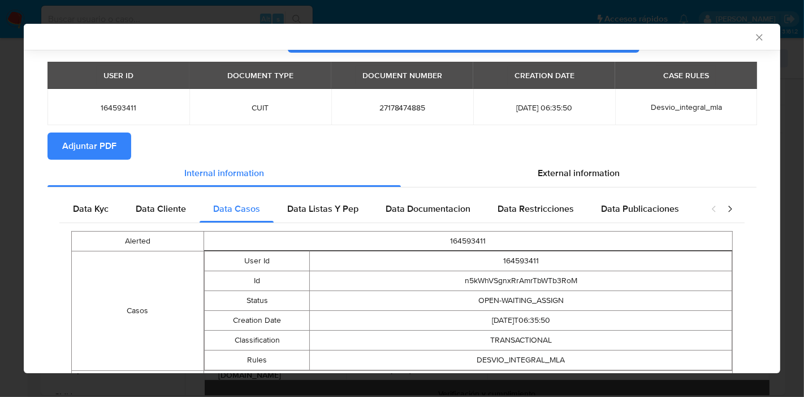
scroll to position [91, 0]
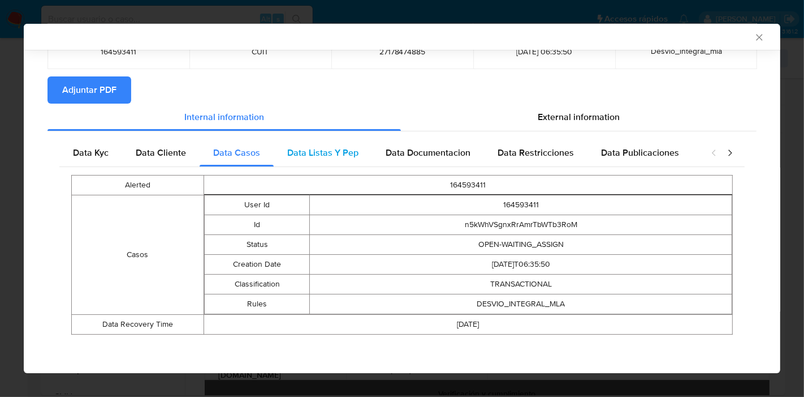
click at [356, 154] on span "Data Listas Y Pep" at bounding box center [322, 152] width 71 height 13
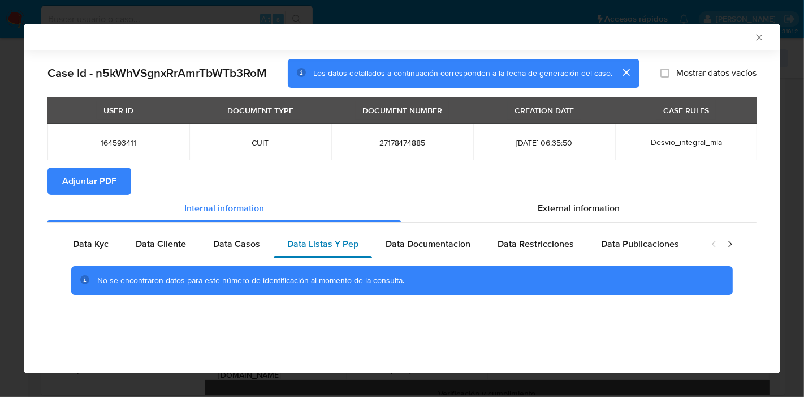
scroll to position [0, 0]
click at [440, 238] on span "Data Documentacion" at bounding box center [428, 243] width 85 height 13
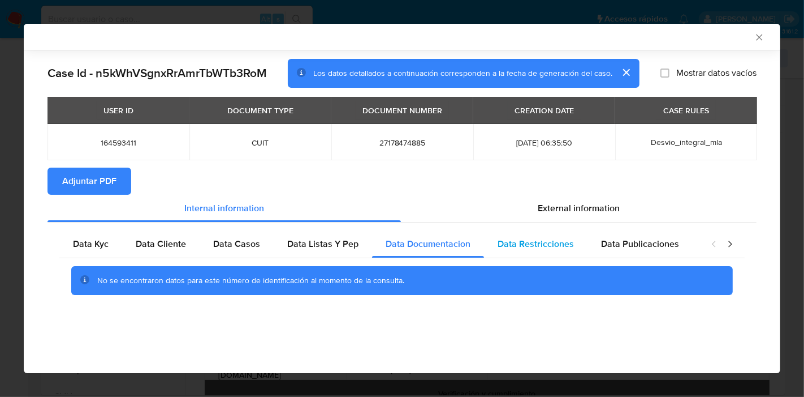
click at [519, 253] on div "Data Restricciones" at bounding box center [536, 243] width 104 height 27
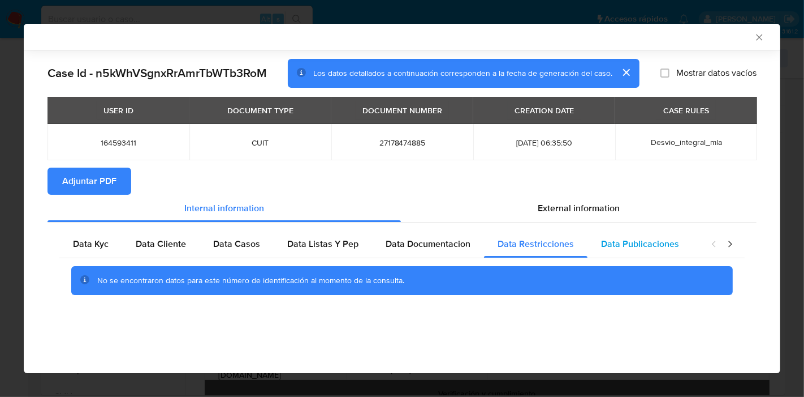
click at [658, 253] on div "Data Publicaciones" at bounding box center [640, 243] width 105 height 27
drag, startPoint x: 723, startPoint y: 238, endPoint x: 731, endPoint y: 239, distance: 8.6
click at [725, 238] on div "closure-recommendation-modal" at bounding box center [722, 243] width 45 height 27
click at [733, 239] on icon "closure-recommendation-modal" at bounding box center [730, 243] width 11 height 11
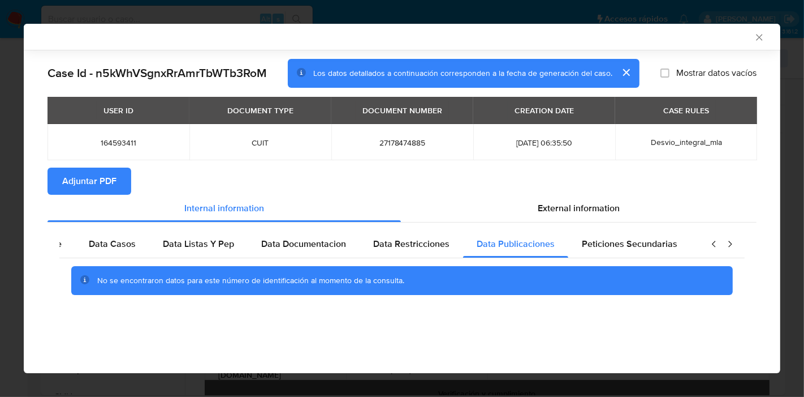
scroll to position [0, 199]
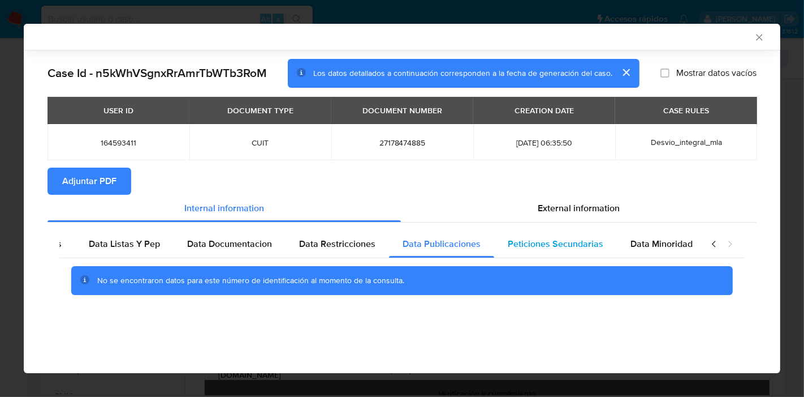
click at [575, 238] on span "Peticiones Secundarias" at bounding box center [556, 243] width 96 height 13
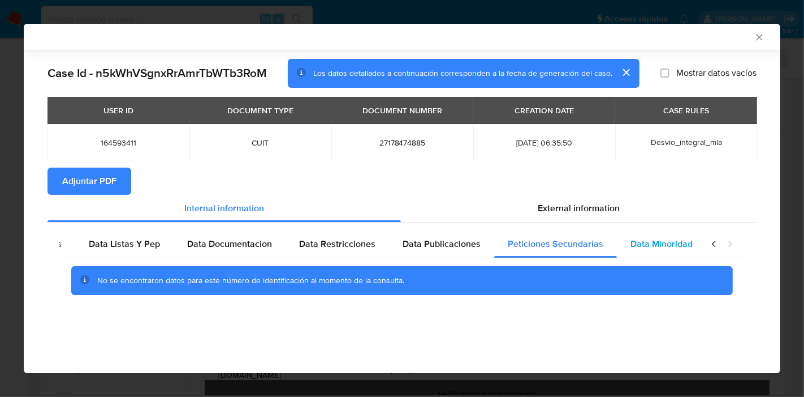
click at [682, 252] on div "Data Minoridad" at bounding box center [661, 243] width 89 height 27
drag, startPoint x: 546, startPoint y: 262, endPoint x: 409, endPoint y: 264, distance: 136.9
click at [530, 263] on div "No se encontraron datos para este número de identificación al momento de la con…" at bounding box center [402, 280] width 686 height 45
click at [713, 242] on icon "closure-recommendation-modal" at bounding box center [714, 243] width 11 height 11
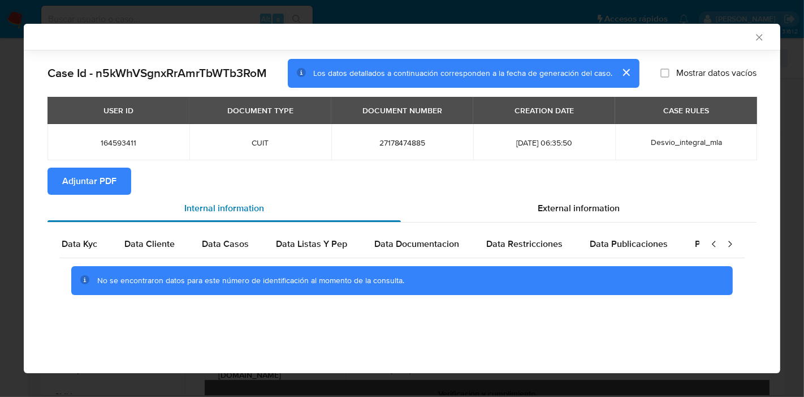
scroll to position [0, 0]
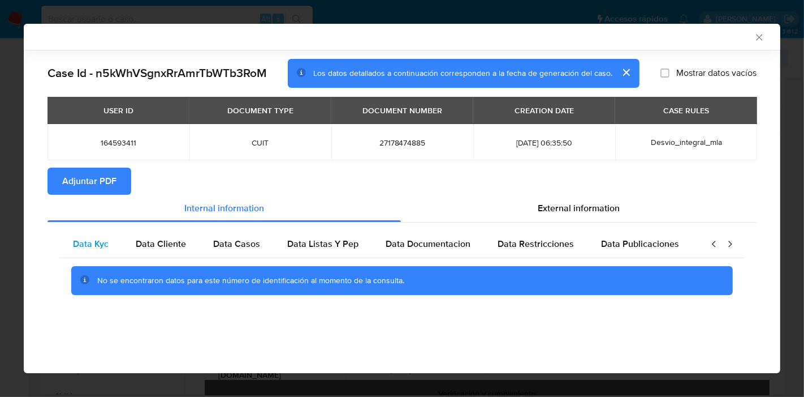
click at [93, 238] on span "Data Kyc" at bounding box center [91, 243] width 36 height 13
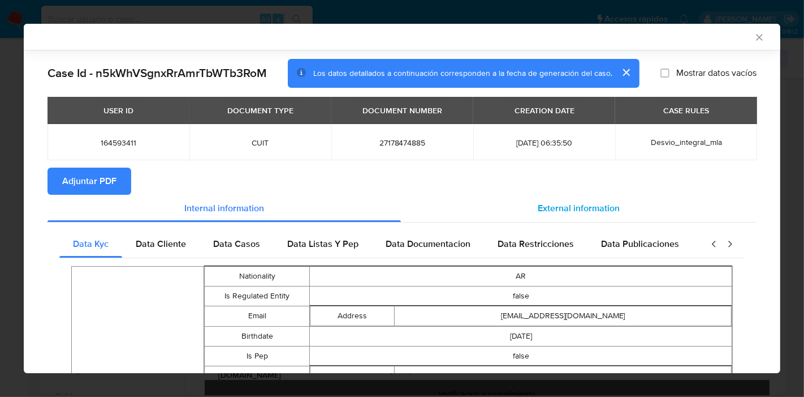
click at [556, 204] on span "External information" at bounding box center [579, 207] width 82 height 13
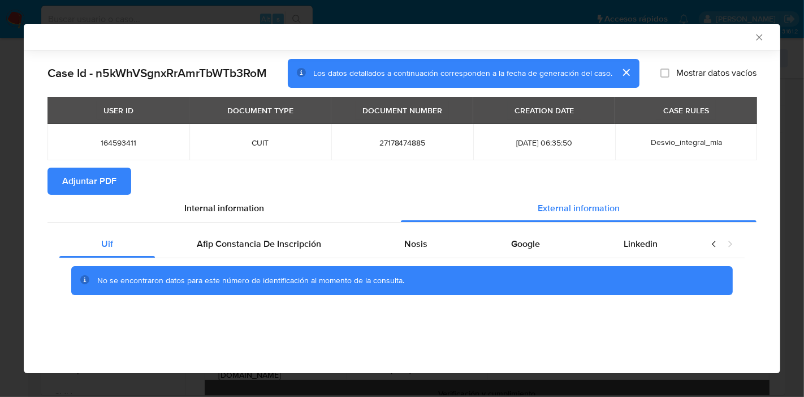
click at [252, 222] on div "Uif Afip Constancia De Inscripción Nosis Google Linkedin No se encontraron dato…" at bounding box center [402, 266] width 709 height 89
click at [253, 237] on span "Afip Constancia De Inscripción" at bounding box center [259, 243] width 124 height 13
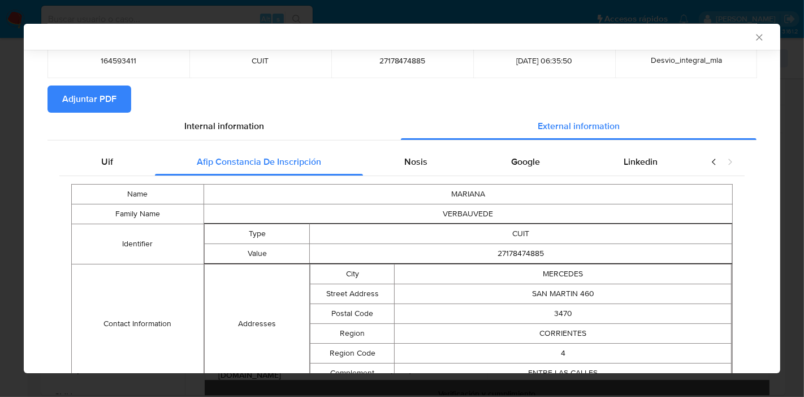
scroll to position [10, 0]
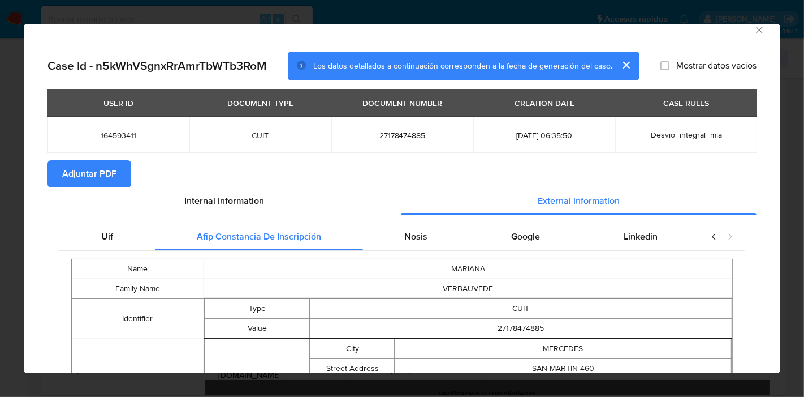
click at [441, 240] on div "Nosis" at bounding box center [416, 236] width 107 height 27
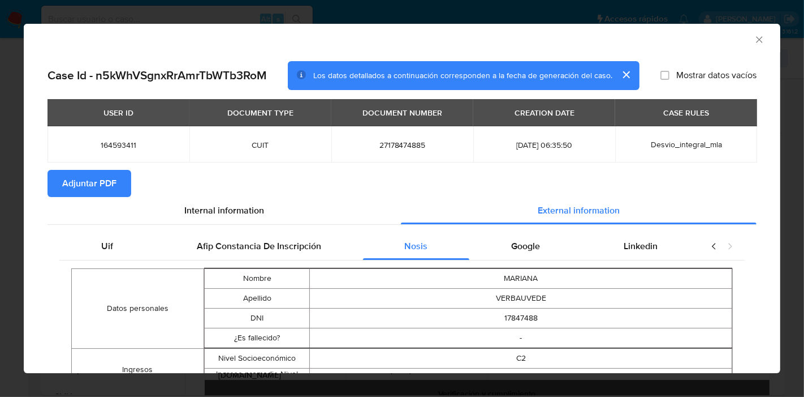
scroll to position [0, 0]
click at [537, 236] on div "Google" at bounding box center [526, 246] width 113 height 27
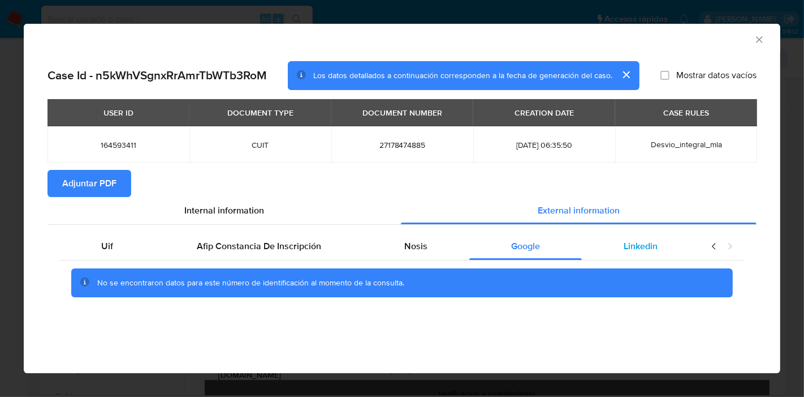
click at [668, 253] on div "Linkedin" at bounding box center [641, 246] width 118 height 27
click at [165, 262] on div "No se encontraron datos para este número de identificación al momento de la con…" at bounding box center [402, 282] width 686 height 45
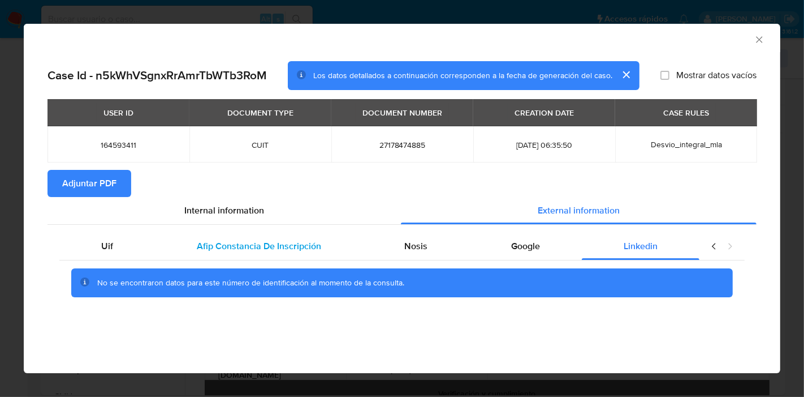
click at [224, 253] on div "Afip Constancia De Inscripción" at bounding box center [259, 246] width 208 height 27
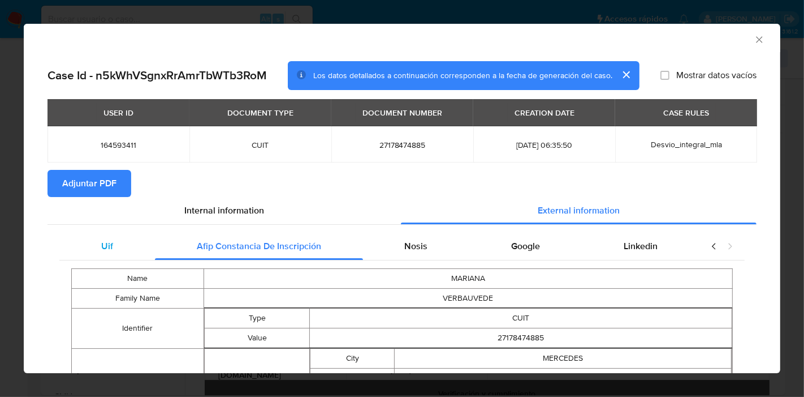
click at [97, 239] on div "Uif" at bounding box center [107, 246] width 96 height 27
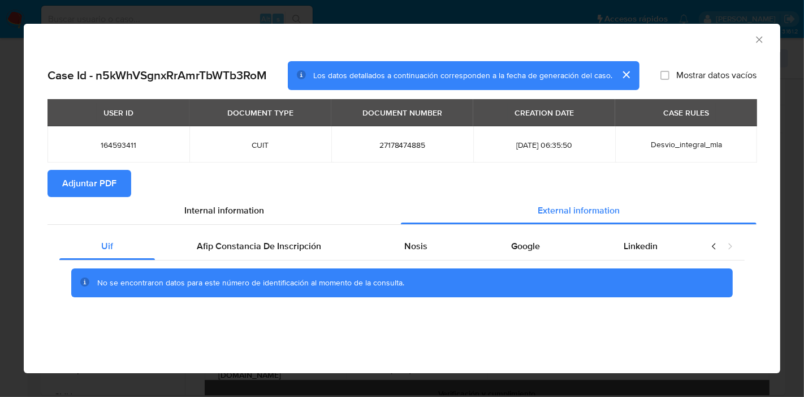
click at [253, 225] on div "Uif Afip Constancia De Inscripción Nosis Google Linkedin No se encontraron dato…" at bounding box center [402, 269] width 709 height 89
click at [265, 214] on div "Internal information" at bounding box center [225, 210] width 354 height 27
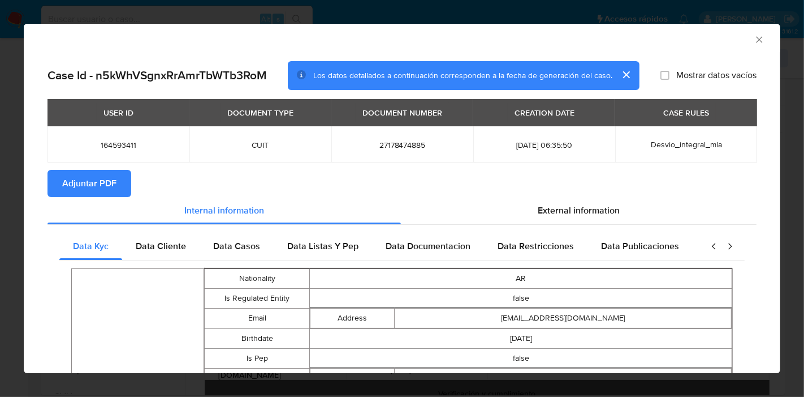
click at [116, 174] on button "Adjuntar PDF" at bounding box center [90, 183] width 84 height 27
click at [755, 42] on icon "Cerrar ventana" at bounding box center [759, 39] width 11 height 11
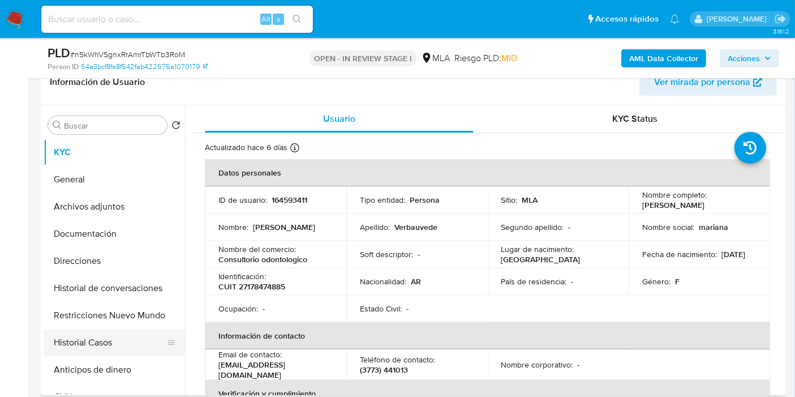
click at [87, 339] on button "Historial Casos" at bounding box center [110, 342] width 132 height 27
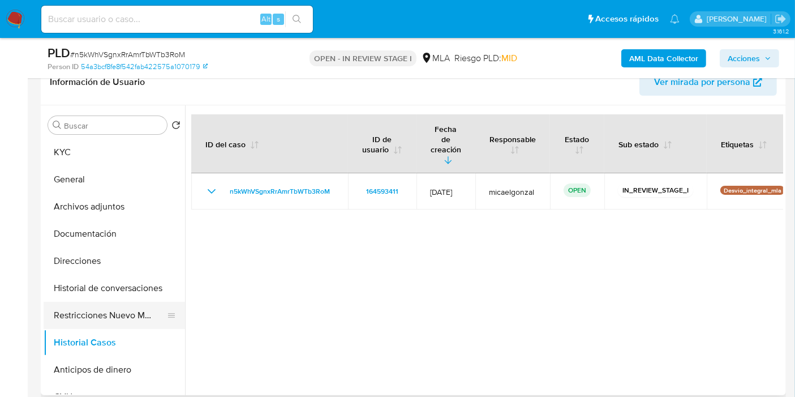
click at [104, 322] on button "Restricciones Nuevo Mundo" at bounding box center [110, 315] width 132 height 27
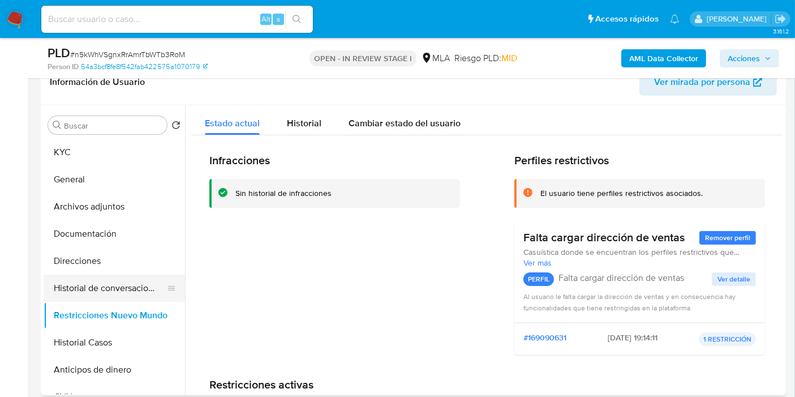
click at [127, 289] on button "Historial de conversaciones" at bounding box center [110, 287] width 132 height 27
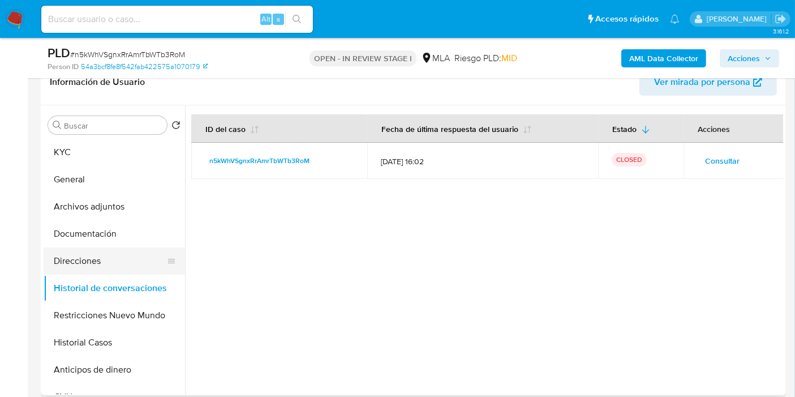
click at [122, 250] on button "Direcciones" at bounding box center [110, 260] width 132 height 27
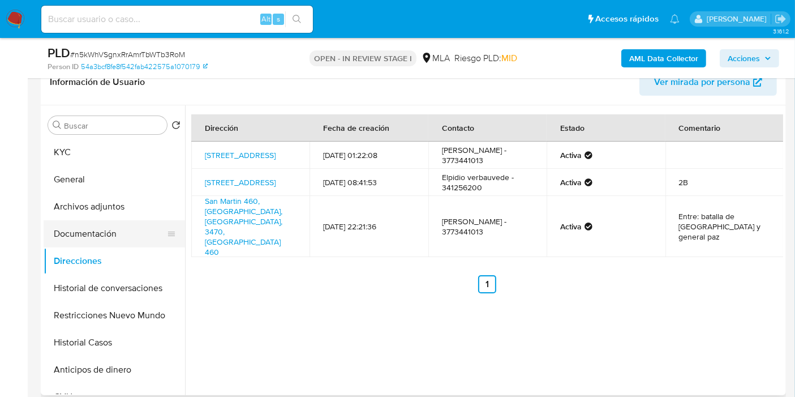
click at [137, 222] on button "Documentación" at bounding box center [110, 233] width 132 height 27
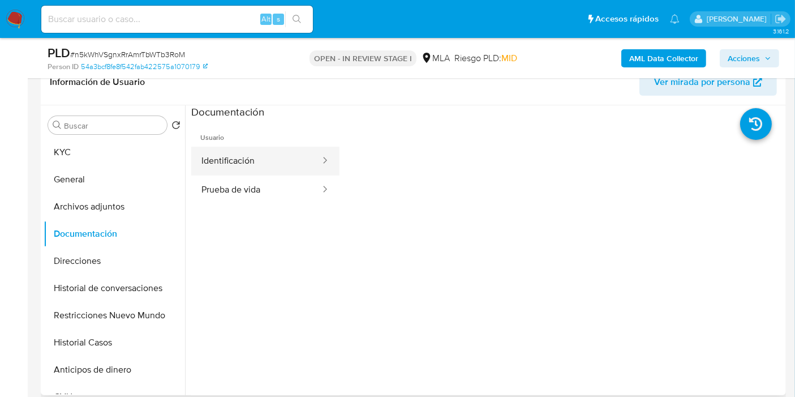
click at [240, 174] on button "Identificación" at bounding box center [256, 161] width 130 height 29
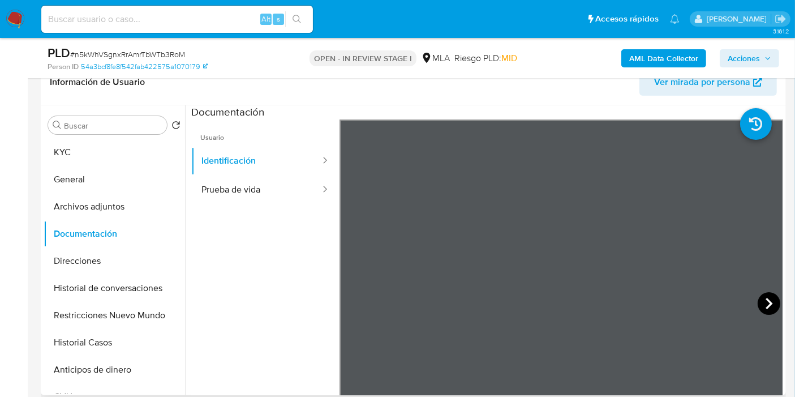
click at [757, 298] on icon at bounding box center [768, 303] width 23 height 23
click at [362, 303] on icon at bounding box center [353, 303] width 23 height 23
drag, startPoint x: 250, startPoint y: 217, endPoint x: 253, endPoint y: 206, distance: 10.7
click at [250, 214] on ul "Usuario Identificación Prueba de vida" at bounding box center [265, 282] width 148 height 326
click at [258, 187] on button "Prueba de vida" at bounding box center [256, 189] width 130 height 29
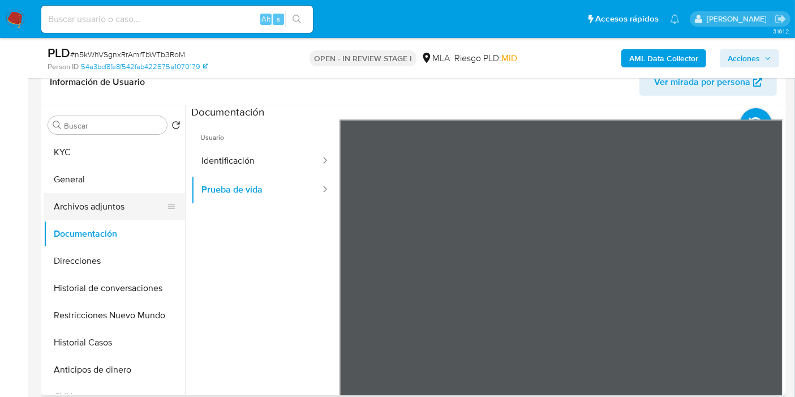
click at [141, 206] on button "Archivos adjuntos" at bounding box center [110, 206] width 132 height 27
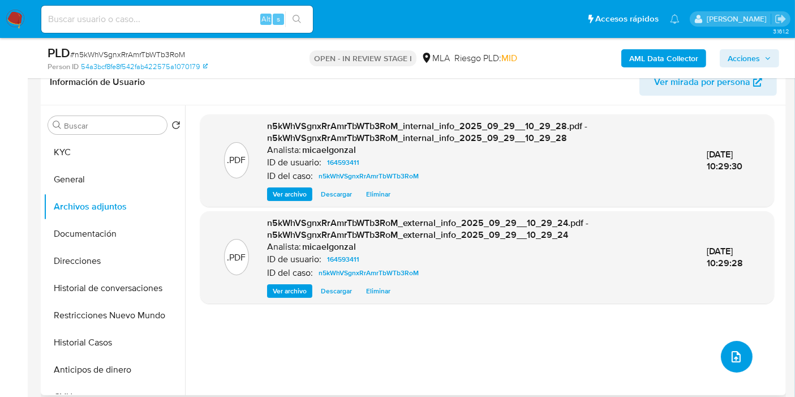
click at [732, 351] on icon "upload-file" at bounding box center [735, 356] width 9 height 11
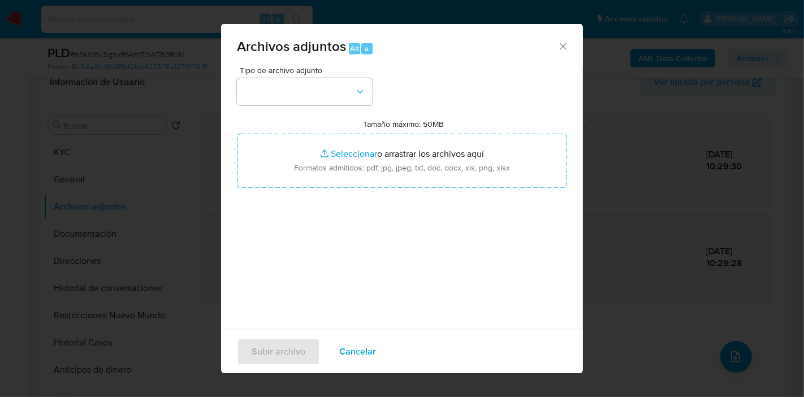
click at [386, 128] on label "Tamaño máximo: 50MB Seleccionar archivos" at bounding box center [404, 124] width 81 height 10
click at [386, 134] on input "Tamaño máximo: 50MB Seleccionar archivos" at bounding box center [402, 161] width 330 height 54
type input "C:\fakepath\ARCA - Constancia de Opcion.pdf"
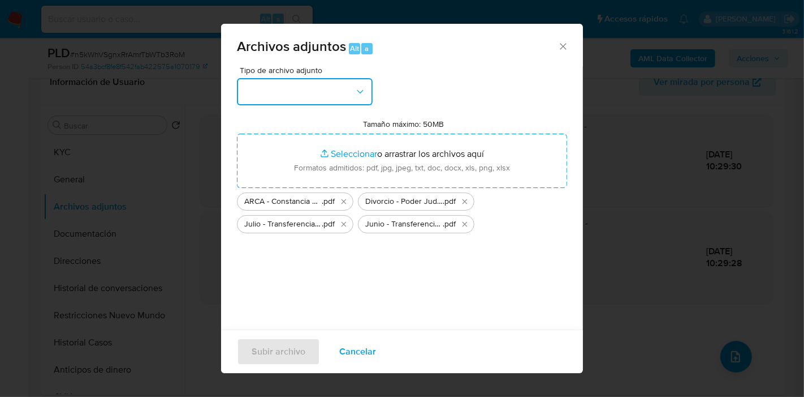
click at [238, 85] on button "button" at bounding box center [305, 91] width 136 height 27
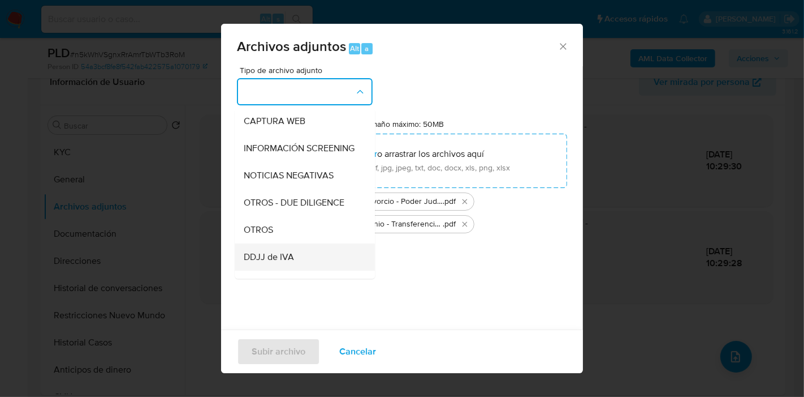
scroll to position [126, 0]
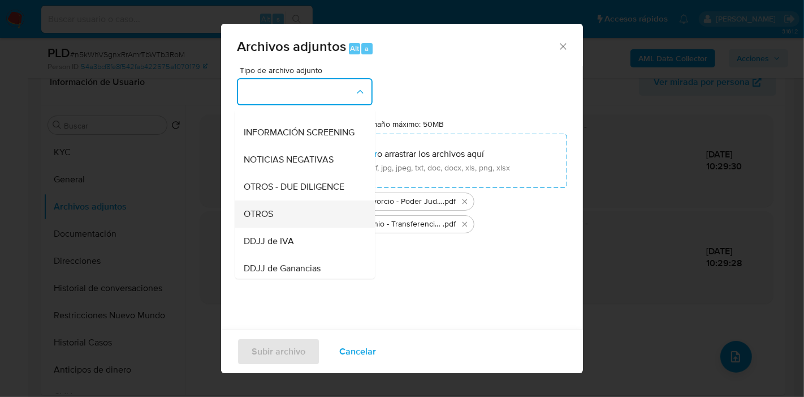
click at [294, 227] on div "OTROS" at bounding box center [301, 213] width 115 height 27
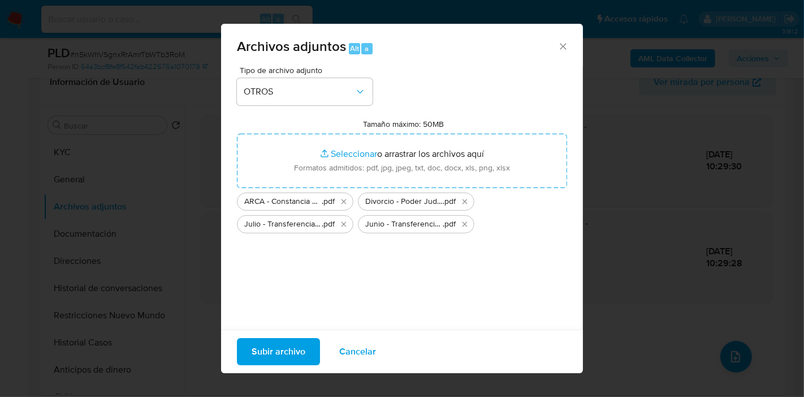
click at [278, 341] on span "Subir archivo" at bounding box center [279, 351] width 54 height 25
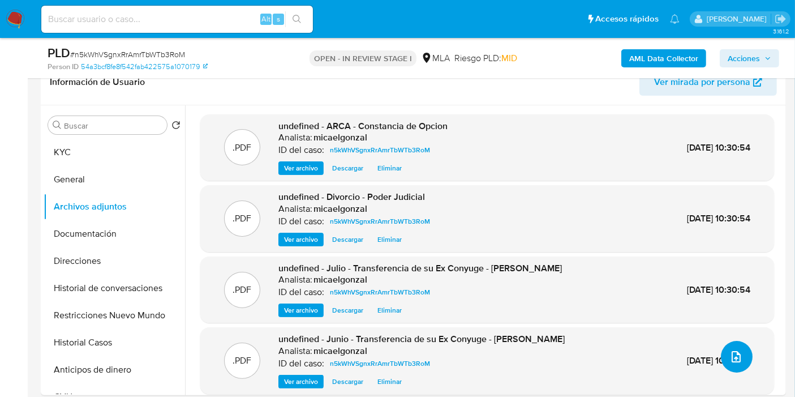
click at [731, 361] on icon "upload-file" at bounding box center [736, 357] width 14 height 14
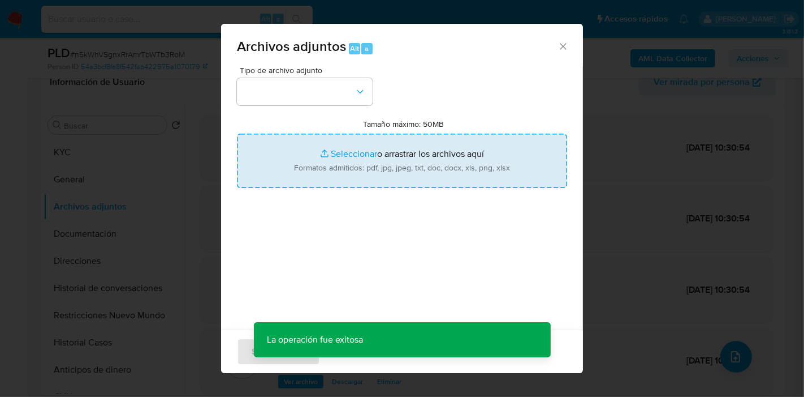
click at [385, 148] on input "Tamaño máximo: 50MB Seleccionar archivos" at bounding box center [402, 161] width 330 height 54
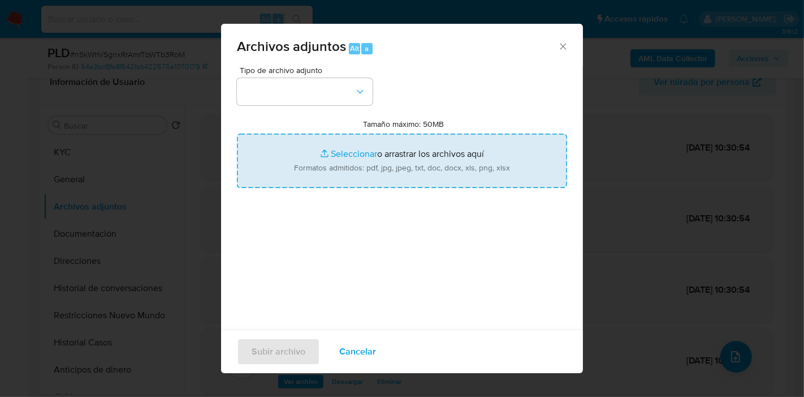
type input "C:\fakepath\Convenio Transaccional.pdf"
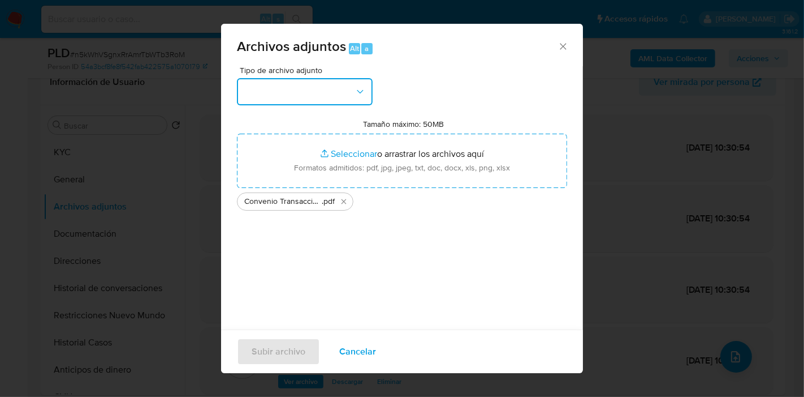
click at [249, 88] on button "button" at bounding box center [305, 91] width 136 height 27
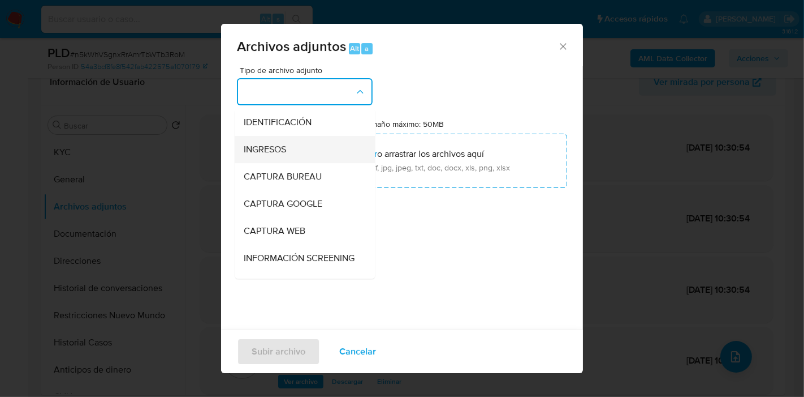
click at [296, 158] on div "INGRESOS" at bounding box center [301, 149] width 115 height 27
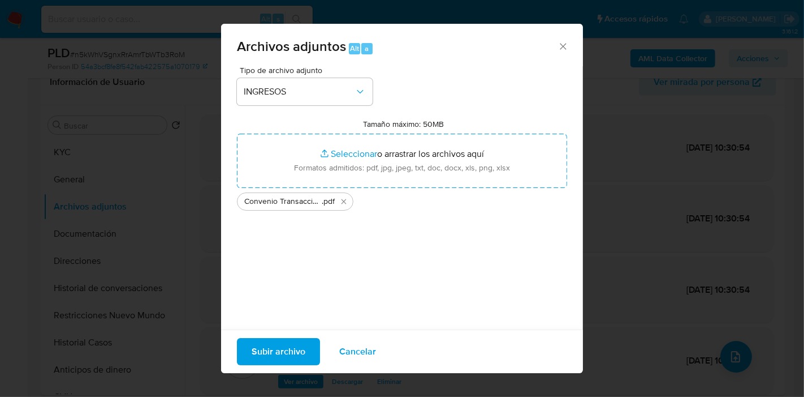
click at [282, 345] on span "Subir archivo" at bounding box center [279, 351] width 54 height 25
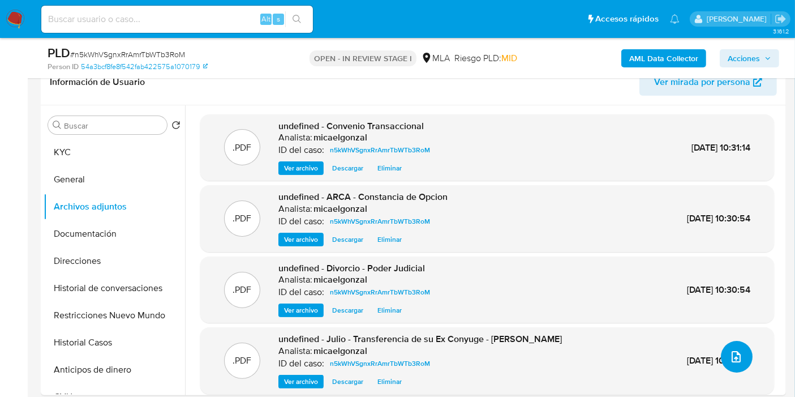
click at [722, 355] on button "upload-file" at bounding box center [737, 357] width 32 height 32
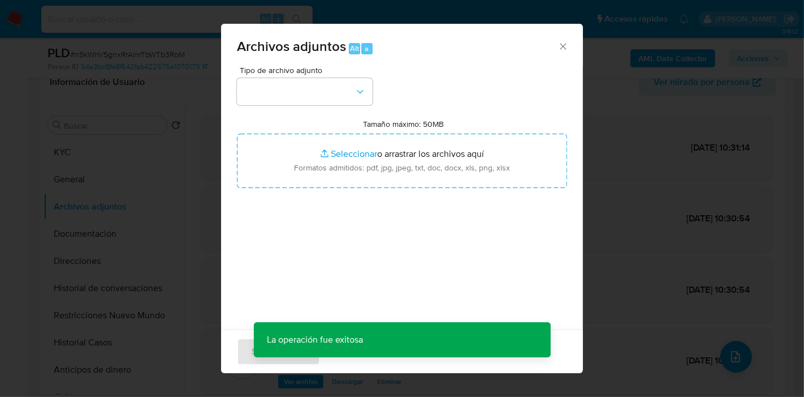
click at [488, 189] on div "Tipo de archivo adjunto Tamaño máximo: 50MB Seleccionar archivos Seleccionar o …" at bounding box center [402, 199] width 330 height 267
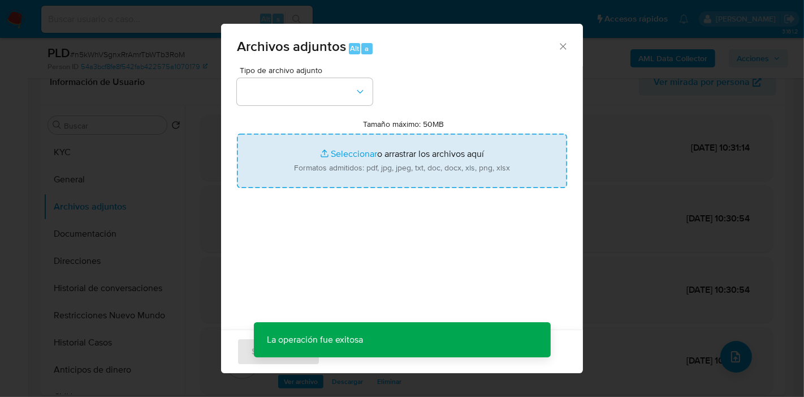
click at [493, 175] on input "Tamaño máximo: 50MB Seleccionar archivos" at bounding box center [402, 161] width 330 height 54
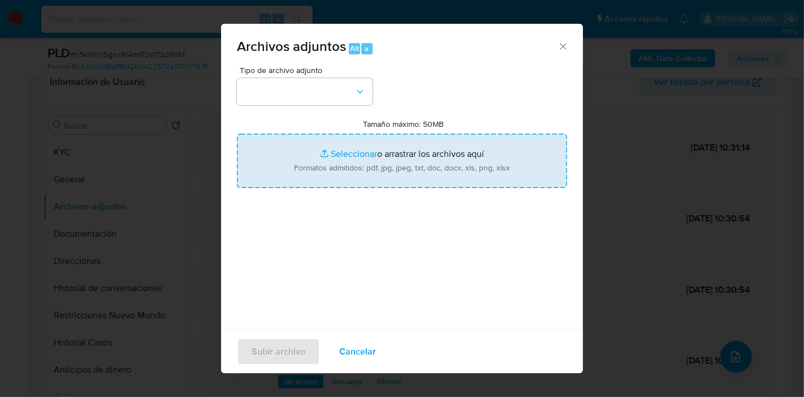
type input "C:\fakepath\Factura - Enero 2024.pdf"
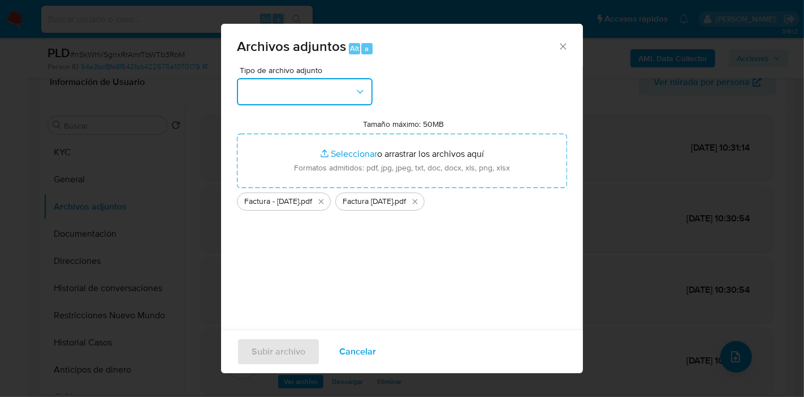
click at [257, 88] on button "button" at bounding box center [305, 91] width 136 height 27
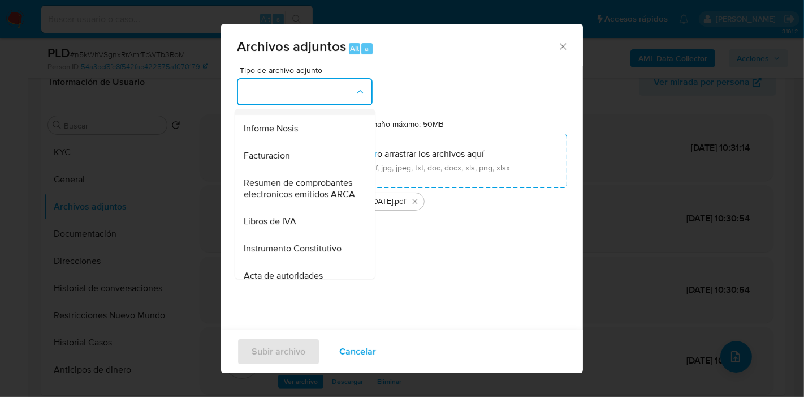
scroll to position [440, 0]
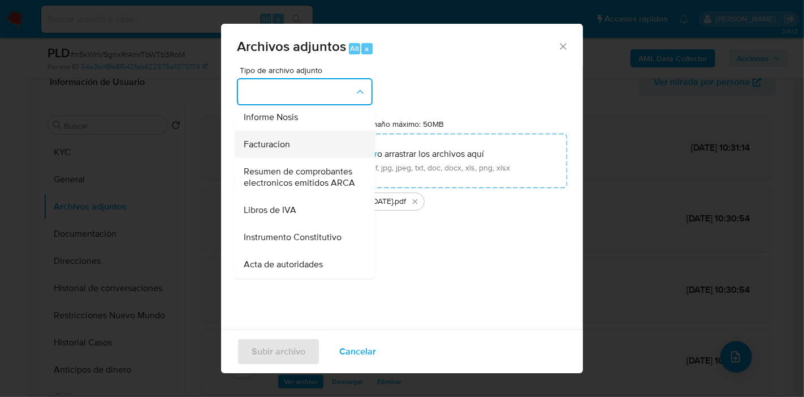
click at [326, 158] on div "Facturacion" at bounding box center [301, 144] width 115 height 27
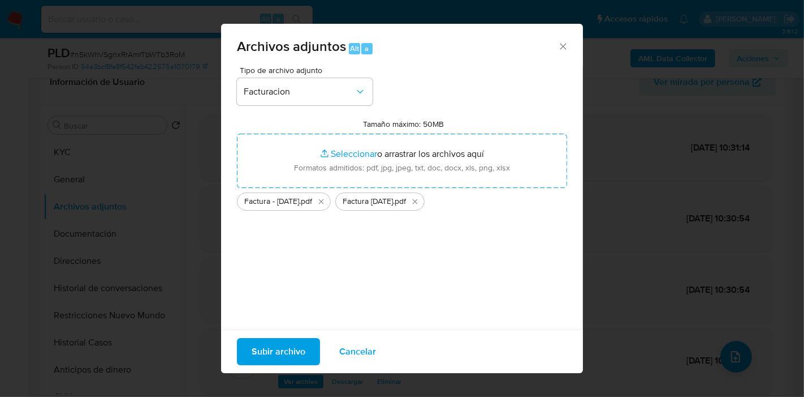
click at [283, 337] on div "Subir archivo Cancelar" at bounding box center [402, 351] width 362 height 44
click at [281, 345] on span "Subir archivo" at bounding box center [279, 351] width 54 height 25
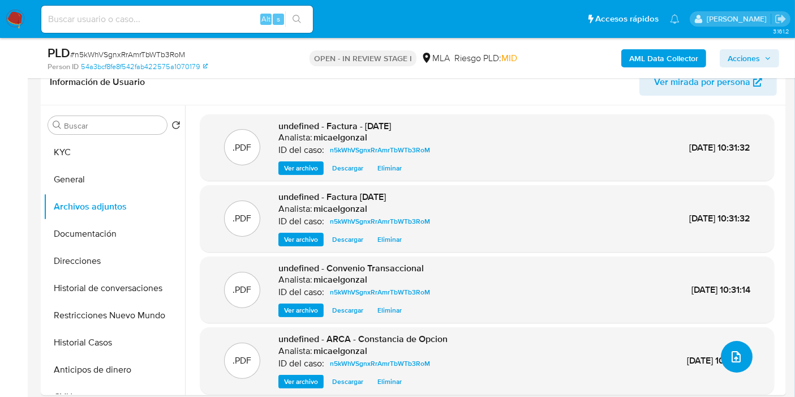
click at [729, 355] on icon "upload-file" at bounding box center [736, 357] width 14 height 14
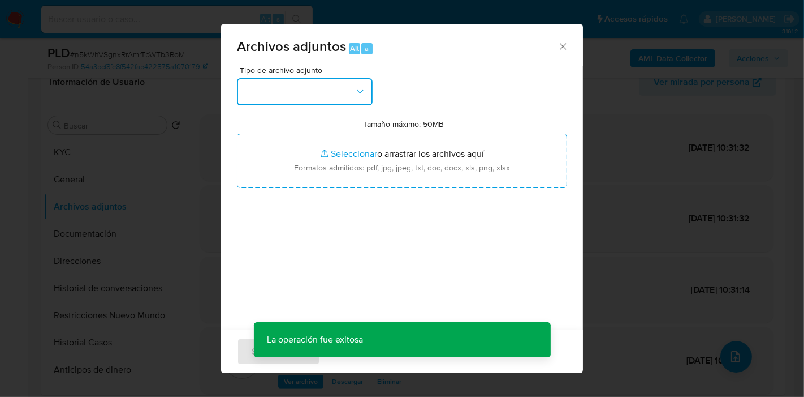
click at [351, 92] on button "button" at bounding box center [305, 91] width 136 height 27
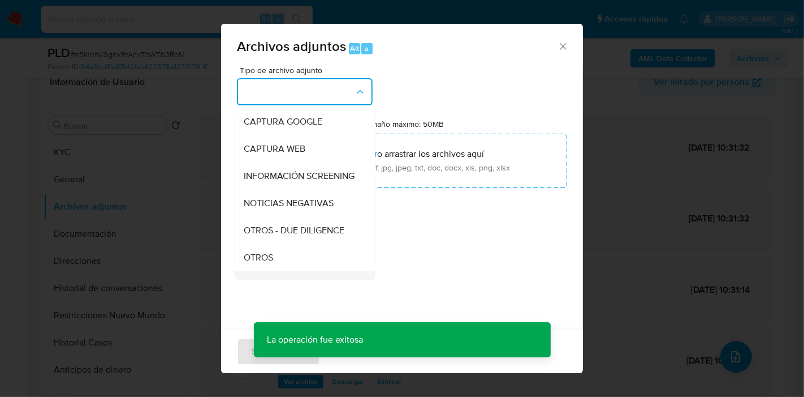
scroll to position [126, 0]
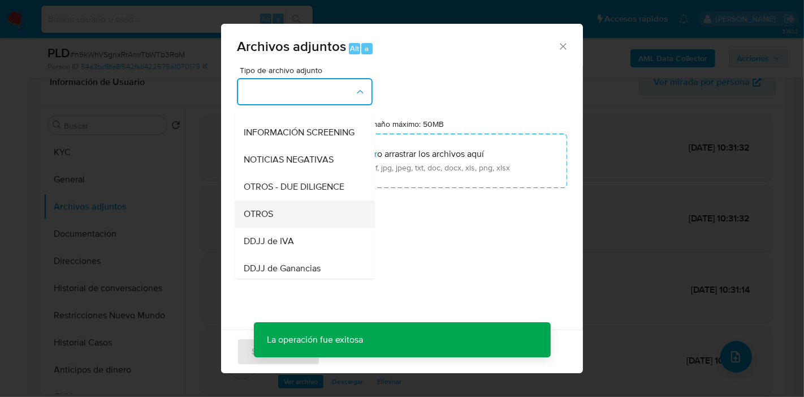
click at [288, 223] on div "OTROS" at bounding box center [301, 213] width 115 height 27
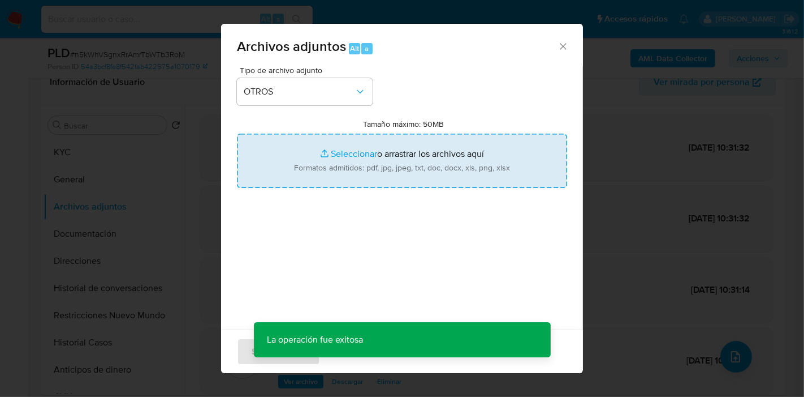
click at [374, 153] on input "Tamaño máximo: 50MB Seleccionar archivos" at bounding box center [402, 161] width 330 height 54
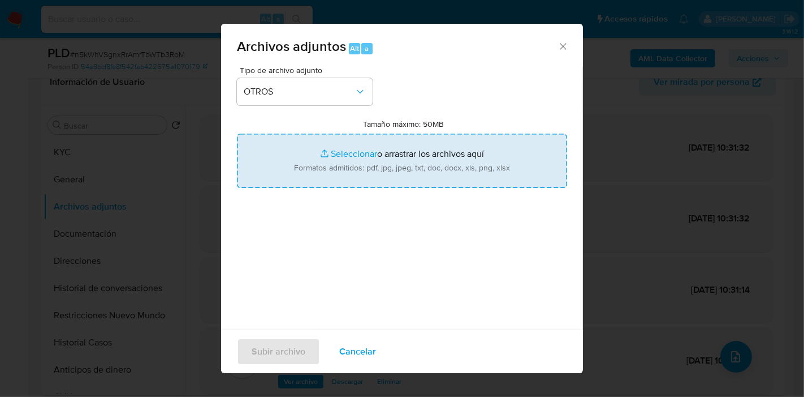
type input "C:\fakepath\Caselog n5kWhVSgnxRrAmrTbWTb3RoM_2025_09_18_00_54_21.docx"
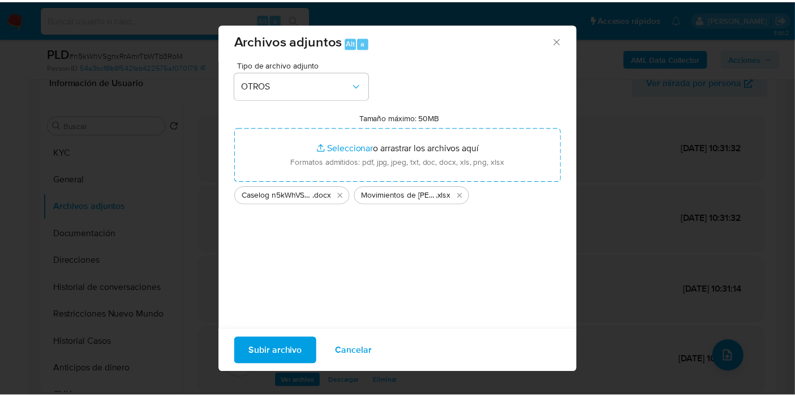
scroll to position [11, 0]
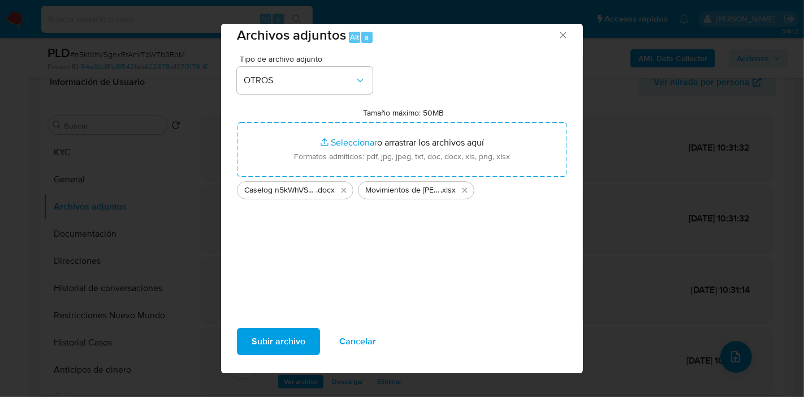
click at [286, 330] on span "Subir archivo" at bounding box center [279, 341] width 54 height 25
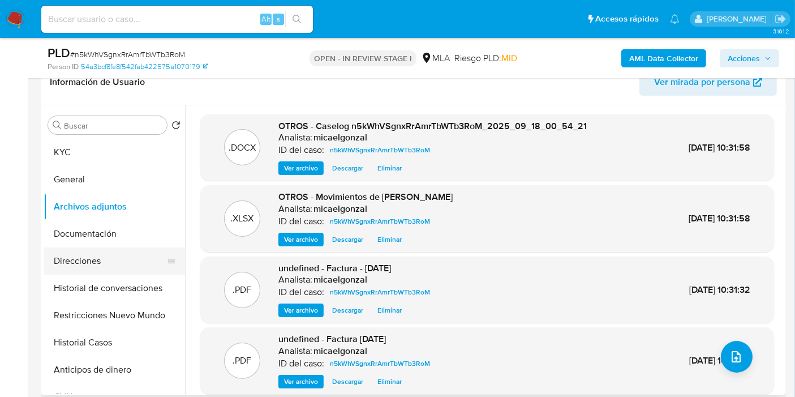
click at [147, 248] on button "Direcciones" at bounding box center [110, 260] width 132 height 27
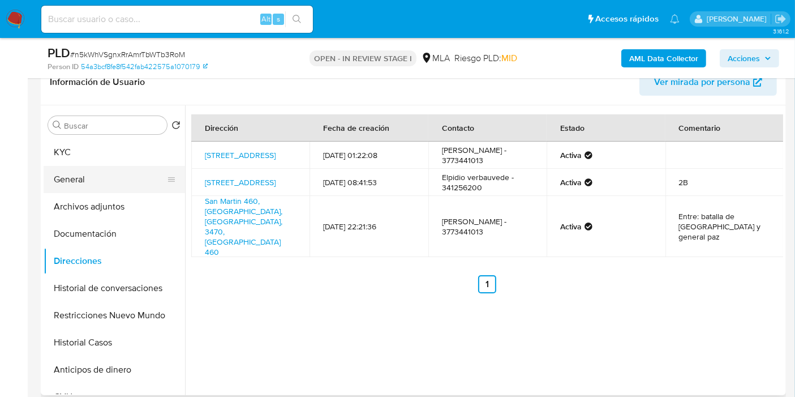
click at [55, 180] on button "General" at bounding box center [110, 179] width 132 height 27
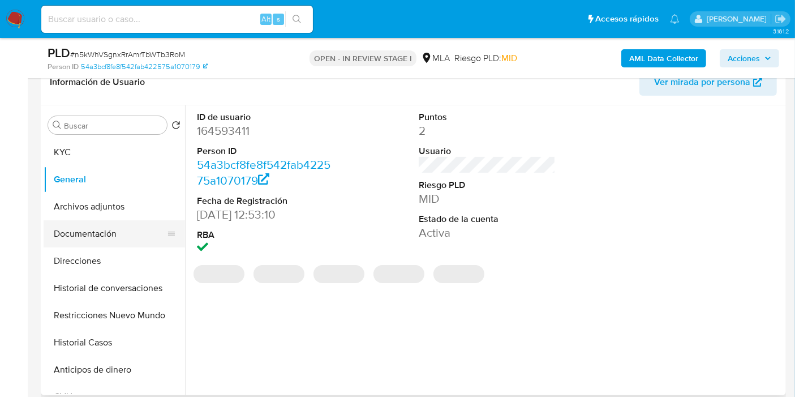
click at [89, 224] on button "Documentación" at bounding box center [110, 233] width 132 height 27
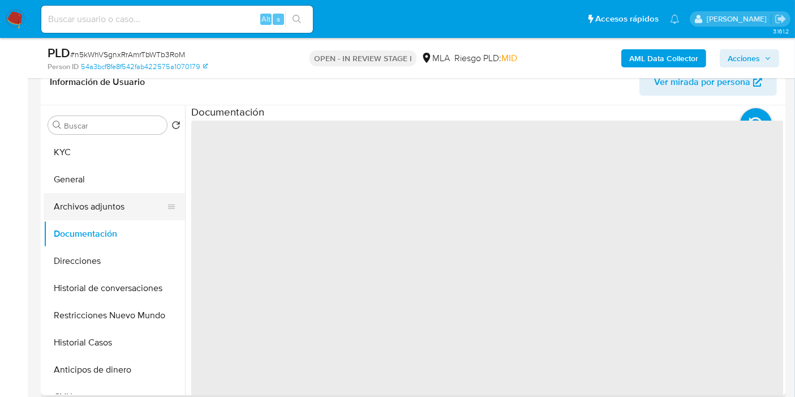
click at [119, 193] on button "Archivos adjuntos" at bounding box center [110, 206] width 132 height 27
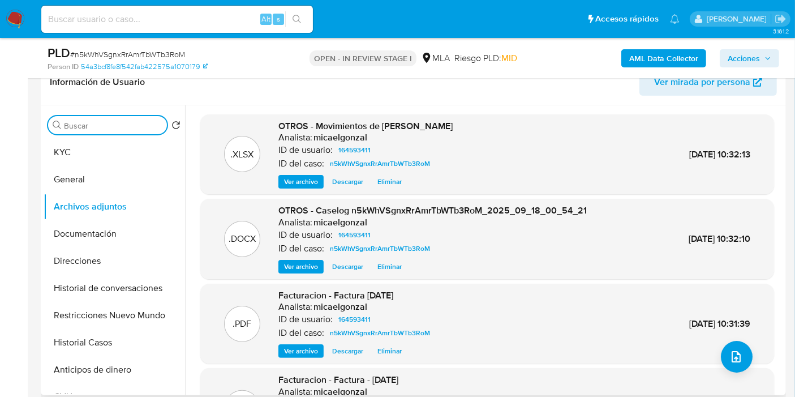
click at [104, 123] on input "Buscar" at bounding box center [113, 125] width 98 height 10
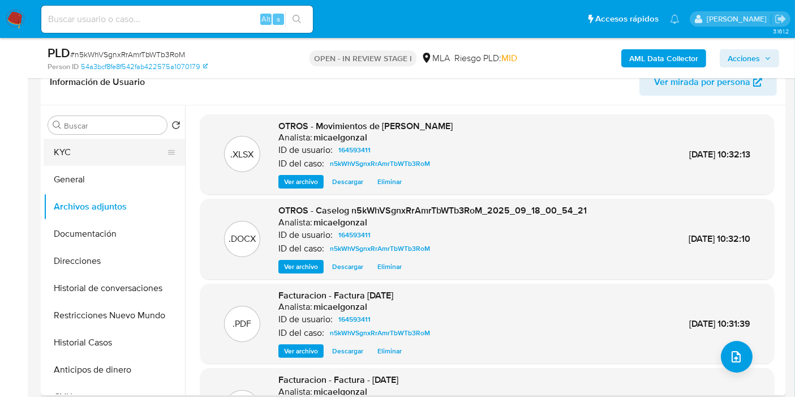
click at [91, 149] on button "KYC" at bounding box center [110, 152] width 132 height 27
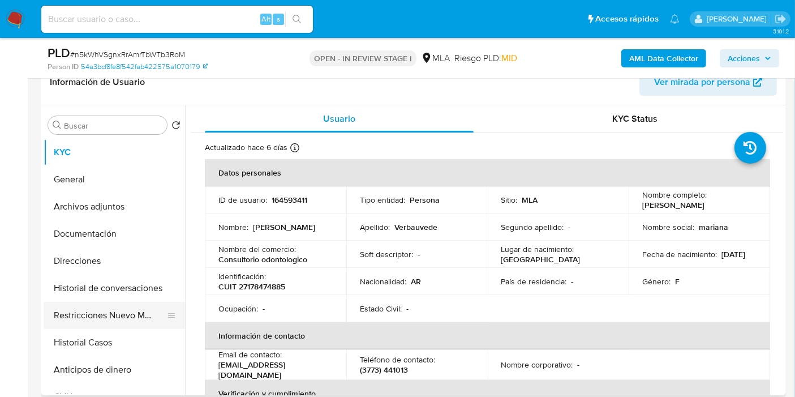
click at [114, 324] on button "Restricciones Nuevo Mundo" at bounding box center [110, 315] width 132 height 27
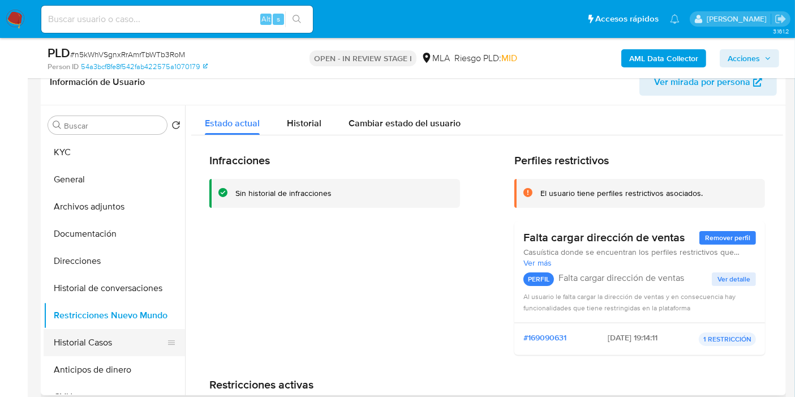
click at [121, 343] on button "Historial Casos" at bounding box center [110, 342] width 132 height 27
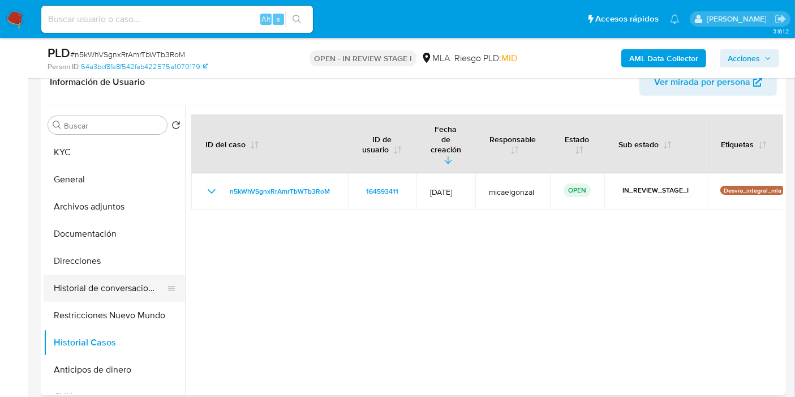
click at [87, 291] on button "Historial de conversaciones" at bounding box center [110, 287] width 132 height 27
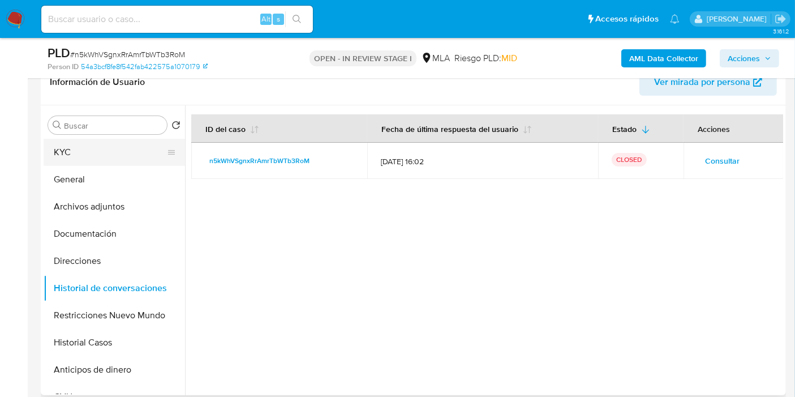
click at [95, 149] on button "KYC" at bounding box center [110, 152] width 132 height 27
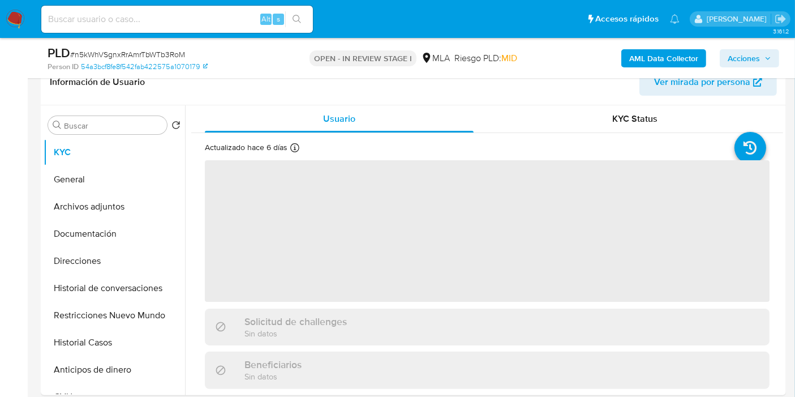
click at [743, 58] on span "Acciones" at bounding box center [743, 58] width 32 height 18
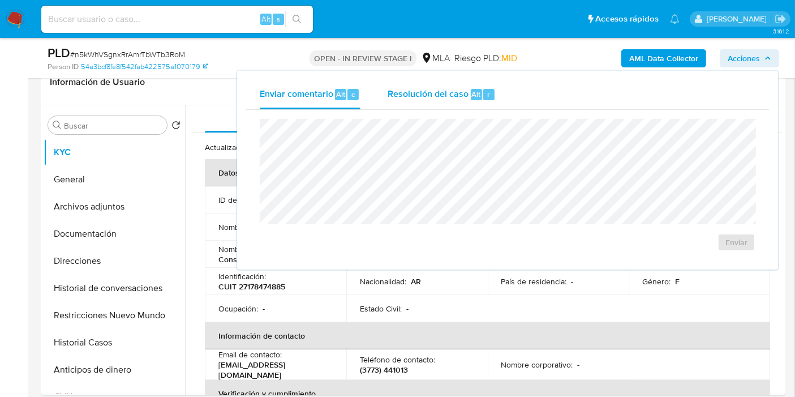
click at [476, 96] on span "Alt" at bounding box center [476, 94] width 9 height 11
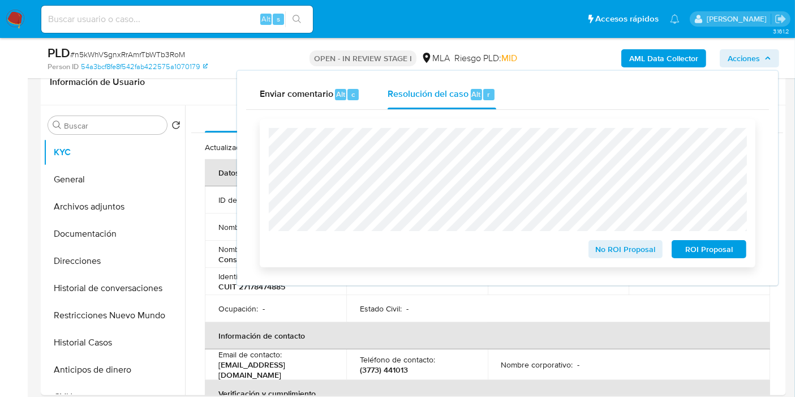
click at [656, 251] on button "No ROI Proposal" at bounding box center [625, 249] width 75 height 18
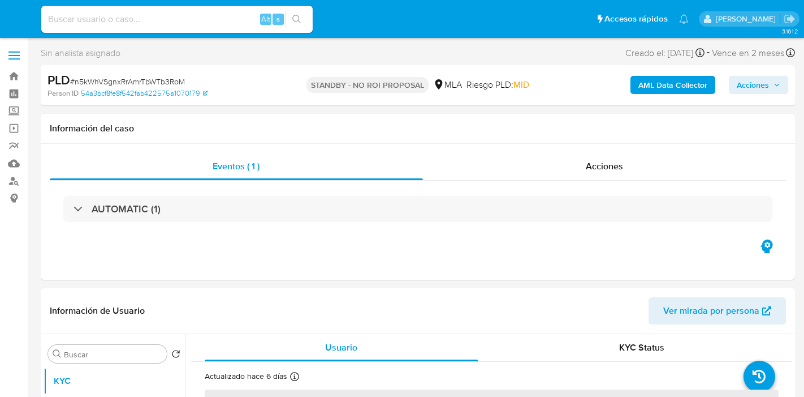
select select "10"
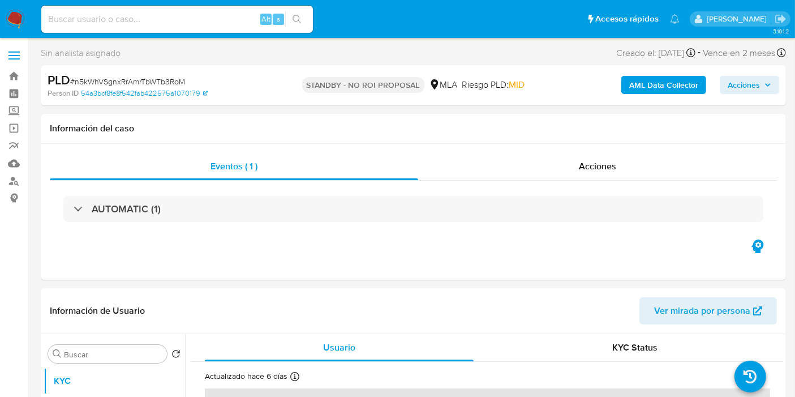
click at [135, 10] on div "Alt s" at bounding box center [177, 19] width 272 height 27
click at [130, 18] on input at bounding box center [177, 19] width 272 height 15
paste input "e2C2ZH1eHZbbh6D8C0G3SGzS"
type input "e2C2ZH1eHZbbh6D8C0G3SGzS"
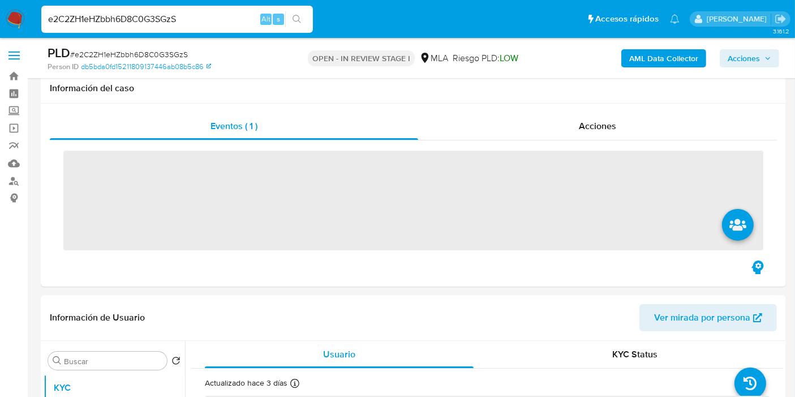
scroll to position [251, 0]
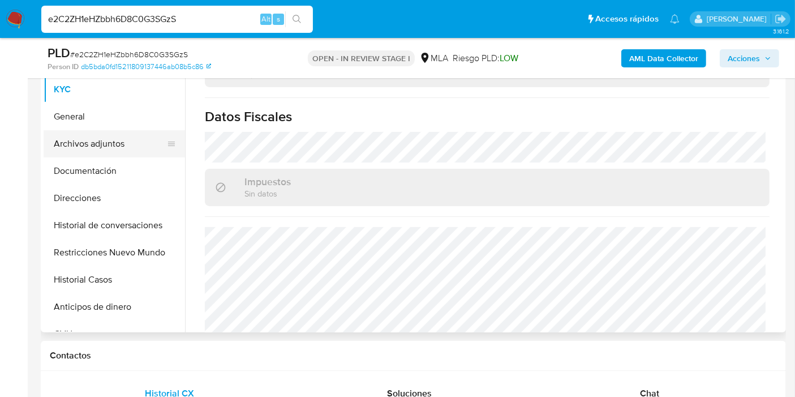
select select "10"
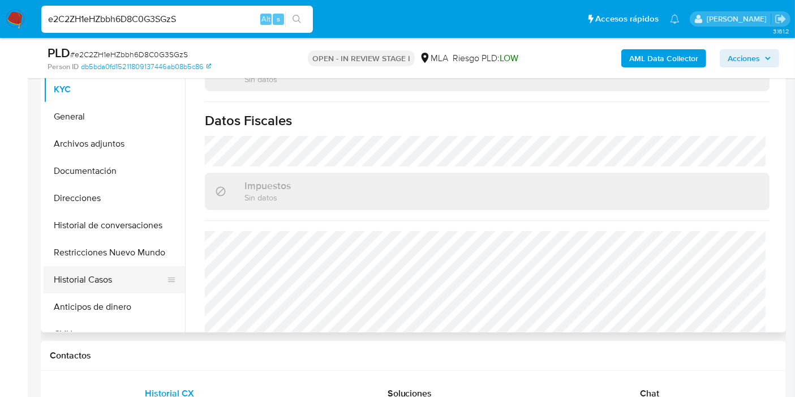
click at [145, 277] on button "Historial Casos" at bounding box center [110, 279] width 132 height 27
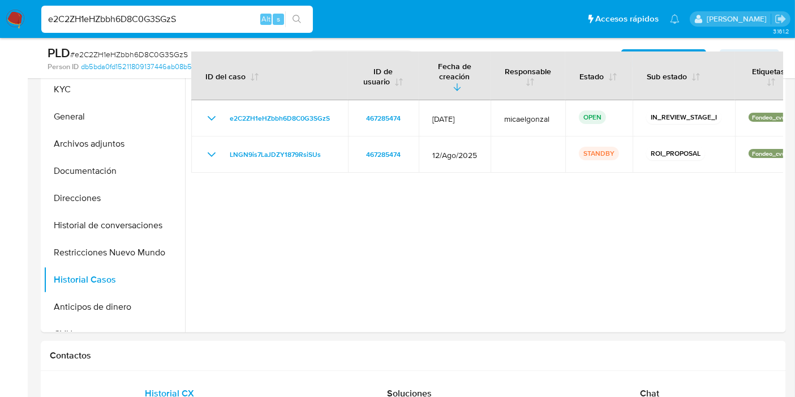
click at [8, 10] on img at bounding box center [15, 19] width 19 height 19
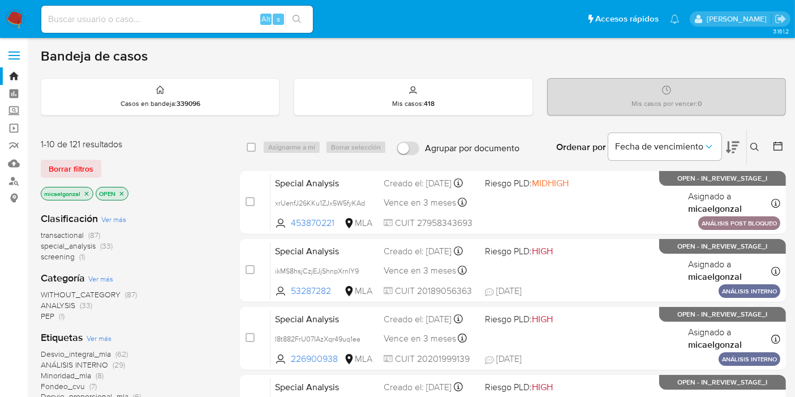
click at [3, 23] on nav "Pausado Ver notificaciones Alt s Accesos rápidos Presiona las siguientes teclas…" at bounding box center [397, 19] width 795 height 38
click at [23, 16] on img at bounding box center [15, 19] width 19 height 19
click at [55, 167] on span "Borrar filtros" at bounding box center [71, 169] width 45 height 16
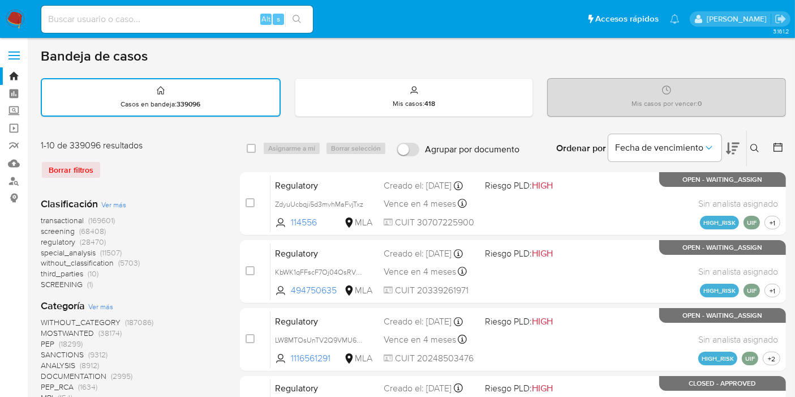
drag, startPoint x: 746, startPoint y: 149, endPoint x: 753, endPoint y: 147, distance: 7.9
click at [749, 148] on div "Ordenar por Fecha de vencimiento No es posible ordenar los resultados mientras …" at bounding box center [655, 148] width 261 height 35
click at [753, 147] on icon at bounding box center [754, 148] width 9 height 9
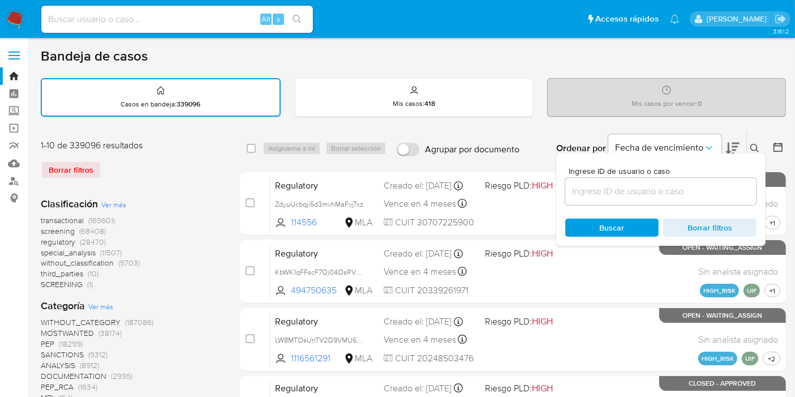
click at [689, 187] on input at bounding box center [660, 191] width 191 height 15
click at [231, 11] on div "Alt s" at bounding box center [177, 19] width 272 height 27
click at [202, 22] on input at bounding box center [177, 19] width 272 height 15
paste input "UIwK7UkHB1eOvm2AUbS6essy"
type input "UIwK7UkHB1eOvm2AUbS6essy"
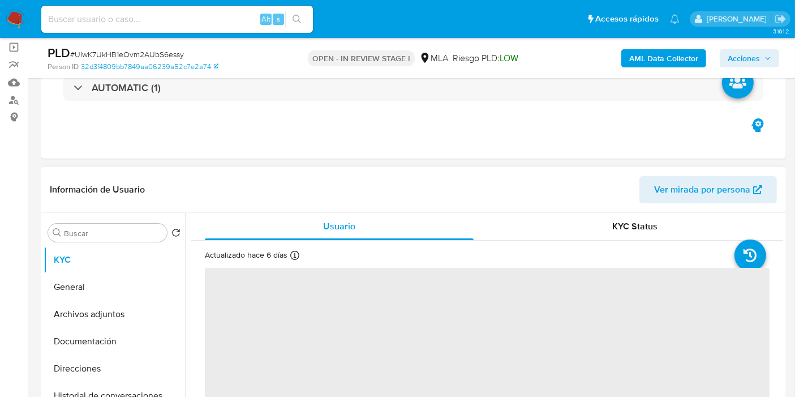
scroll to position [126, 0]
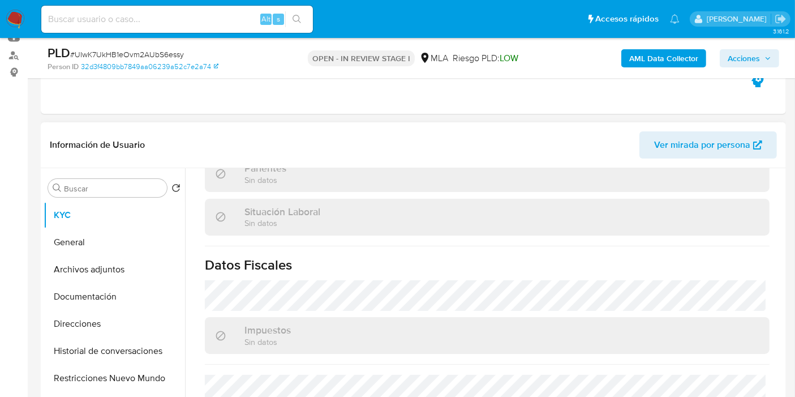
select select "10"
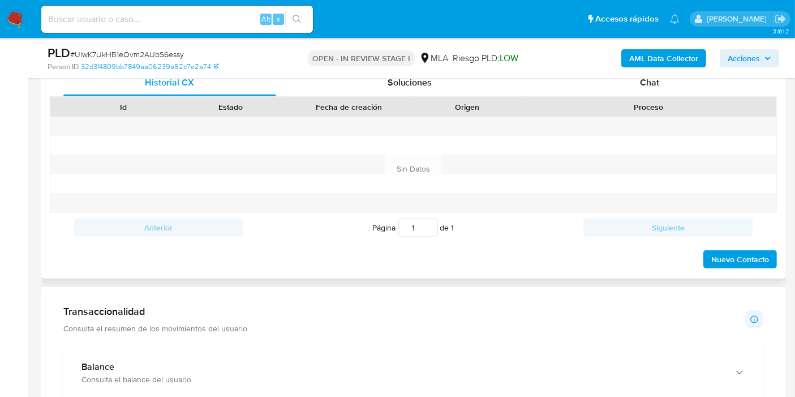
scroll to position [502, 0]
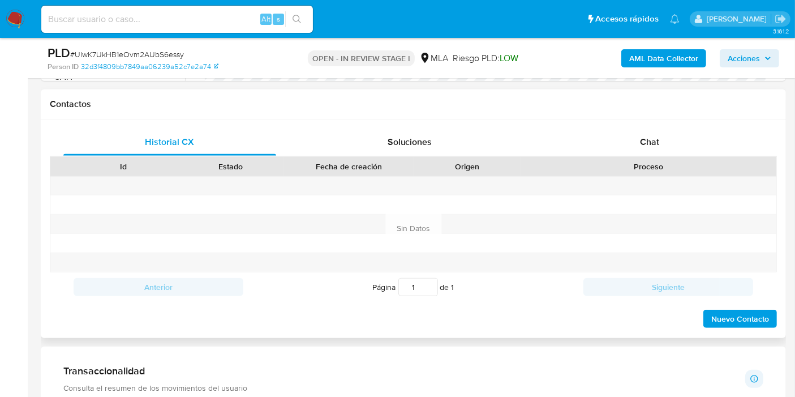
click at [682, 128] on div "Chat" at bounding box center [649, 141] width 213 height 27
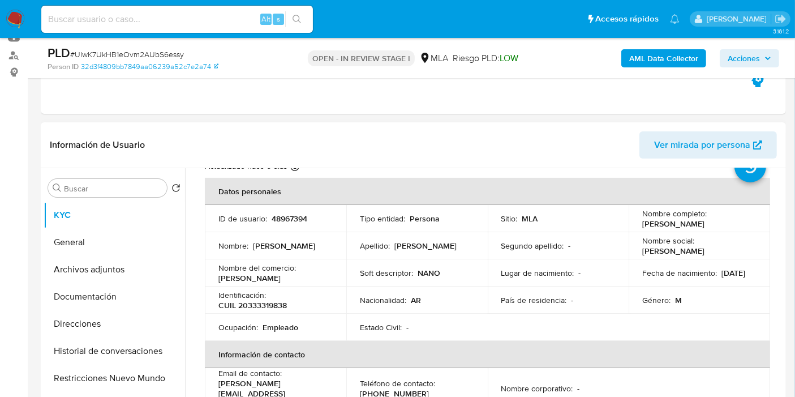
scroll to position [0, 0]
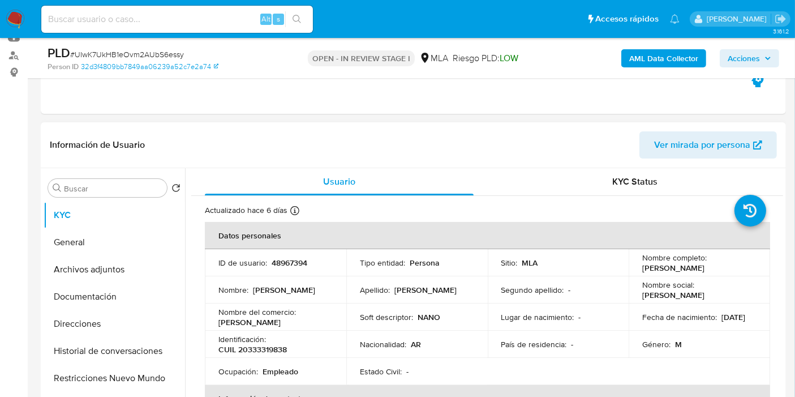
click at [693, 274] on td "Nombre completo : [PERSON_NAME]" at bounding box center [698, 262] width 141 height 27
drag, startPoint x: 693, startPoint y: 274, endPoint x: 704, endPoint y: 269, distance: 12.4
click at [694, 274] on td "Nombre completo : [PERSON_NAME]" at bounding box center [698, 262] width 141 height 27
click at [739, 264] on div "Nombre completo : [PERSON_NAME]" at bounding box center [699, 262] width 114 height 20
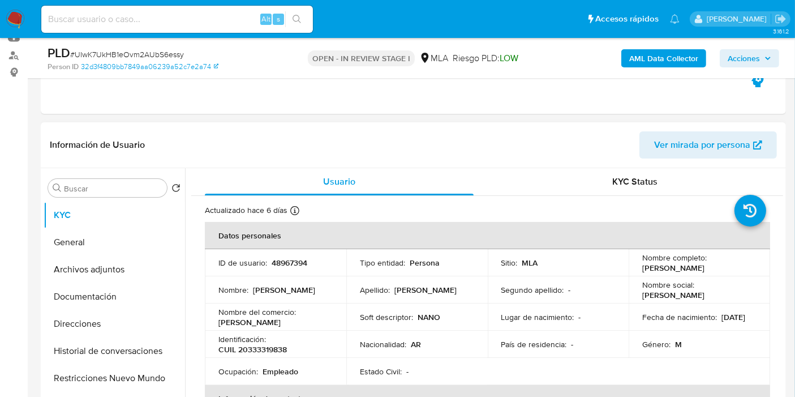
drag, startPoint x: 724, startPoint y: 268, endPoint x: 641, endPoint y: 269, distance: 83.2
click at [642, 269] on div "Nombre completo : [PERSON_NAME]" at bounding box center [699, 262] width 114 height 20
copy p "[PERSON_NAME]"
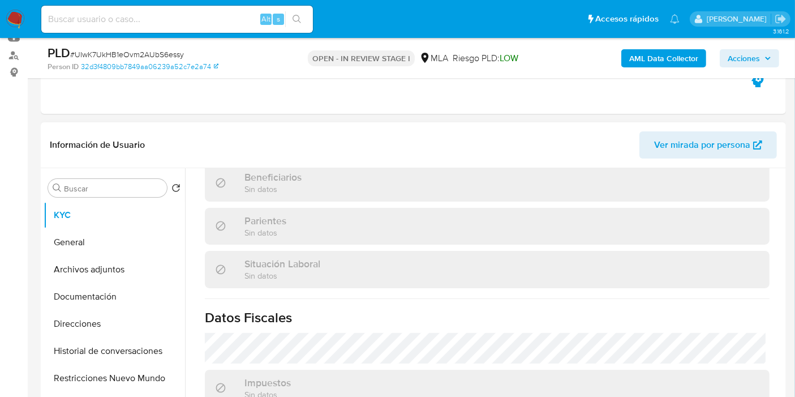
scroll to position [605, 0]
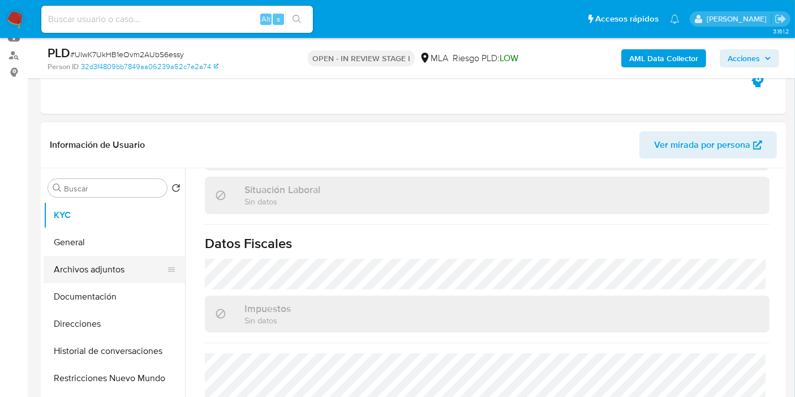
drag, startPoint x: 118, startPoint y: 293, endPoint x: 126, endPoint y: 278, distance: 16.7
click at [118, 292] on button "Documentación" at bounding box center [114, 296] width 141 height 27
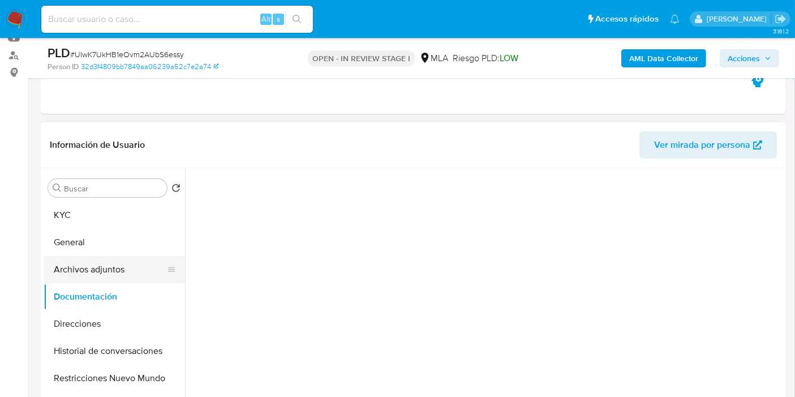
scroll to position [0, 0]
click at [127, 274] on button "Archivos adjuntos" at bounding box center [110, 269] width 132 height 27
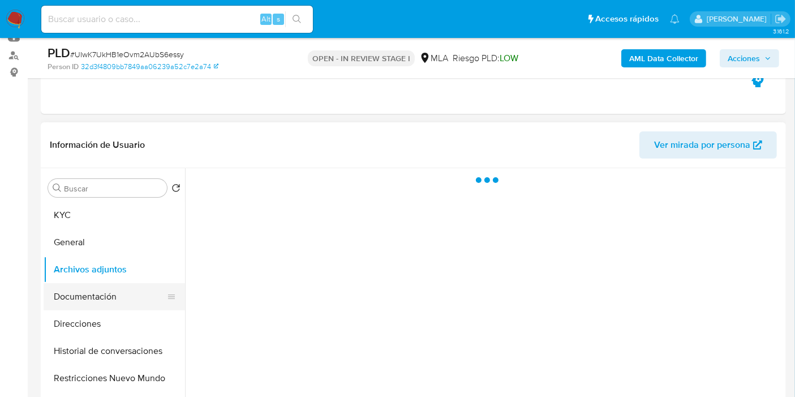
click at [114, 285] on button "Documentación" at bounding box center [110, 296] width 132 height 27
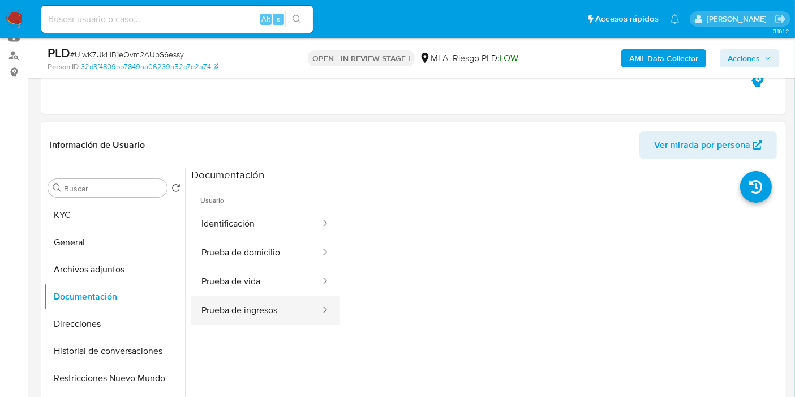
drag, startPoint x: 230, startPoint y: 329, endPoint x: 242, endPoint y: 308, distance: 24.4
click at [232, 325] on ul "Usuario Identificación Prueba de domicilio Prueba de vida Prueba de ingresos" at bounding box center [265, 345] width 148 height 326
click at [242, 308] on button "Prueba de ingresos" at bounding box center [256, 310] width 130 height 29
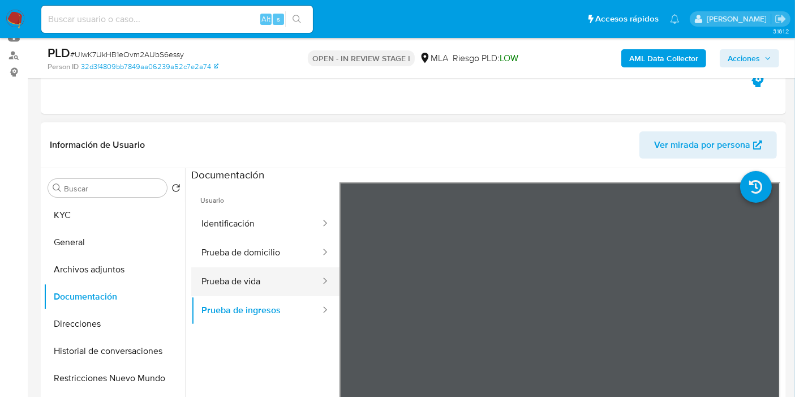
click at [271, 286] on button "Prueba de vida" at bounding box center [256, 281] width 130 height 29
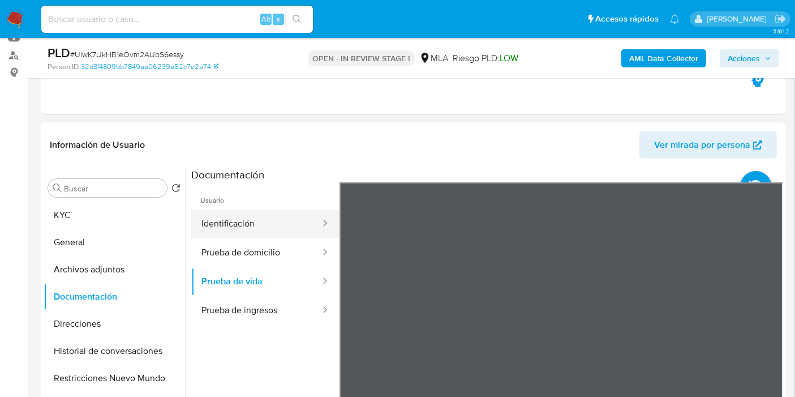
click at [277, 230] on button "Identificación" at bounding box center [256, 223] width 130 height 29
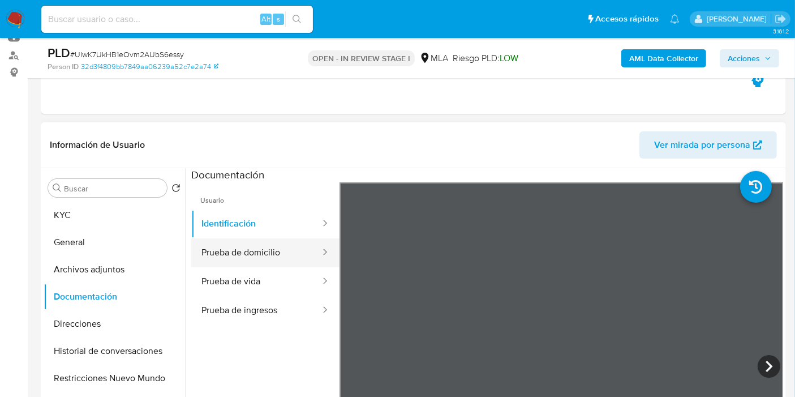
click at [268, 242] on button "Prueba de domicilio" at bounding box center [256, 252] width 130 height 29
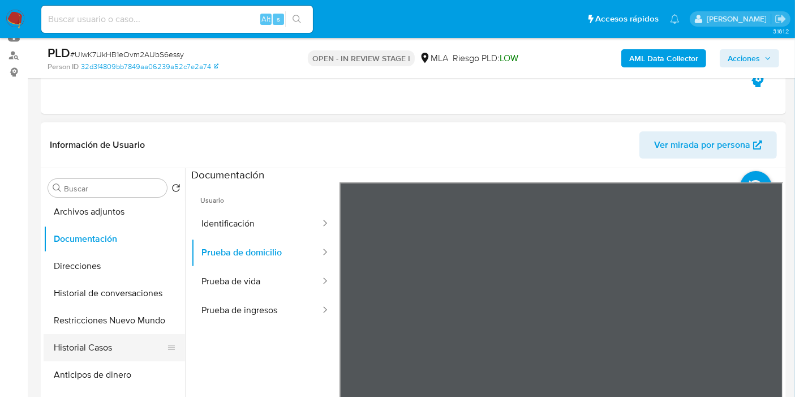
scroll to position [126, 0]
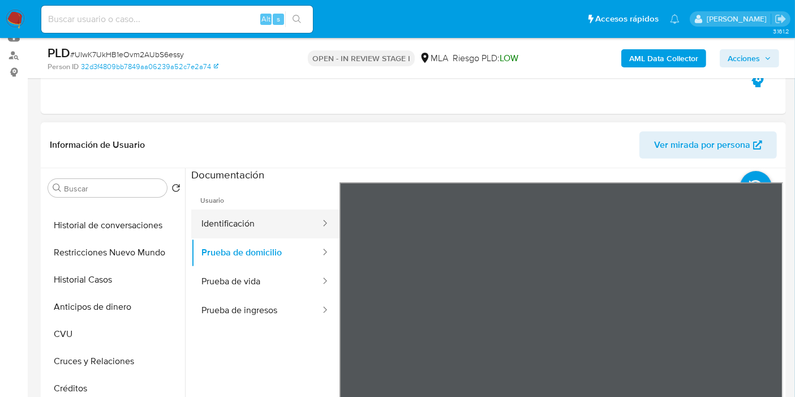
click at [192, 218] on button "Identificación" at bounding box center [256, 223] width 130 height 29
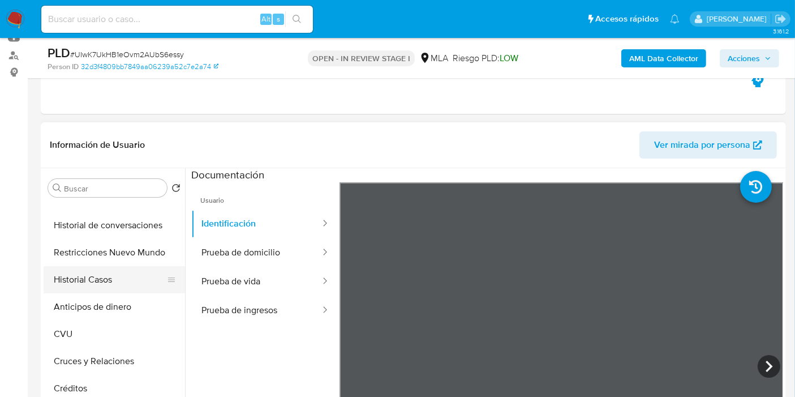
scroll to position [0, 0]
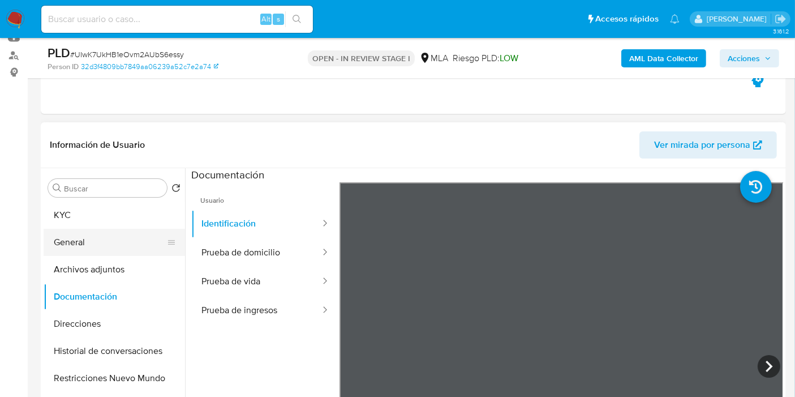
click at [131, 248] on button "General" at bounding box center [110, 242] width 132 height 27
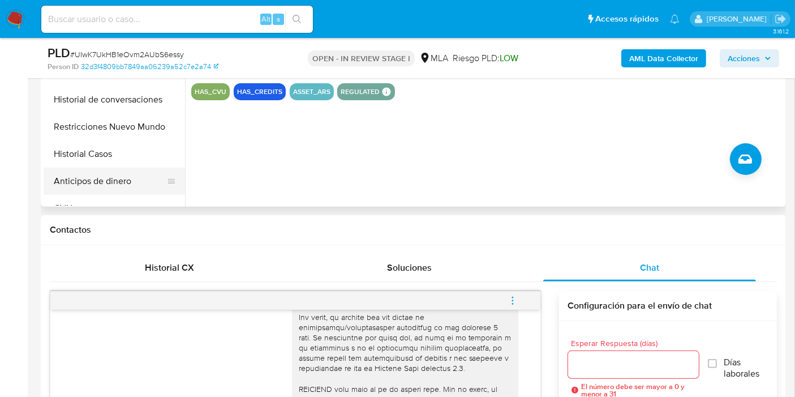
scroll to position [251, 0]
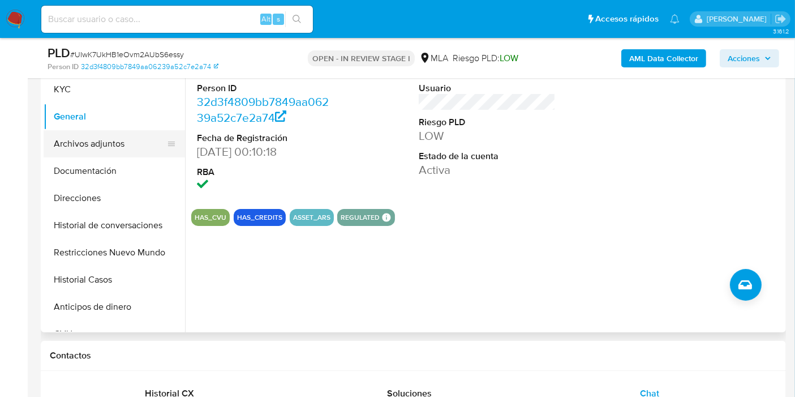
click at [83, 144] on button "Archivos adjuntos" at bounding box center [110, 143] width 132 height 27
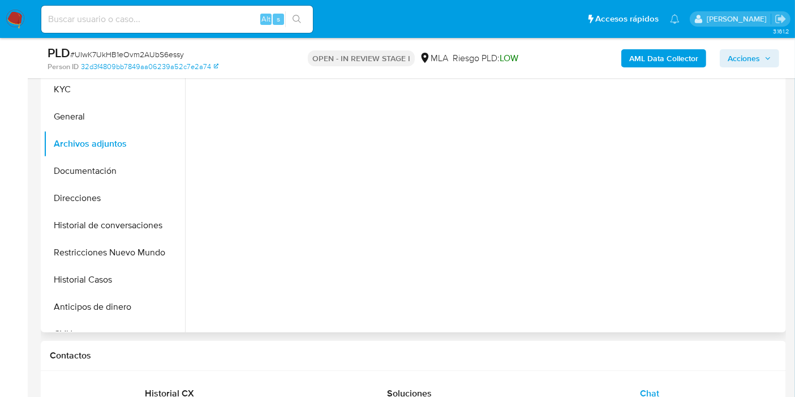
drag, startPoint x: 98, startPoint y: 111, endPoint x: 206, endPoint y: 196, distance: 137.7
click at [99, 111] on button "General" at bounding box center [114, 116] width 141 height 27
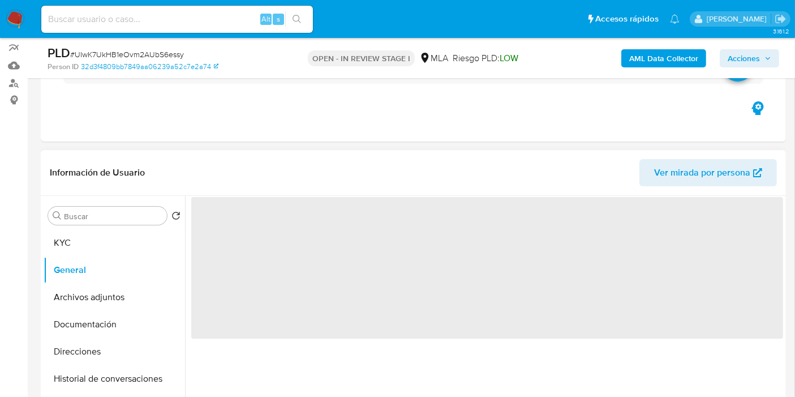
scroll to position [126, 0]
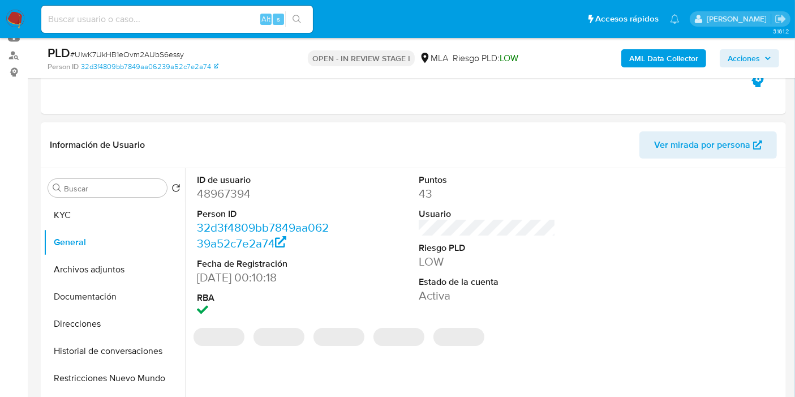
click at [240, 187] on dd "48967394" at bounding box center [265, 194] width 137 height 16
click at [229, 196] on dd "48967394" at bounding box center [265, 194] width 137 height 16
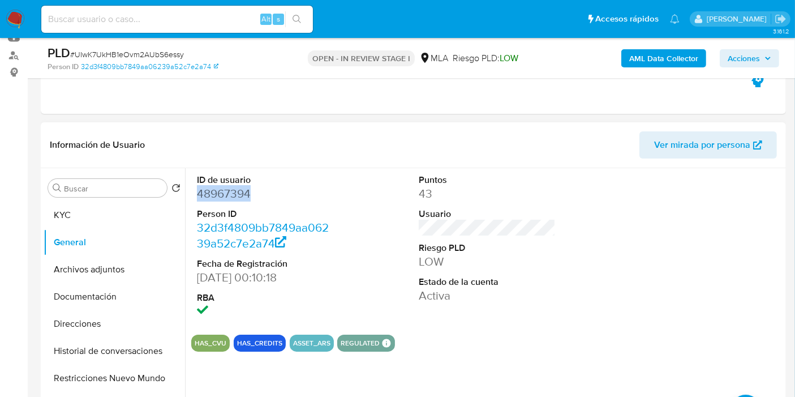
copy dd "48967394"
click at [111, 226] on button "KYC" at bounding box center [110, 214] width 132 height 27
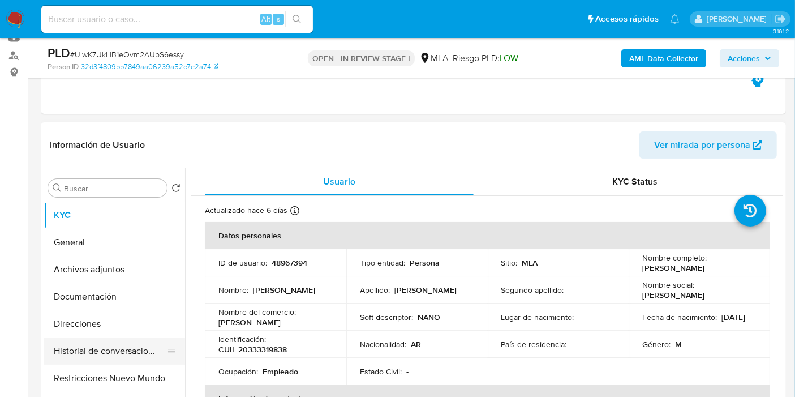
drag, startPoint x: 111, startPoint y: 296, endPoint x: 78, endPoint y: 339, distance: 54.4
click at [106, 304] on button "Documentación" at bounding box center [114, 296] width 141 height 27
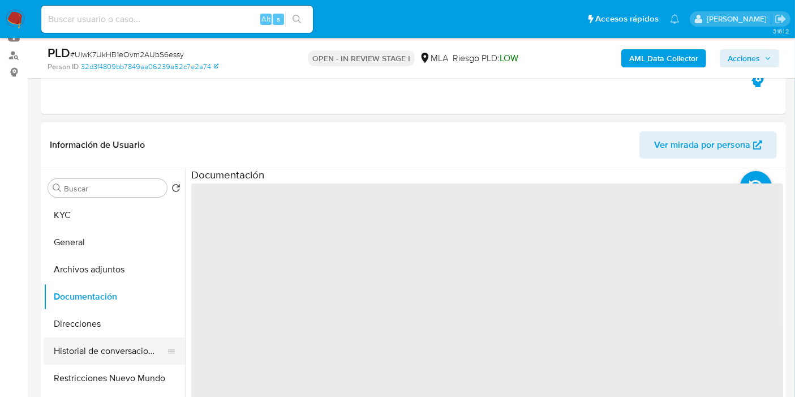
click at [78, 339] on button "Historial de conversaciones" at bounding box center [110, 350] width 132 height 27
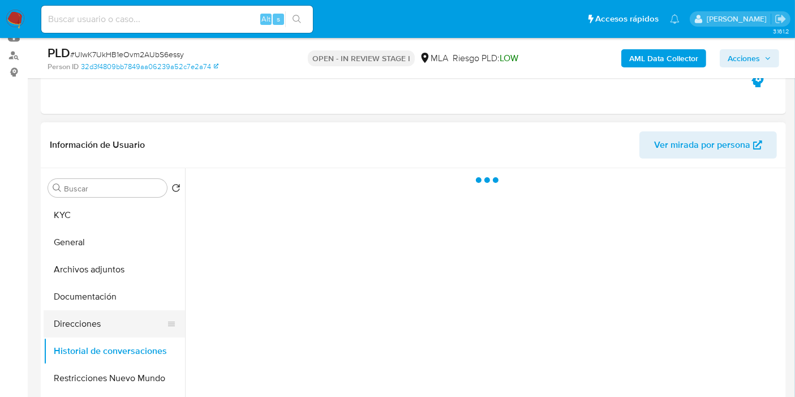
click at [92, 327] on button "Direcciones" at bounding box center [110, 323] width 132 height 27
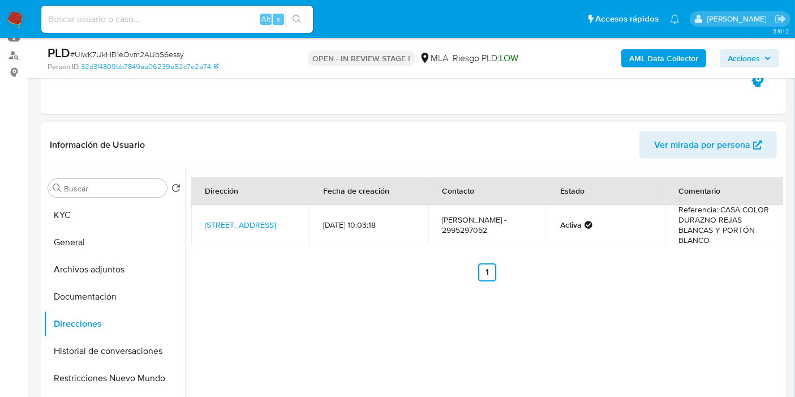
click at [195, 209] on td "[STREET_ADDRESS]" at bounding box center [250, 224] width 118 height 41
drag, startPoint x: 195, startPoint y: 209, endPoint x: 234, endPoint y: 229, distance: 44.0
click at [234, 229] on td "[STREET_ADDRESS]" at bounding box center [250, 224] width 118 height 41
copy link "[STREET_ADDRESS],"
click at [56, 154] on header "Información de Usuario Ver mirada por persona" at bounding box center [413, 144] width 727 height 27
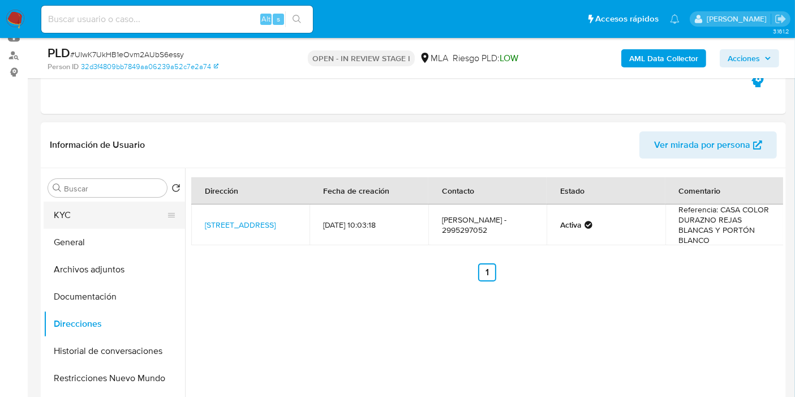
click at [67, 201] on button "KYC" at bounding box center [110, 214] width 132 height 27
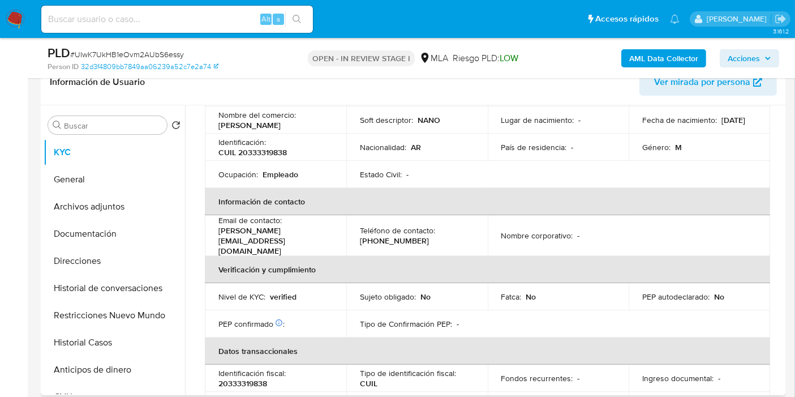
scroll to position [63, 0]
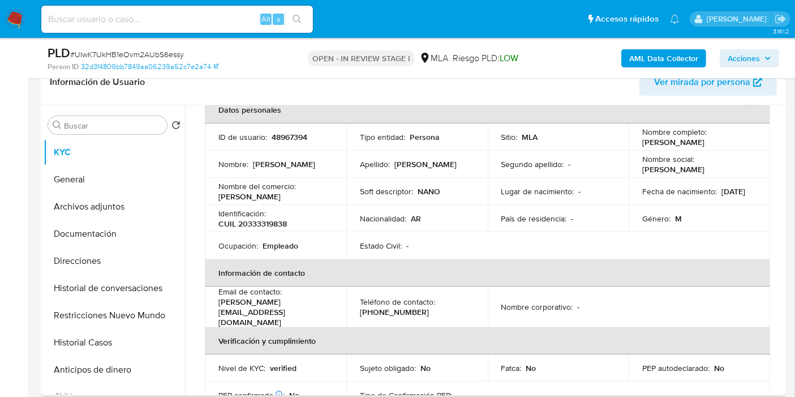
click at [242, 205] on td "Identificación : CUIL 20333319838" at bounding box center [275, 218] width 141 height 27
click at [255, 218] on p "CUIL 20333319838" at bounding box center [252, 223] width 68 height 10
click at [251, 228] on p "CUIL 20333319838" at bounding box center [252, 223] width 68 height 10
copy p "20333319838"
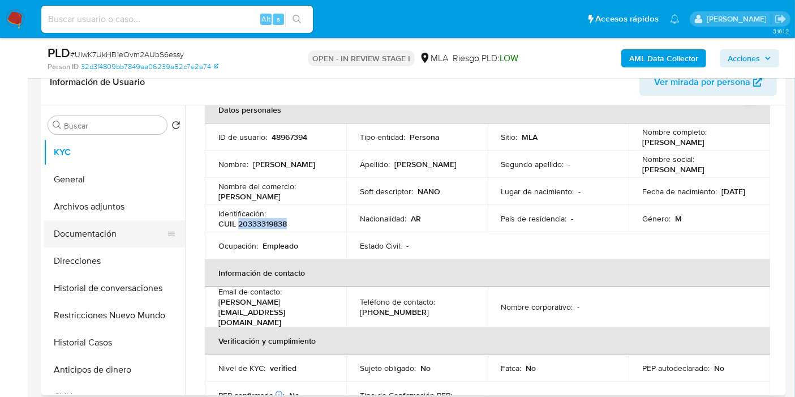
click at [55, 225] on button "Documentación" at bounding box center [110, 233] width 132 height 27
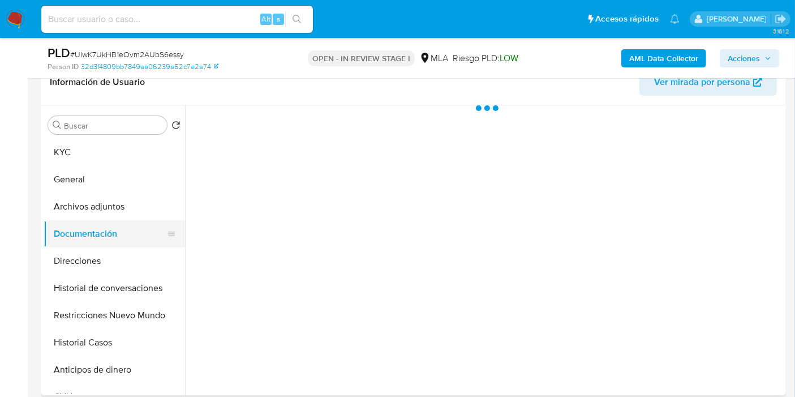
scroll to position [0, 0]
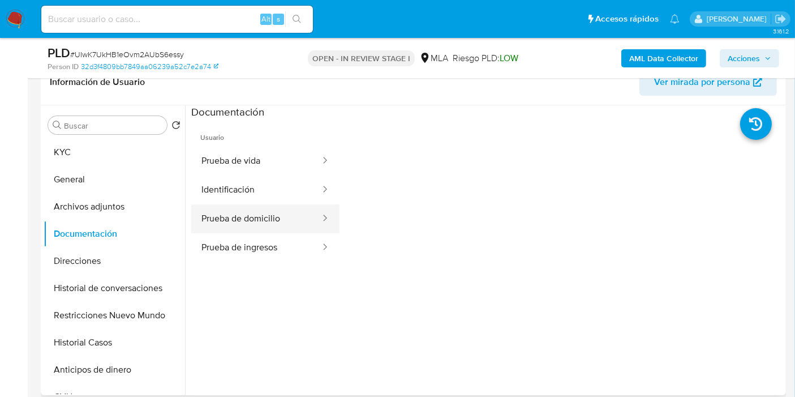
click at [292, 225] on button "Prueba de domicilio" at bounding box center [256, 218] width 130 height 29
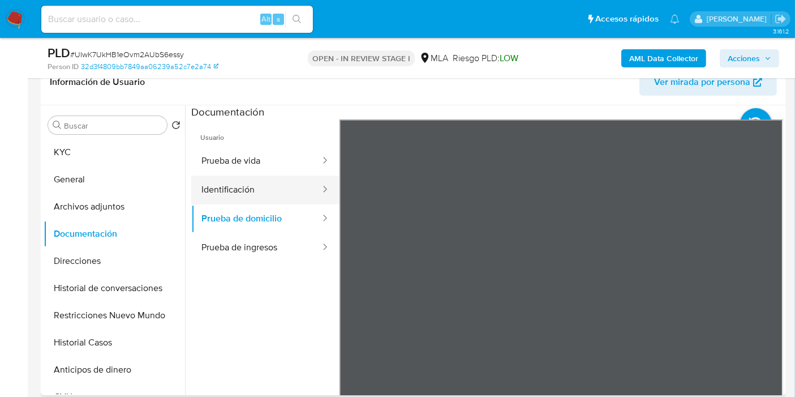
click at [279, 188] on button "Identificación" at bounding box center [256, 189] width 130 height 29
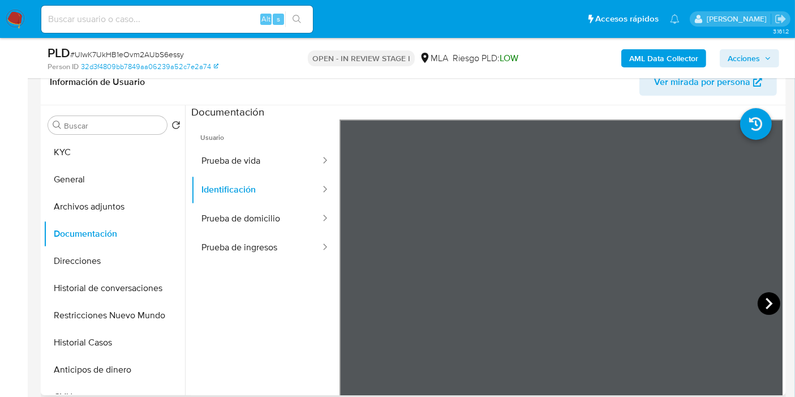
click at [761, 299] on icon at bounding box center [768, 303] width 23 height 23
click at [114, 155] on button "KYC" at bounding box center [110, 152] width 132 height 27
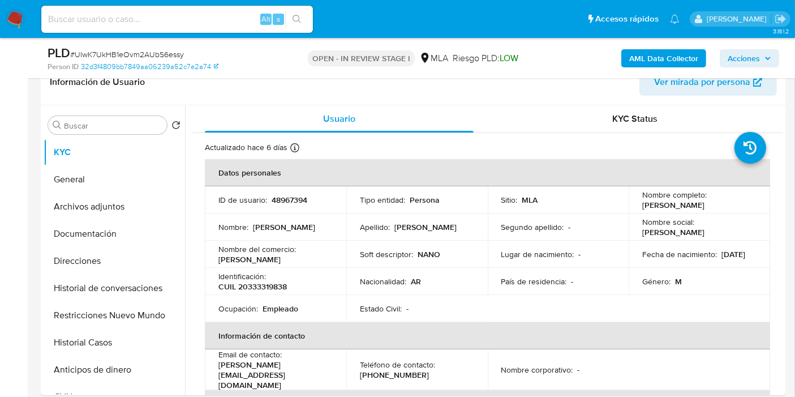
click at [255, 283] on p "CUIL 20333319838" at bounding box center [252, 286] width 68 height 10
copy p "20333319838"
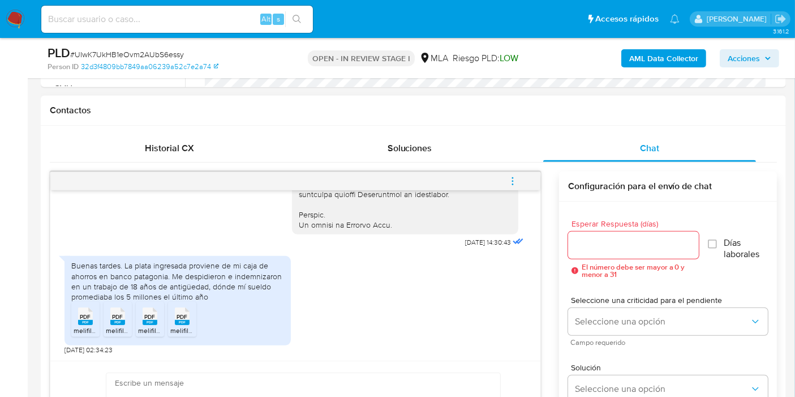
scroll to position [566, 0]
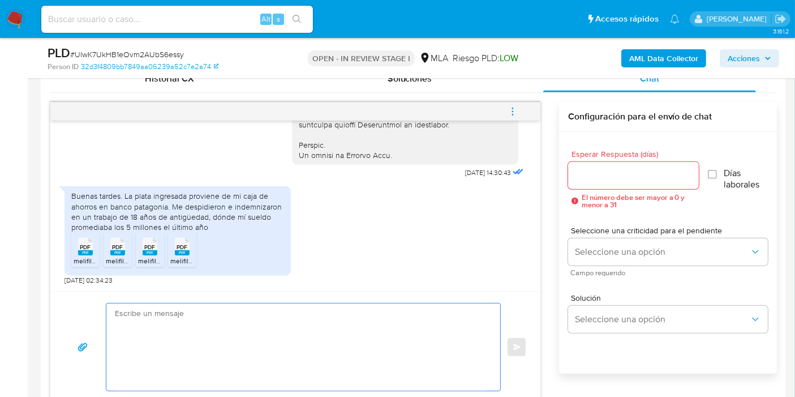
click at [215, 313] on textarea at bounding box center [300, 346] width 371 height 87
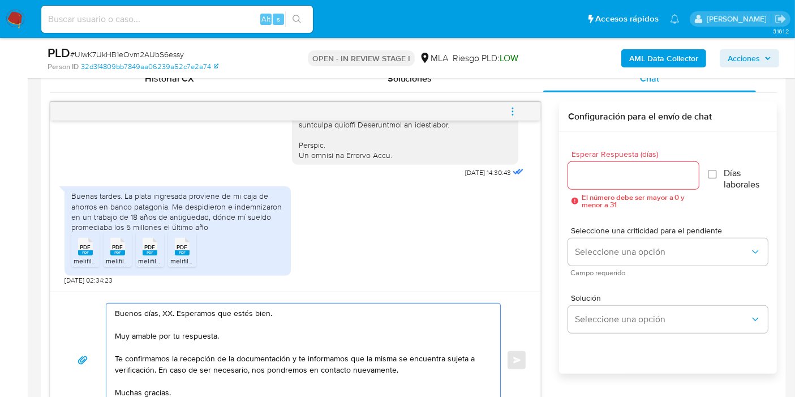
click at [165, 312] on textarea "Buenos días, XX. Esperamos que estés bien. Muy amable por tu respuesta. Te conf…" at bounding box center [300, 359] width 371 height 113
click at [191, 339] on textarea "Buenos [PERSON_NAME]. Esperamos que estés bien. Muy amable por tu respuesta. Te…" at bounding box center [300, 359] width 371 height 113
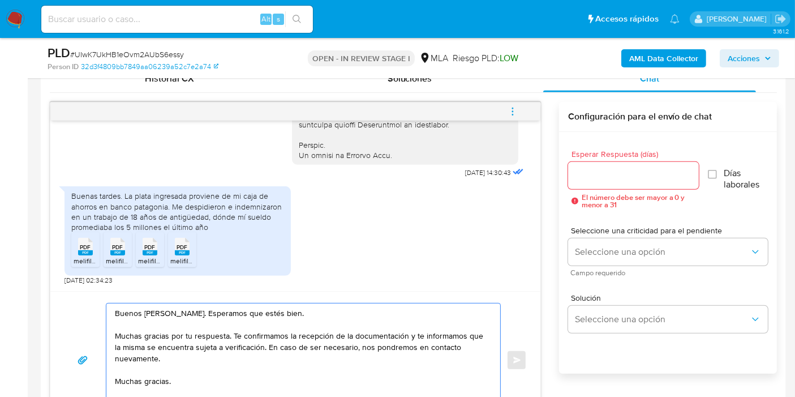
drag, startPoint x: 406, startPoint y: 334, endPoint x: 420, endPoint y: 357, distance: 27.2
click at [420, 357] on textarea "Buenos [PERSON_NAME]. Esperamos que estés bien. Muchas gracias por tu respuesta…" at bounding box center [300, 359] width 371 height 113
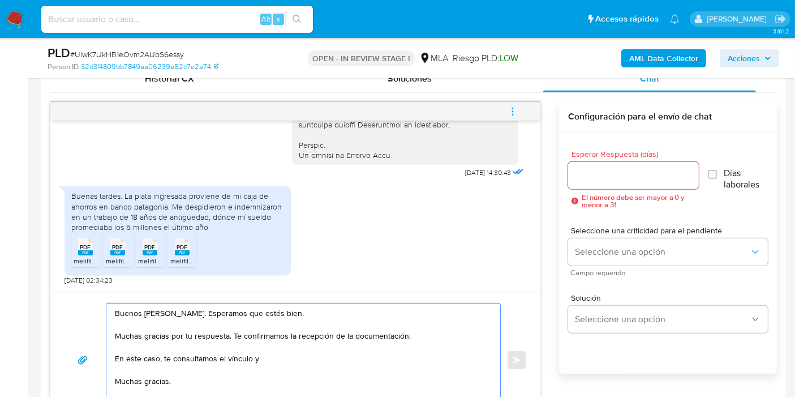
drag, startPoint x: 171, startPoint y: 356, endPoint x: 311, endPoint y: 363, distance: 139.9
click at [311, 363] on textarea "Buenos [PERSON_NAME]. Esperamos que estés bien. Muchas gracias por tu respuesta…" at bounding box center [300, 359] width 371 height 113
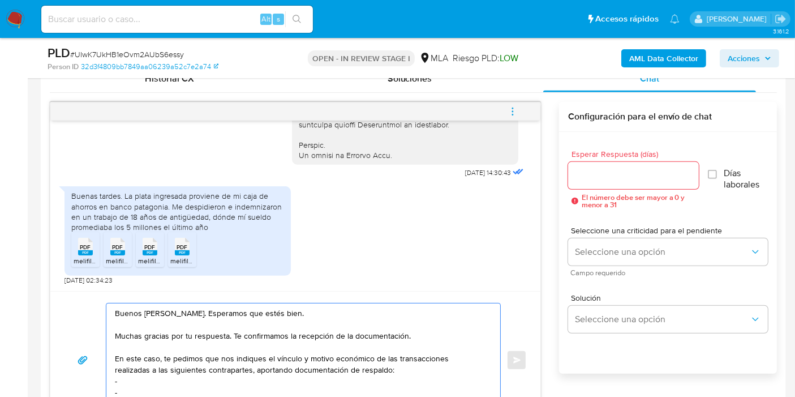
scroll to position [577, 0]
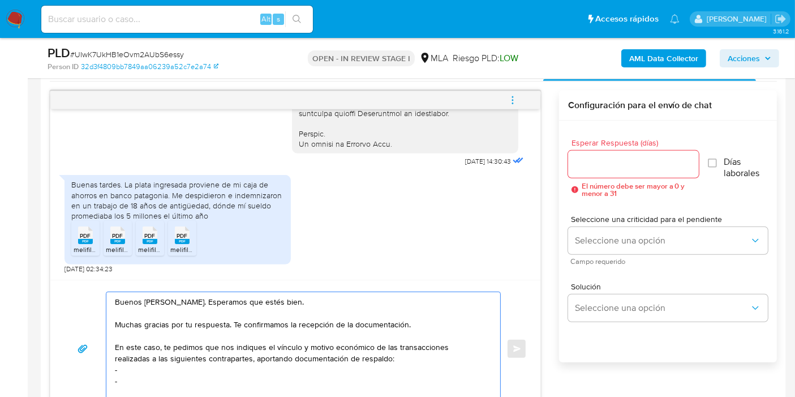
click at [182, 358] on textarea "Buenos [PERSON_NAME]. Esperamos que estés bien. Muchas gracias por tu respuesta…" at bounding box center [300, 348] width 371 height 113
click at [170, 368] on textarea "Buenos [PERSON_NAME]. Esperamos que estés bien. Muchas gracias por tu respuesta…" at bounding box center [300, 348] width 371 height 113
paste textarea "[PERSON_NAME]"
paste textarea "27316007878"
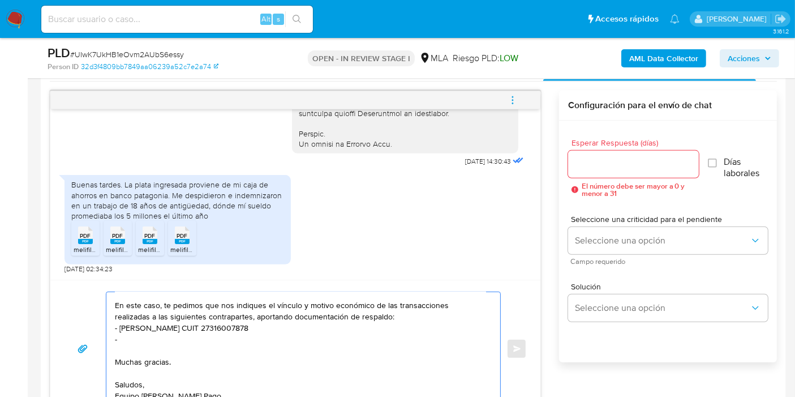
click at [132, 320] on textarea "Buenos [PERSON_NAME]. Esperamos que estés bien. Muchas gracias por tu respuesta…" at bounding box center [300, 348] width 371 height 113
click at [124, 325] on textarea "Buenos [PERSON_NAME]. Esperamos que estés bien. Muchas gracias por tu respuesta…" at bounding box center [300, 348] width 371 height 113
paste textarea "[PERSON_NAME]"
paste textarea "23379443974"
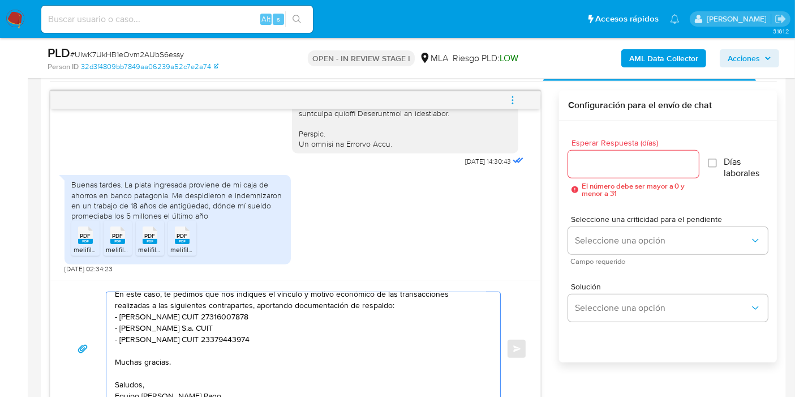
paste textarea "30709564494"
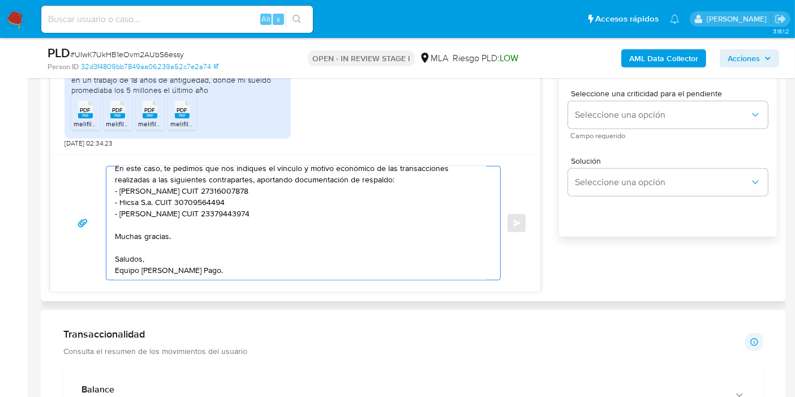
click at [163, 222] on textarea "Buenos [PERSON_NAME]. Esperamos que estés bien. Muchas gracias por tu respuesta…" at bounding box center [300, 222] width 371 height 113
click at [163, 229] on textarea "Buenos [PERSON_NAME]. Esperamos que estés bien. Muchas gracias por tu respuesta…" at bounding box center [300, 222] width 371 height 113
click at [162, 269] on textarea "Buenos [PERSON_NAME]. Esperamos que estés bien. Muchas gracias por tu respuesta…" at bounding box center [300, 222] width 371 height 113
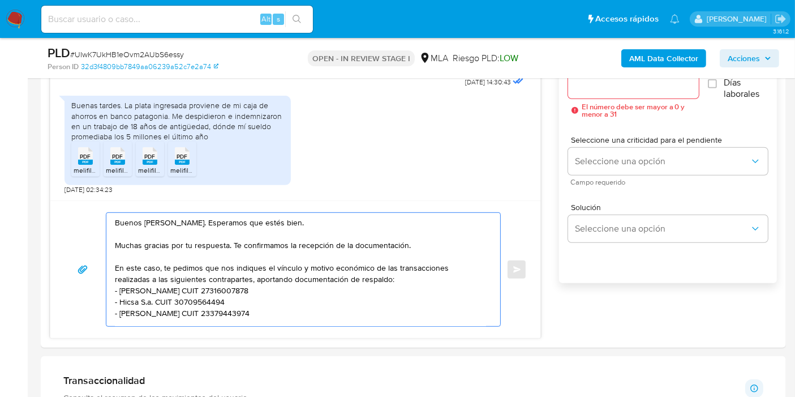
scroll to position [577, 0]
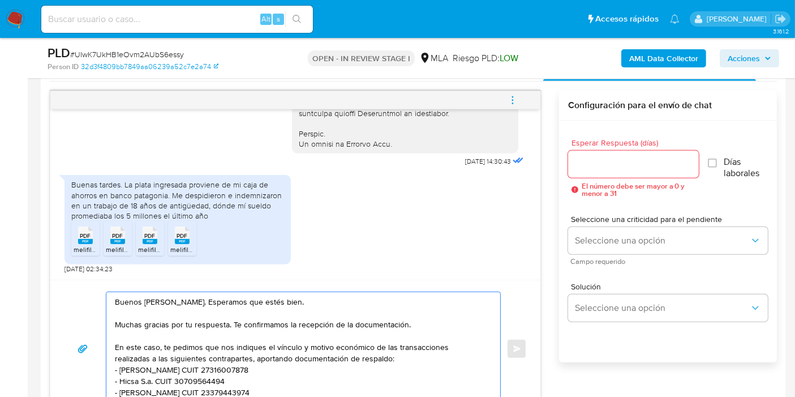
type textarea "Buenos [PERSON_NAME]. Esperamos que estés bien. Muchas gracias por tu respuesta…"
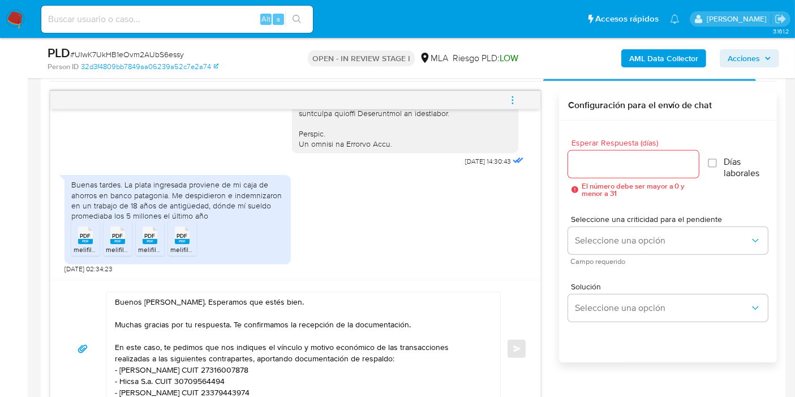
click at [611, 153] on div at bounding box center [633, 163] width 131 height 27
click at [593, 171] on div at bounding box center [633, 163] width 131 height 27
click at [604, 162] on input "Esperar Respuesta (días)" at bounding box center [633, 164] width 131 height 15
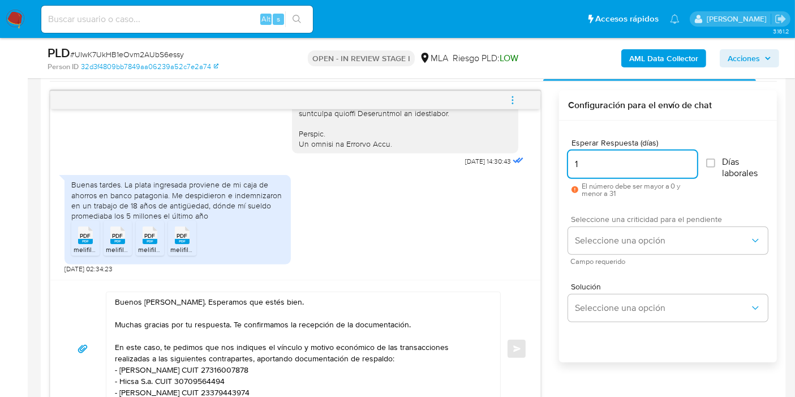
type input "1"
click at [625, 223] on span "Seleccione una criticidad para el pendiente" at bounding box center [671, 219] width 200 height 8
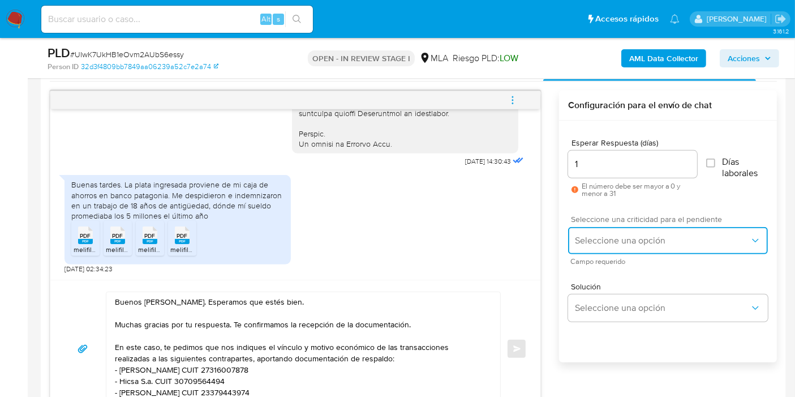
click at [610, 238] on span "Seleccione una opción" at bounding box center [662, 240] width 175 height 11
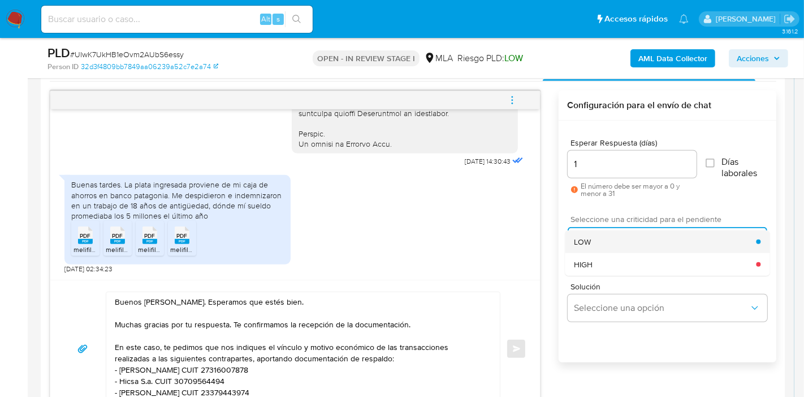
click at [608, 242] on div "LOW" at bounding box center [665, 241] width 182 height 23
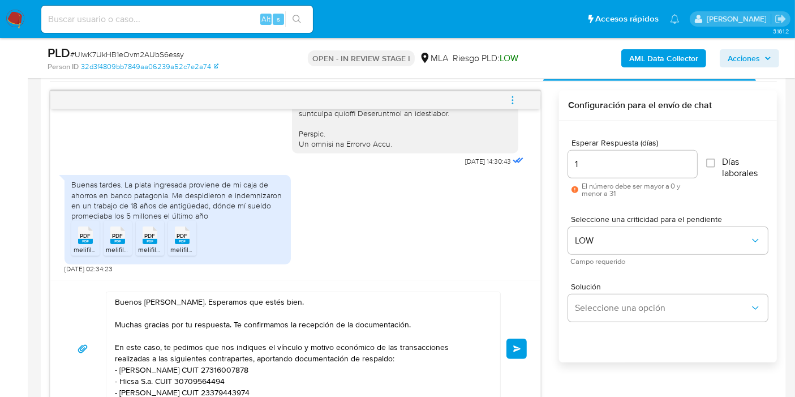
click at [519, 346] on span "Enviar" at bounding box center [517, 348] width 8 height 7
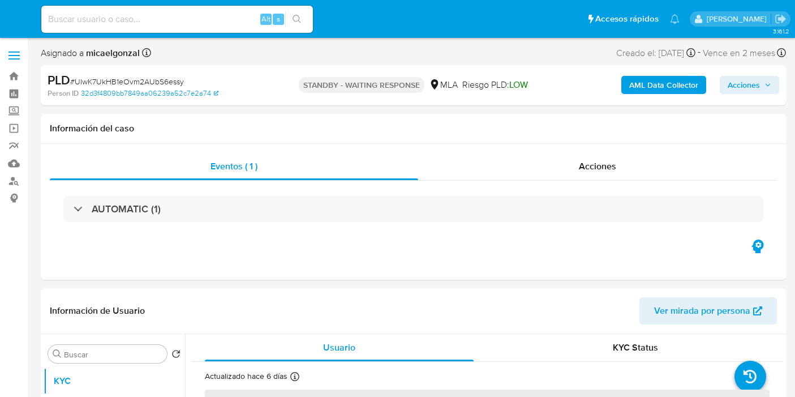
select select "10"
click at [106, 18] on input at bounding box center [177, 19] width 272 height 15
paste input "qf5Vy1DS39VUEzzRtMI1unWi"
type input "qf5Vy1DS39VUEzzRtMI1unWi"
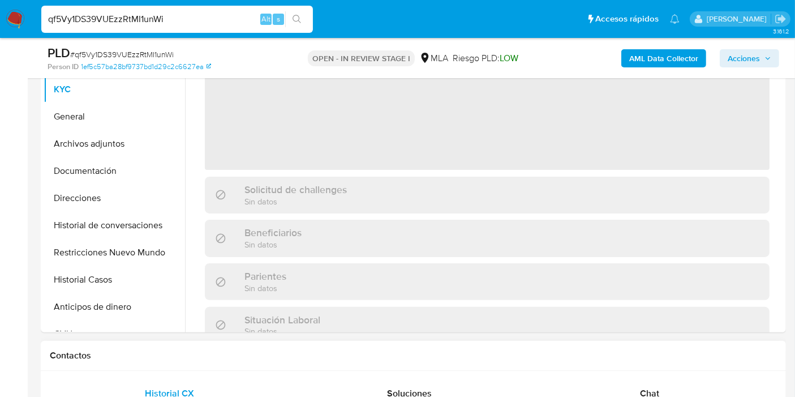
scroll to position [188, 0]
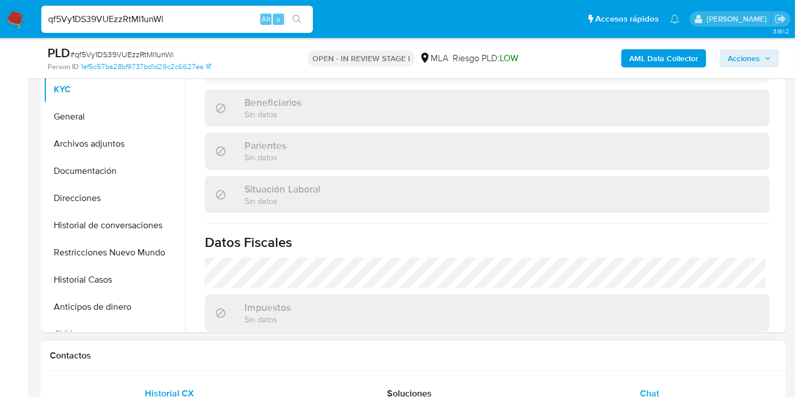
click at [698, 393] on div "Chat" at bounding box center [649, 393] width 213 height 27
select select "10"
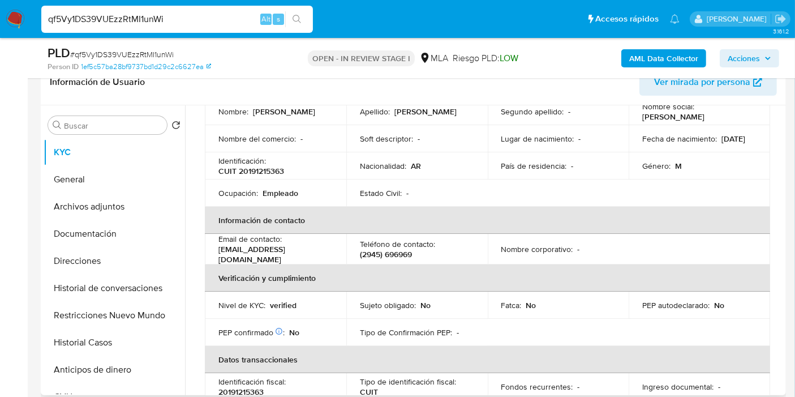
scroll to position [63, 0]
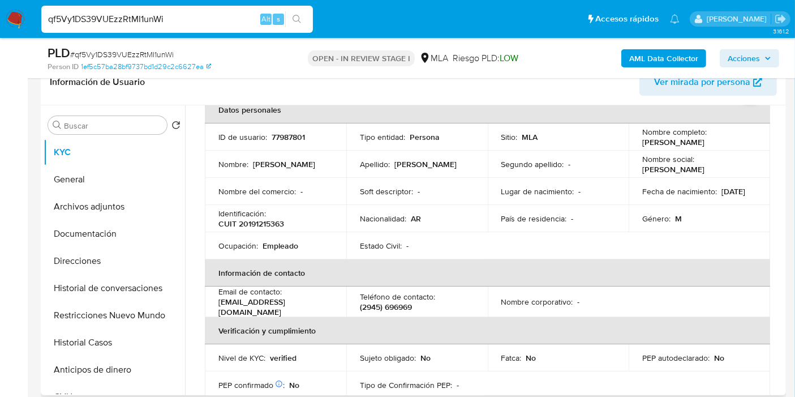
click at [253, 230] on td "Identificación : CUIT 20191215363" at bounding box center [275, 218] width 141 height 27
click at [265, 221] on p "CUIT 20191215363" at bounding box center [251, 223] width 66 height 10
click at [110, 189] on button "General" at bounding box center [110, 179] width 132 height 27
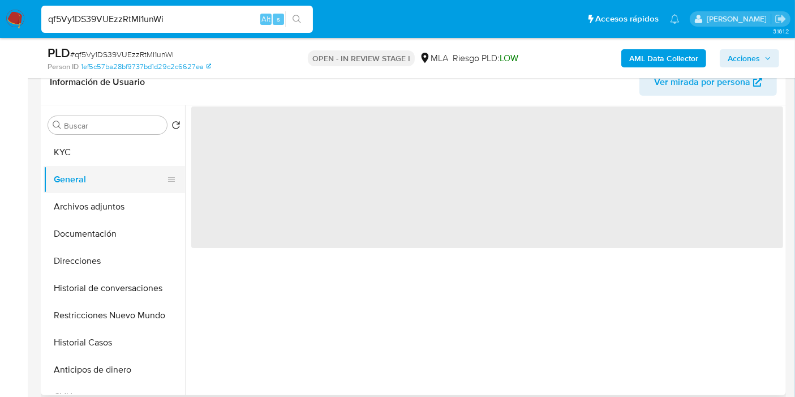
scroll to position [0, 0]
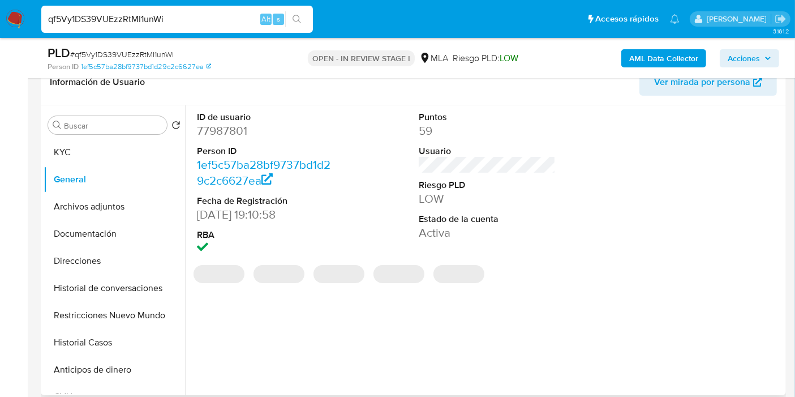
click at [227, 126] on dd "77987801" at bounding box center [265, 131] width 137 height 16
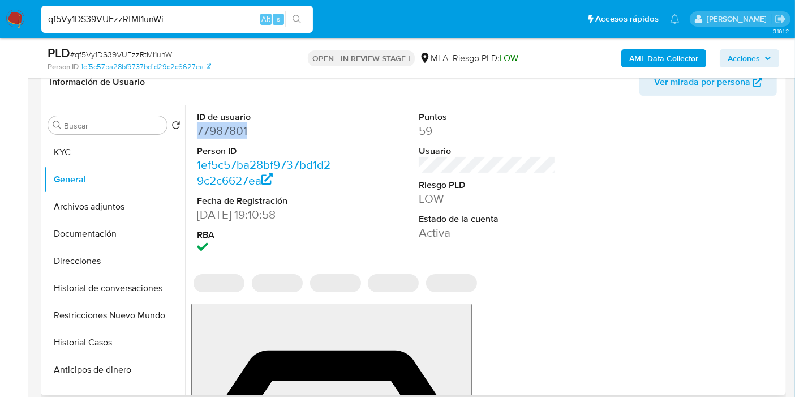
copy dd "77987801"
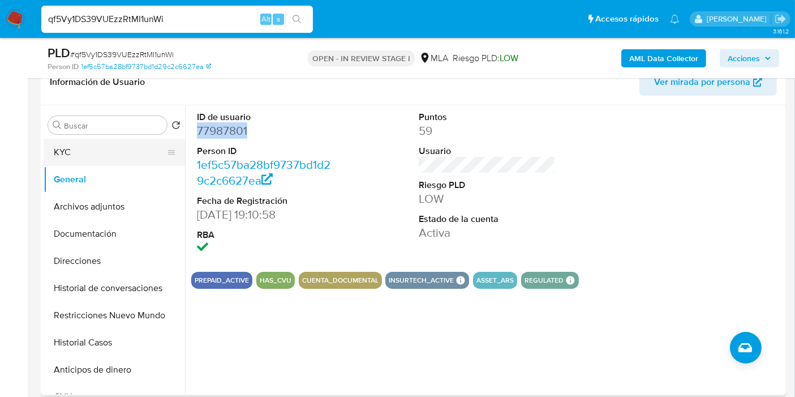
click at [100, 148] on button "KYC" at bounding box center [110, 152] width 132 height 27
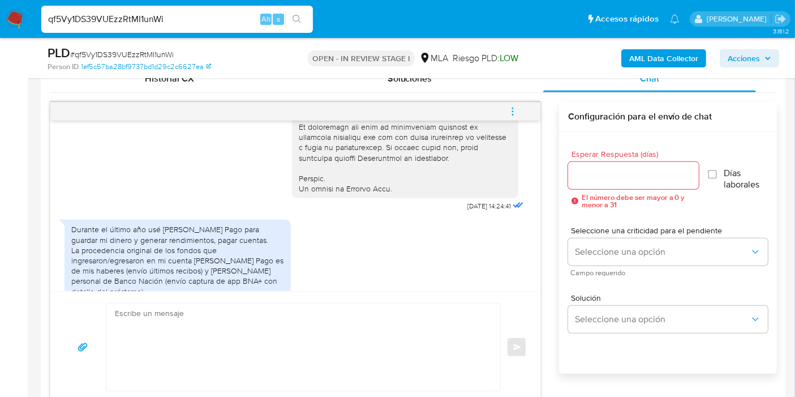
scroll to position [681, 0]
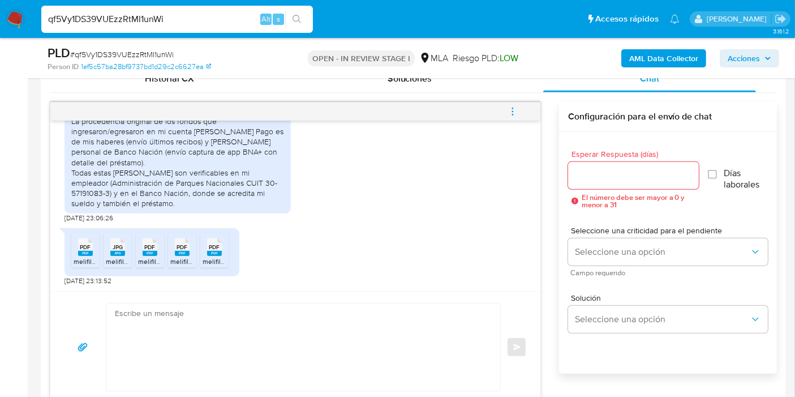
click at [84, 243] on span "PDF" at bounding box center [85, 246] width 11 height 7
click at [112, 251] on rect at bounding box center [117, 253] width 15 height 5
click at [138, 247] on div "PDF PDF" at bounding box center [150, 246] width 24 height 22
click at [171, 247] on div "PDF PDF" at bounding box center [182, 246] width 24 height 22
click at [219, 249] on icon at bounding box center [214, 247] width 15 height 18
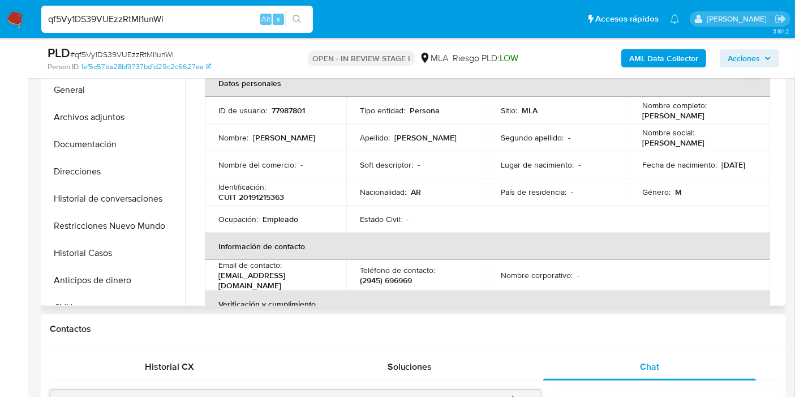
scroll to position [251, 0]
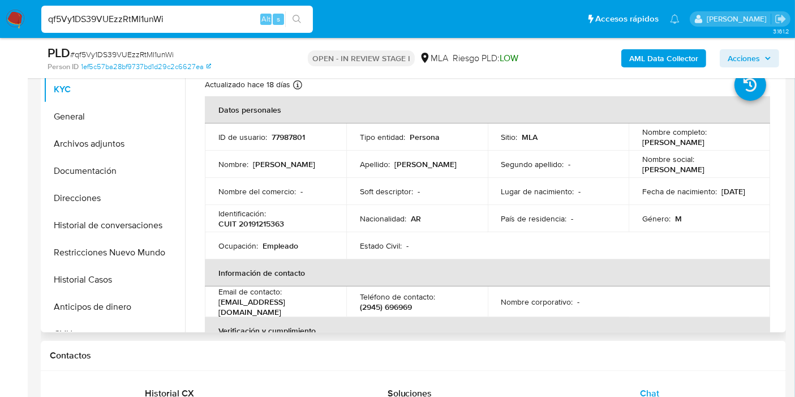
click at [602, 261] on th "Información de contacto" at bounding box center [487, 272] width 565 height 27
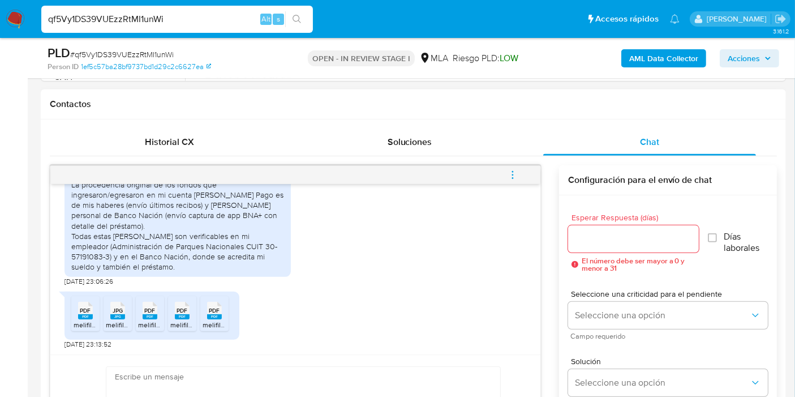
scroll to position [556, 0]
